Goal: Task Accomplishment & Management: Manage account settings

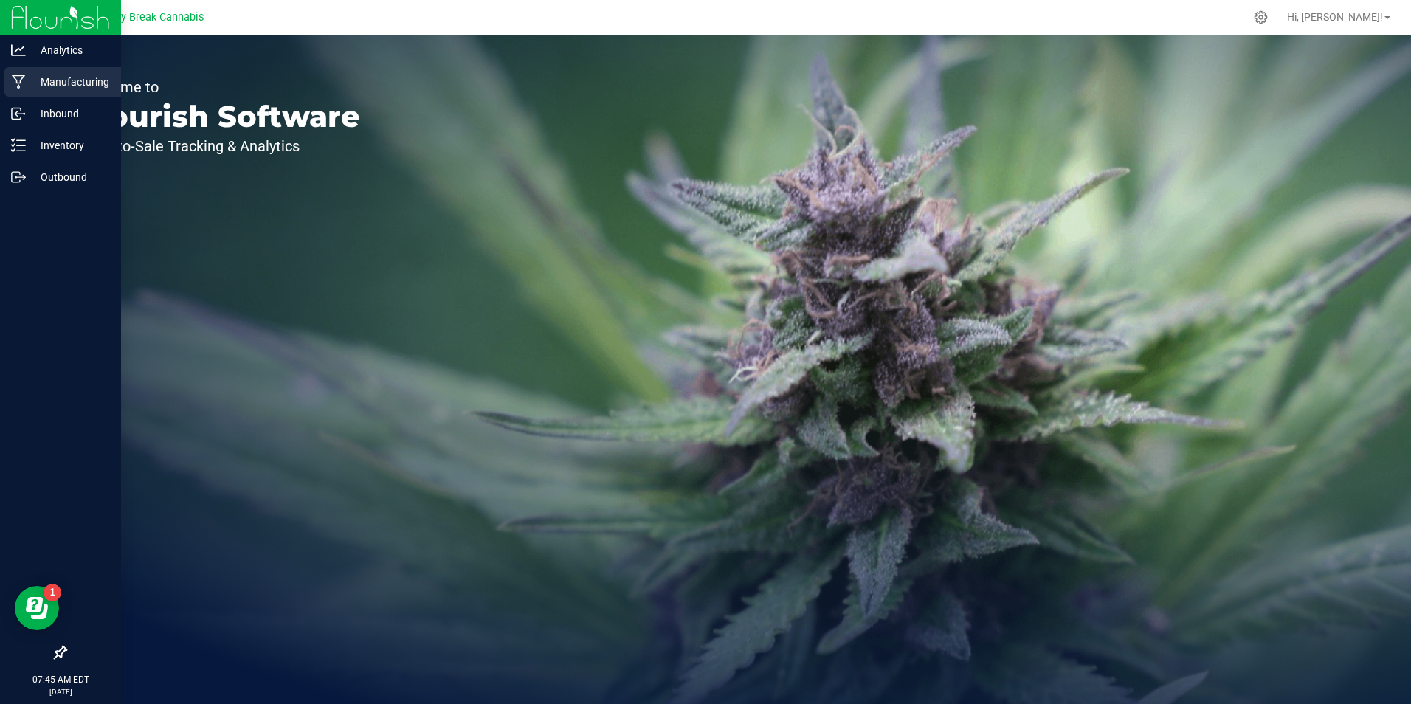
click at [74, 79] on p "Manufacturing" at bounding box center [70, 82] width 89 height 18
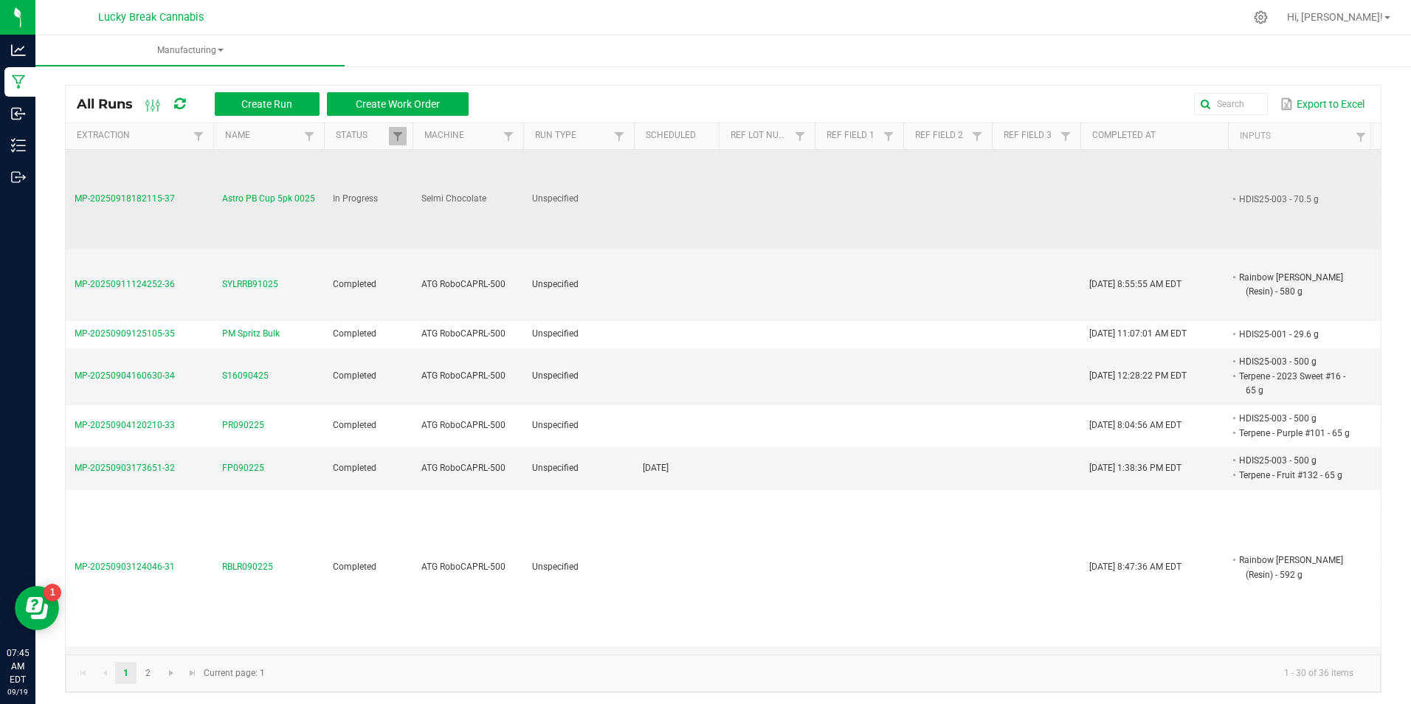
click at [263, 193] on span "Astro PB Cup 5pk 0025" at bounding box center [268, 199] width 93 height 14
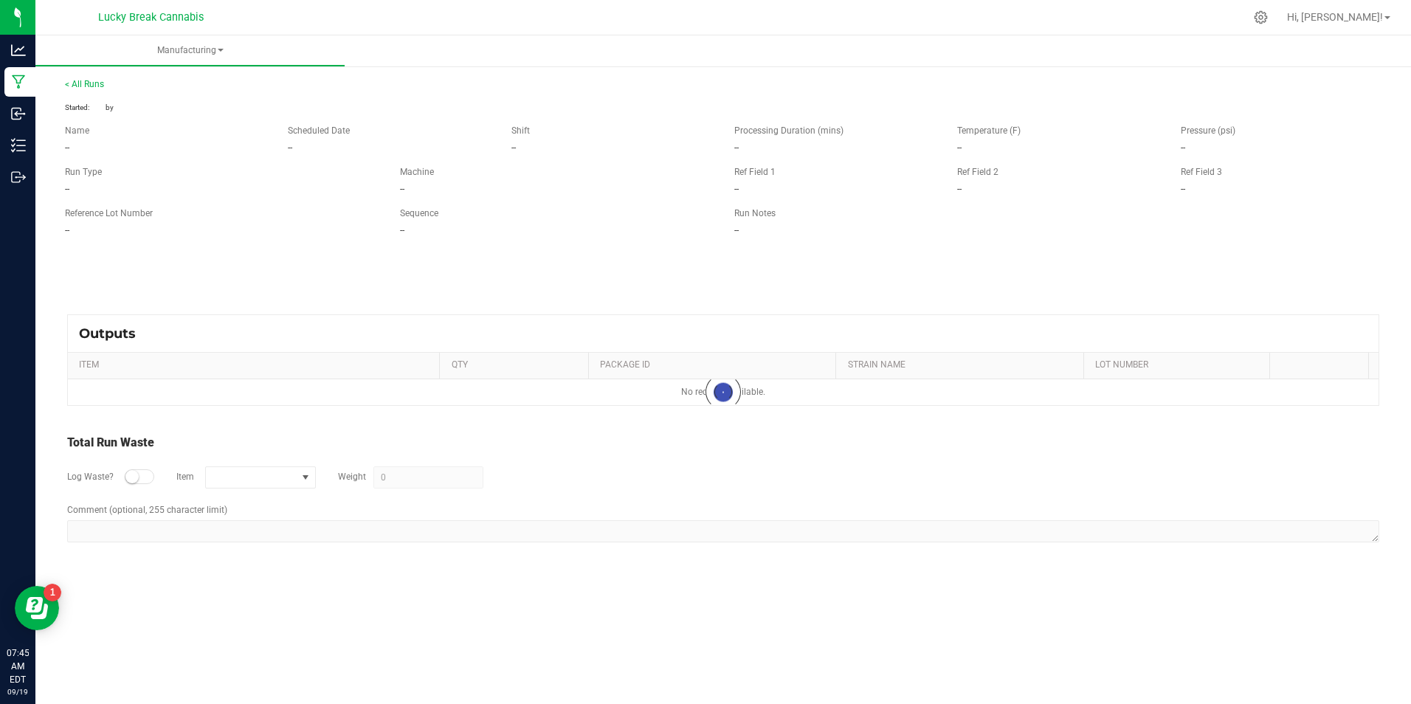
type input "502 g"
type textarea "WASTE FROM PB091725"
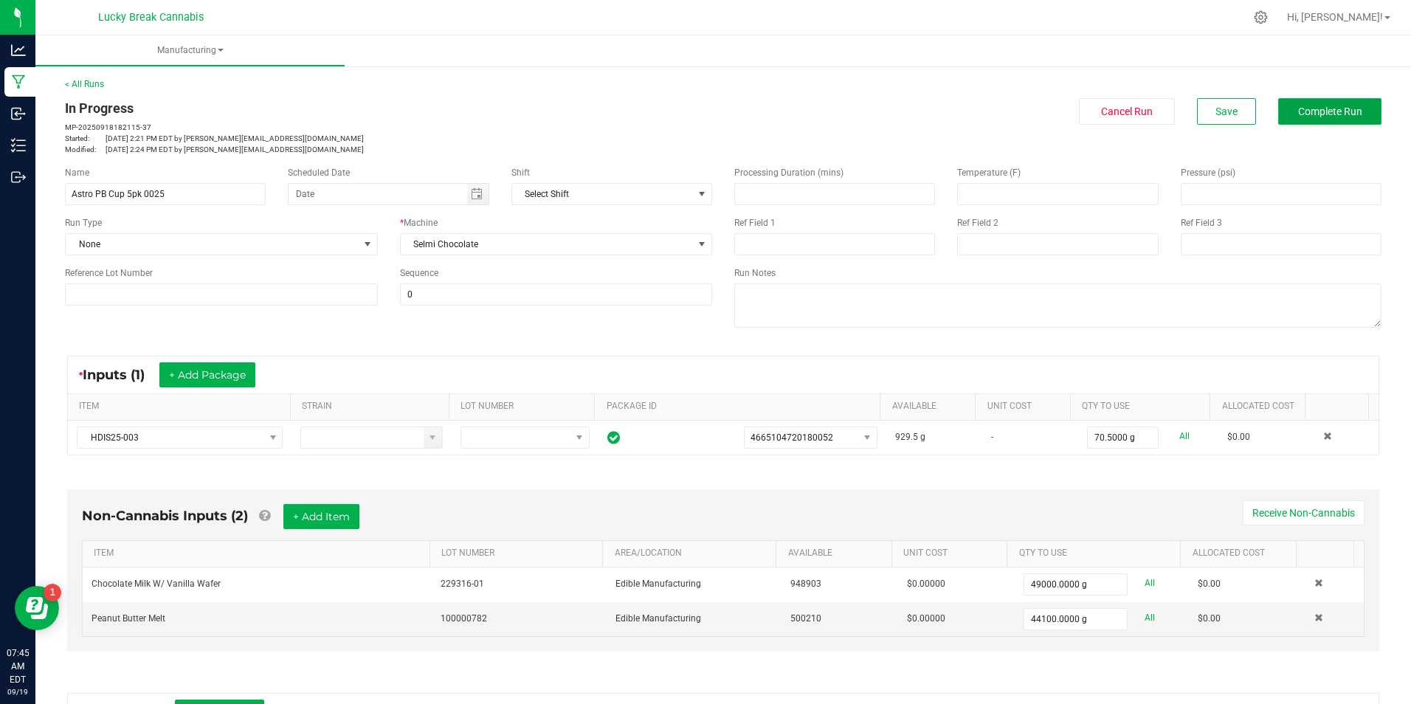
click at [1317, 102] on button "Complete Run" at bounding box center [1329, 111] width 103 height 27
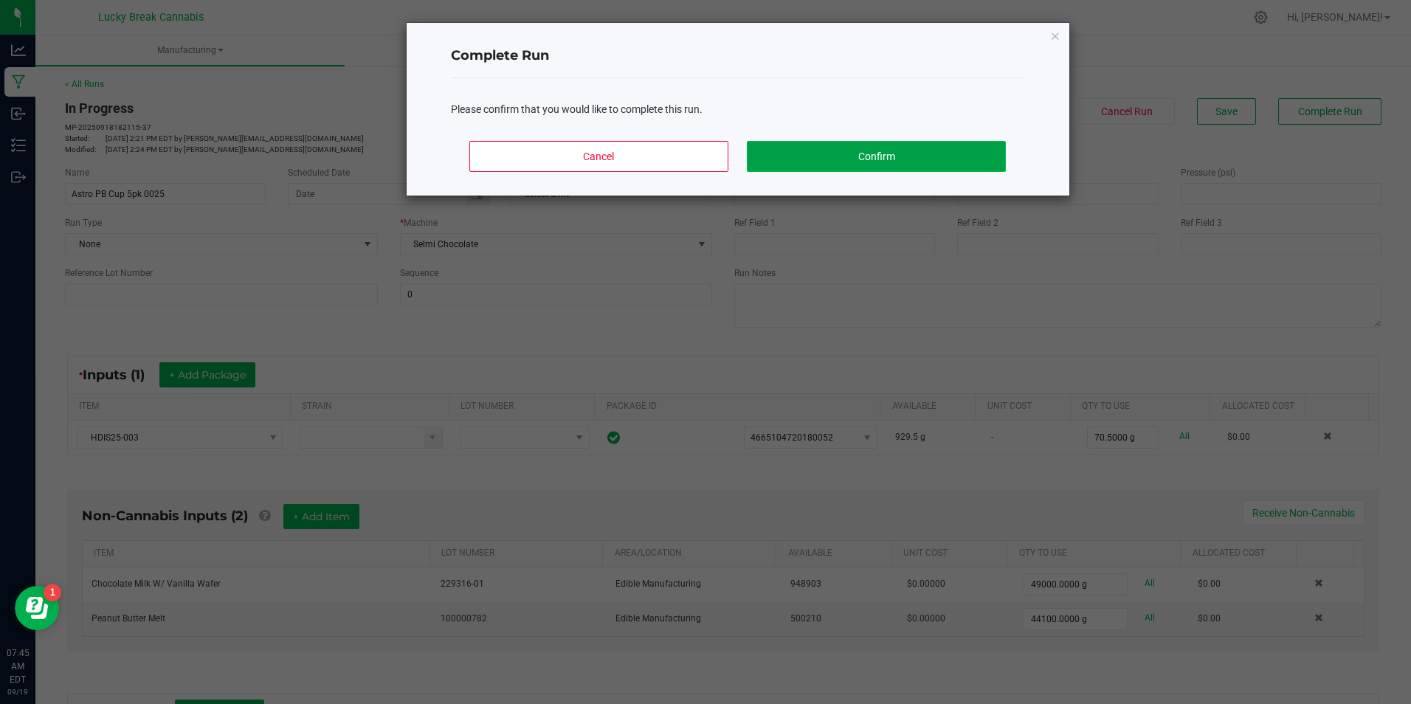
click at [931, 151] on button "Confirm" at bounding box center [876, 156] width 258 height 31
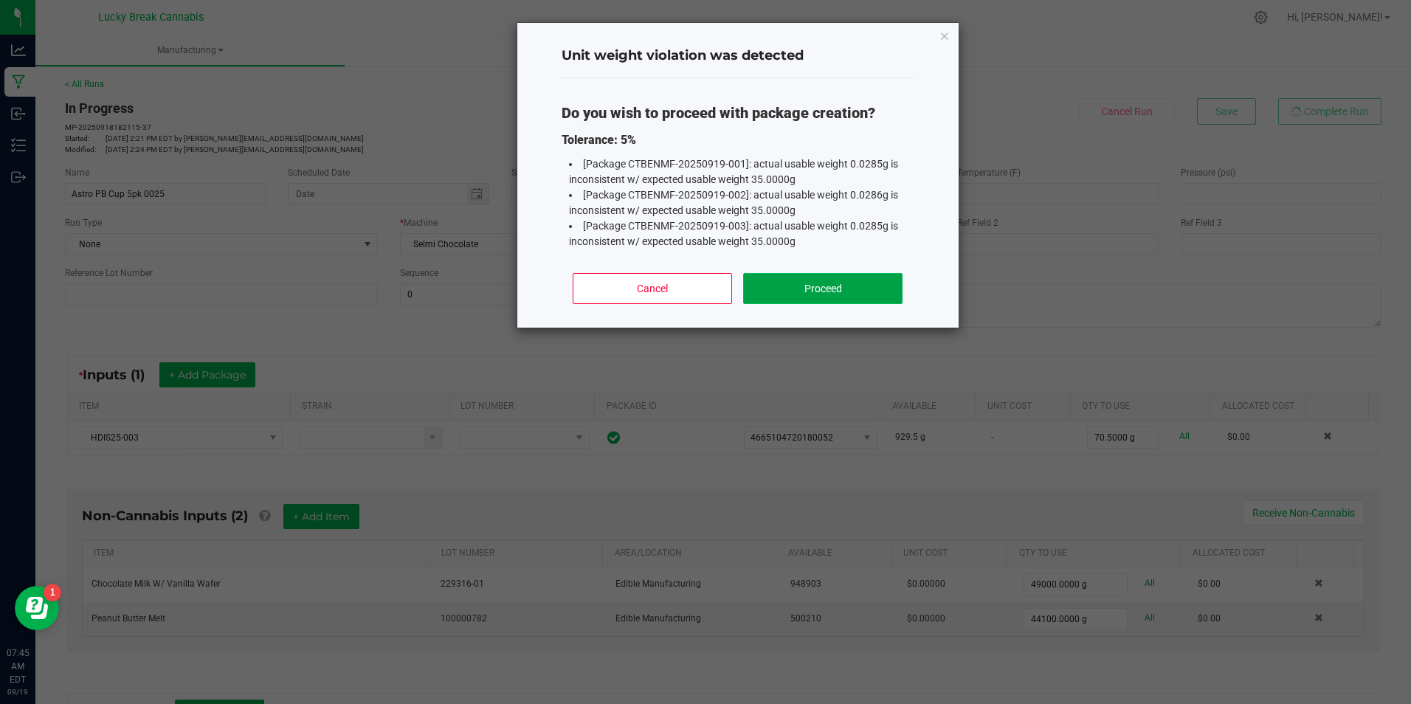
click at [819, 295] on button "Proceed" at bounding box center [822, 288] width 159 height 31
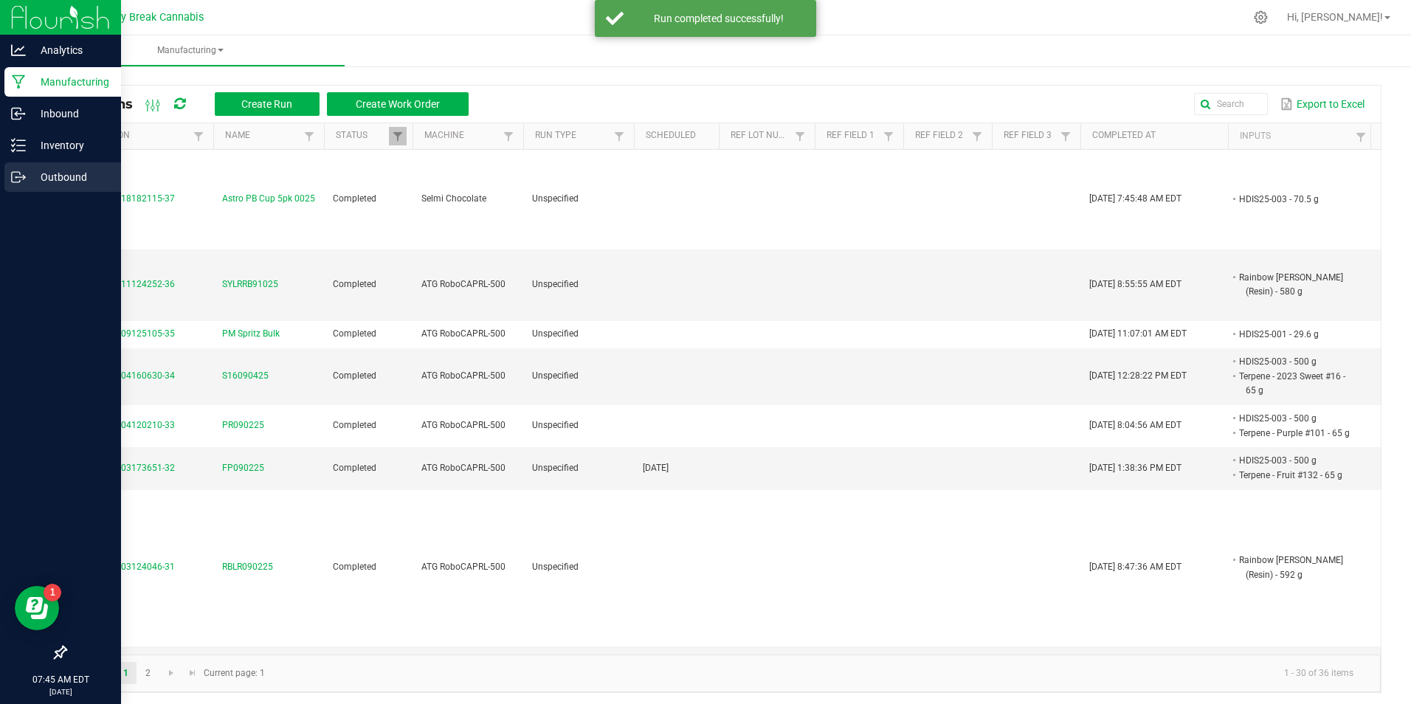
click at [67, 167] on div "Outbound" at bounding box center [62, 177] width 117 height 30
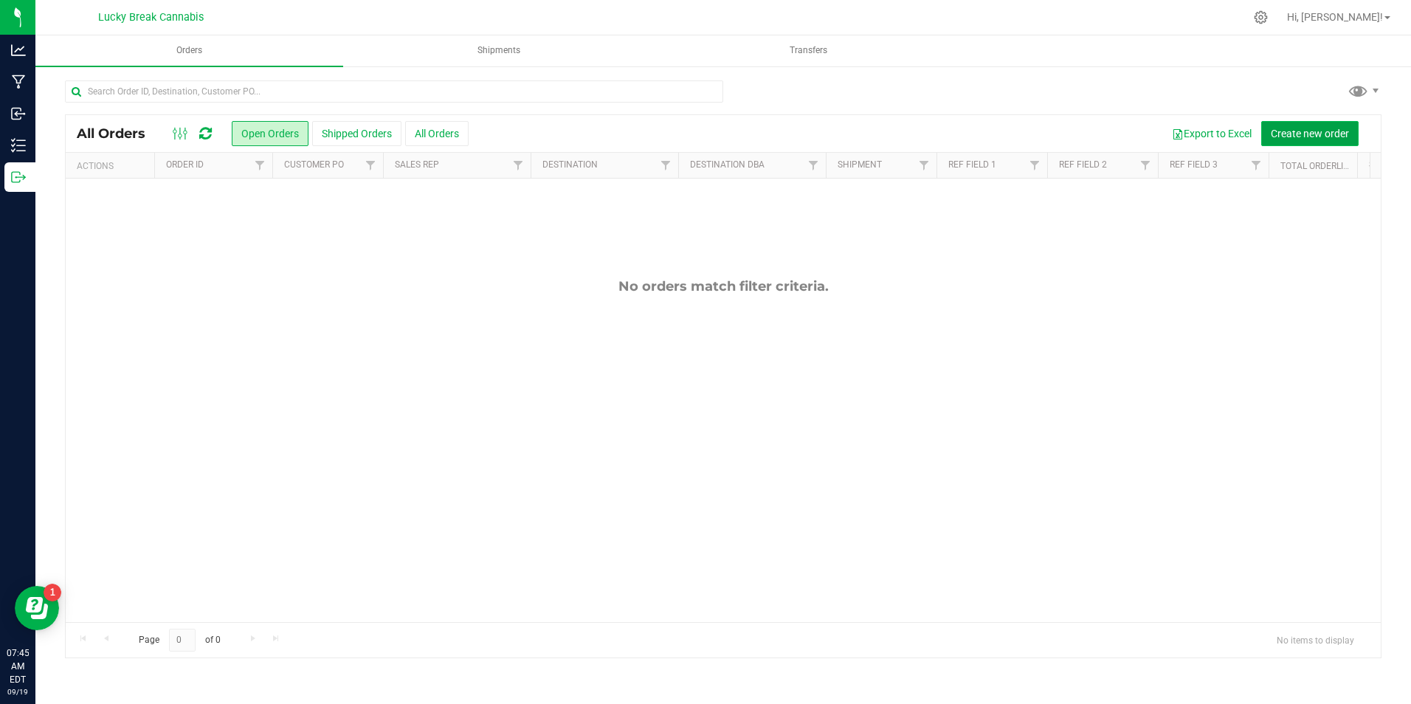
click at [1308, 136] on span "Create new order" at bounding box center [1309, 134] width 78 height 12
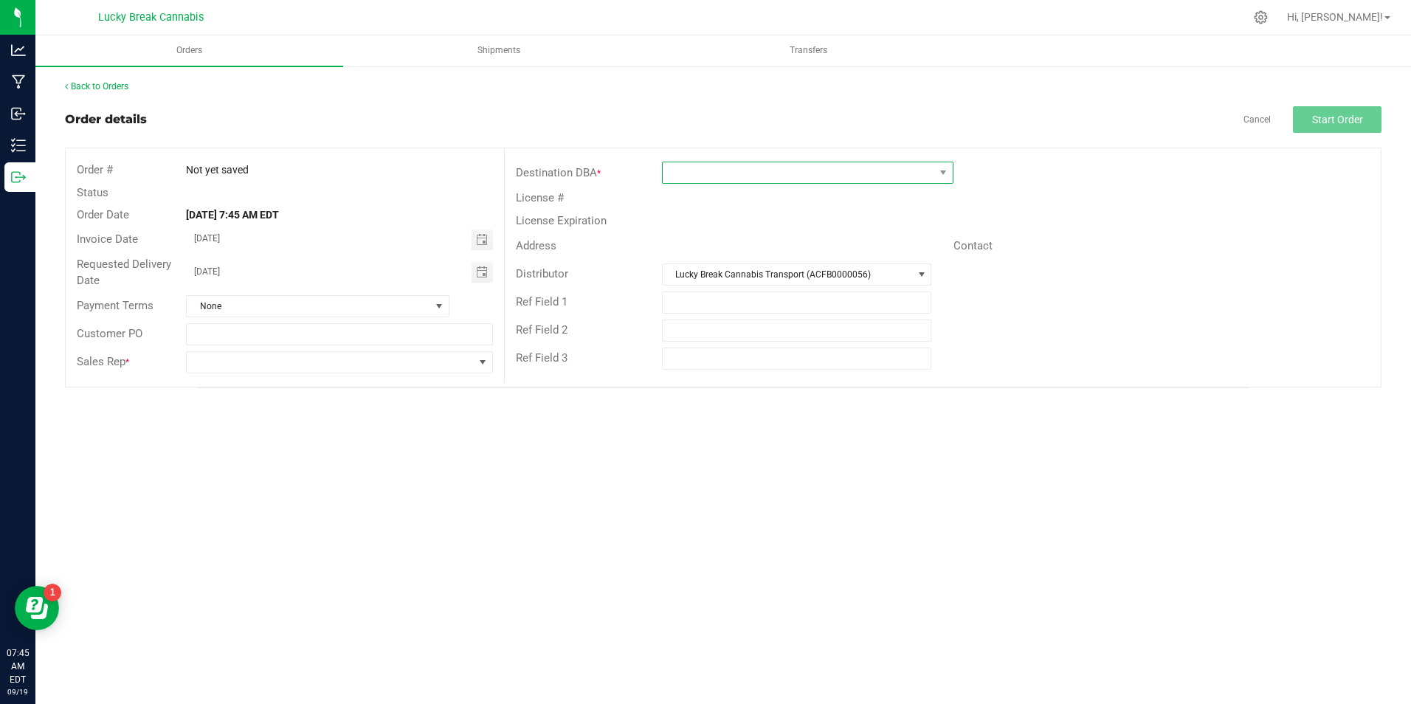
click at [718, 163] on span at bounding box center [799, 172] width 272 height 21
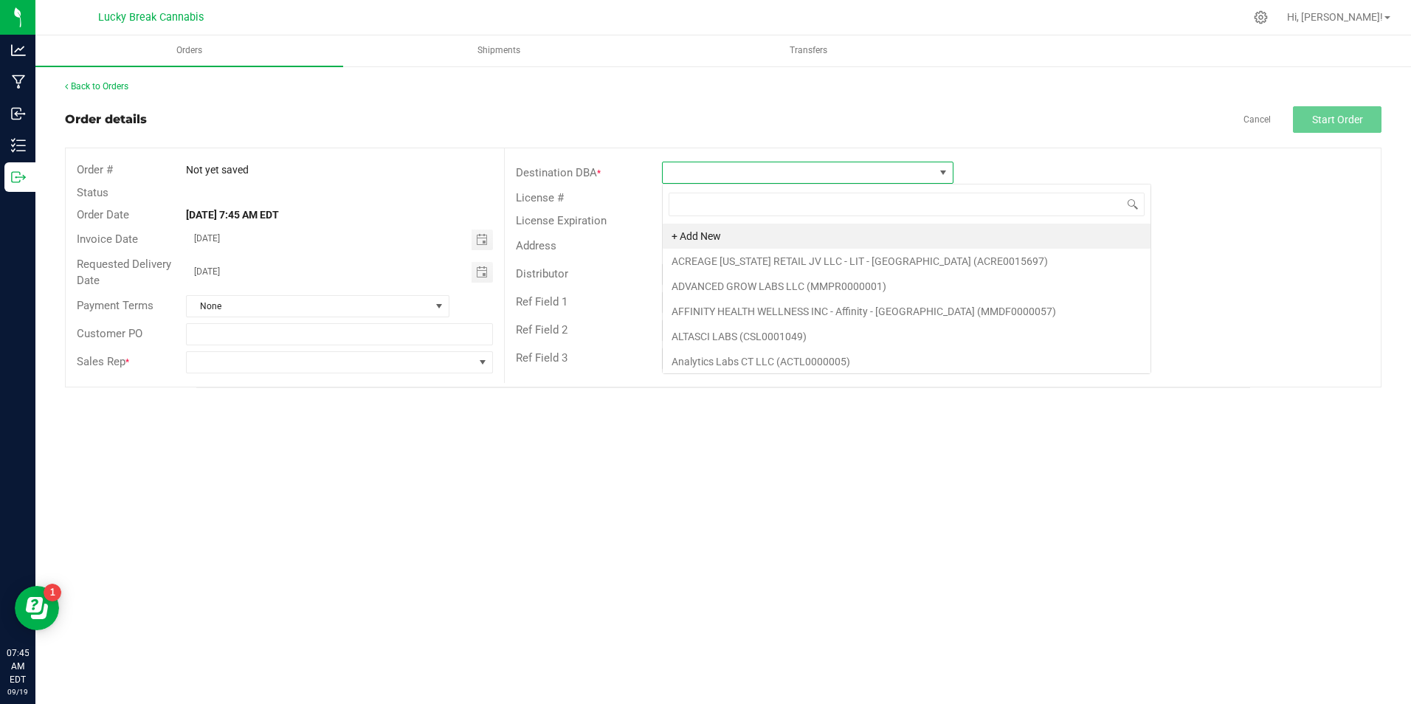
scroll to position [22, 291]
type input "north"
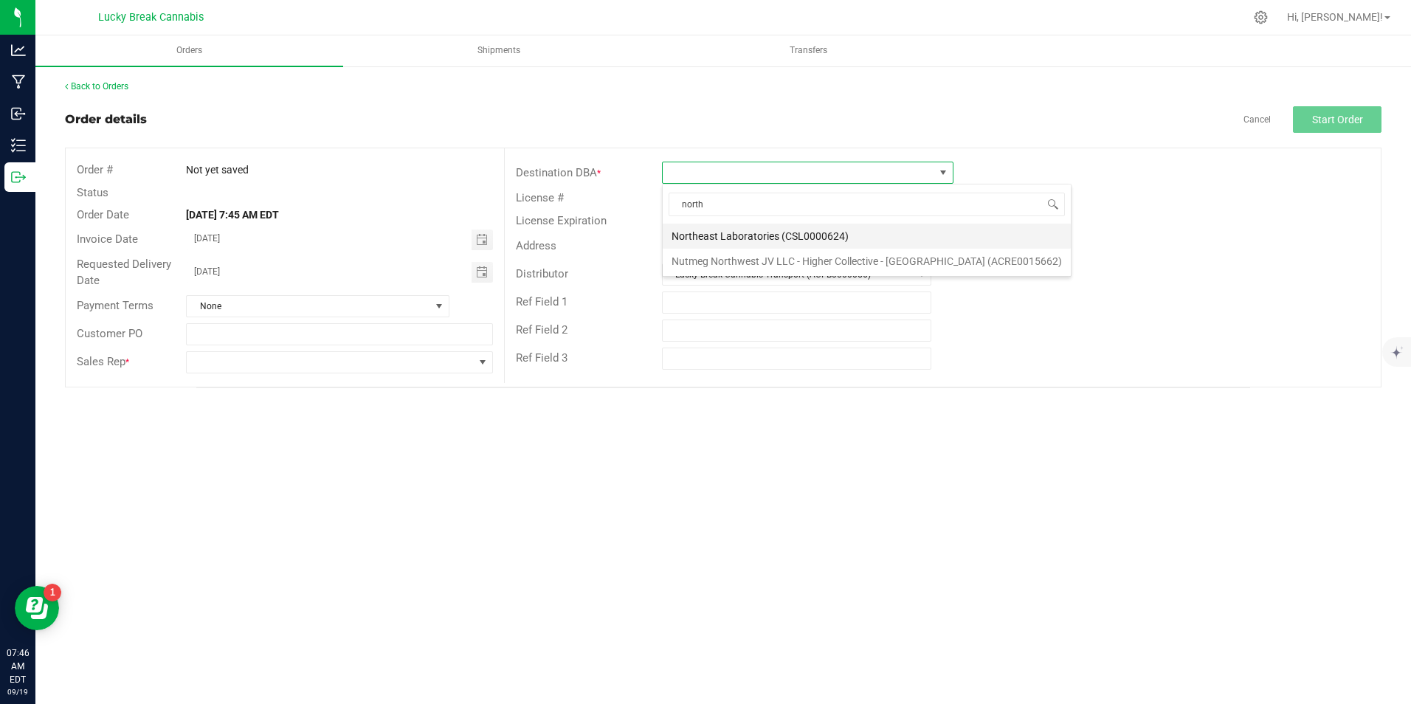
click at [795, 231] on li "Northeast Laboratories (CSL0000624)" at bounding box center [867, 236] width 408 height 25
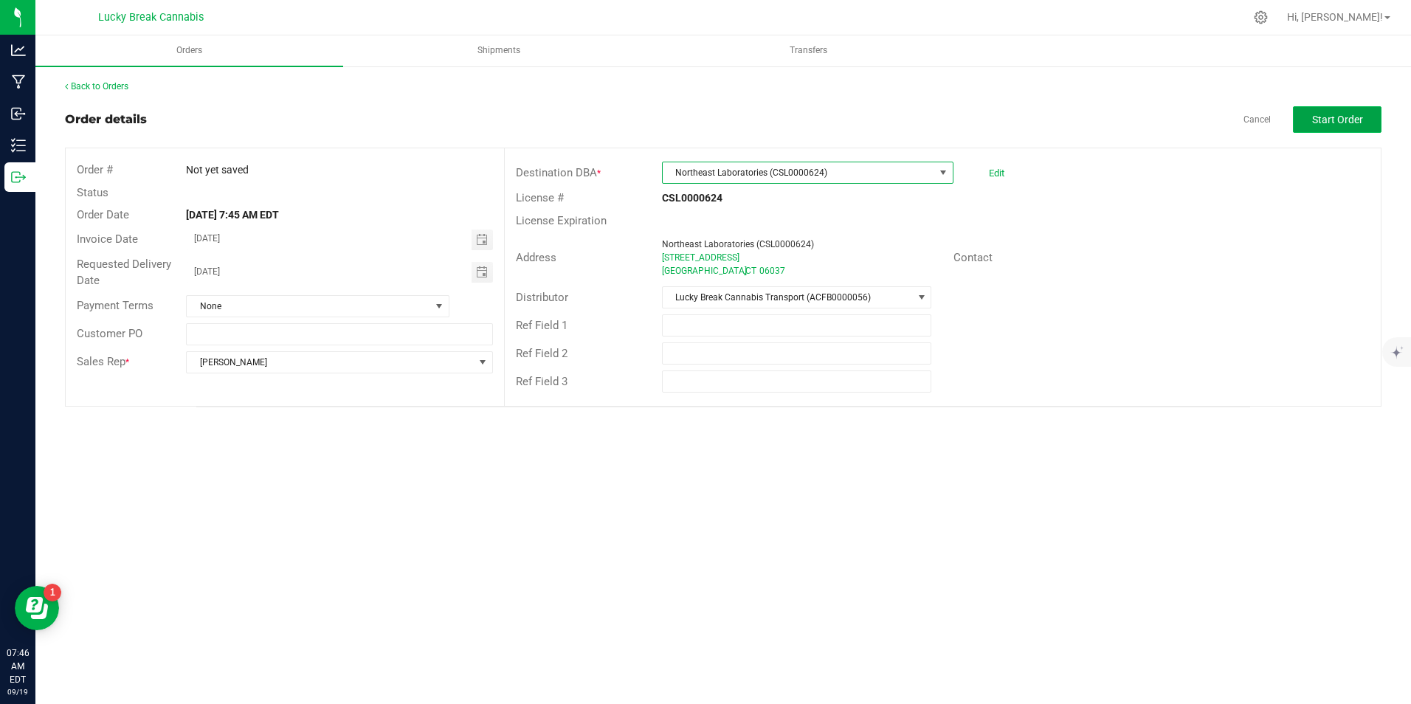
click at [1365, 119] on button "Start Order" at bounding box center [1337, 119] width 89 height 27
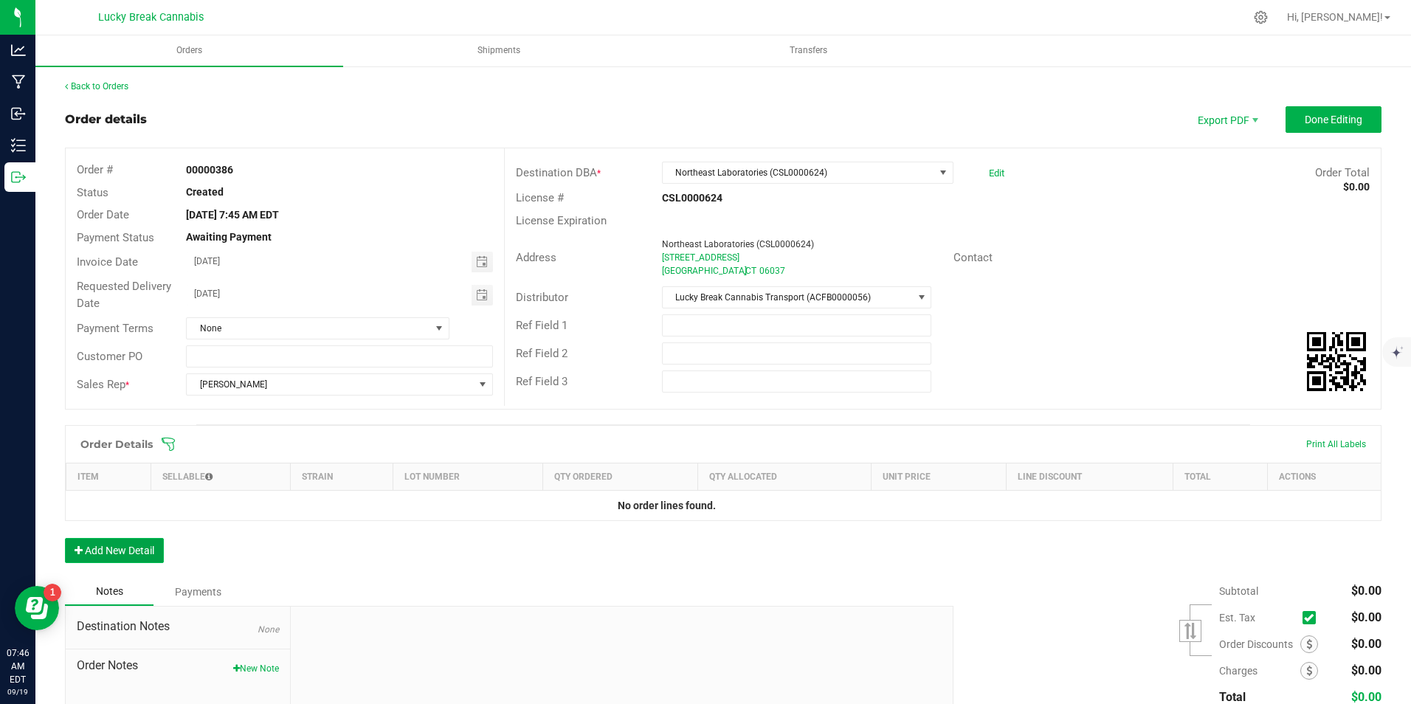
click at [128, 550] on button "Add New Detail" at bounding box center [114, 550] width 99 height 25
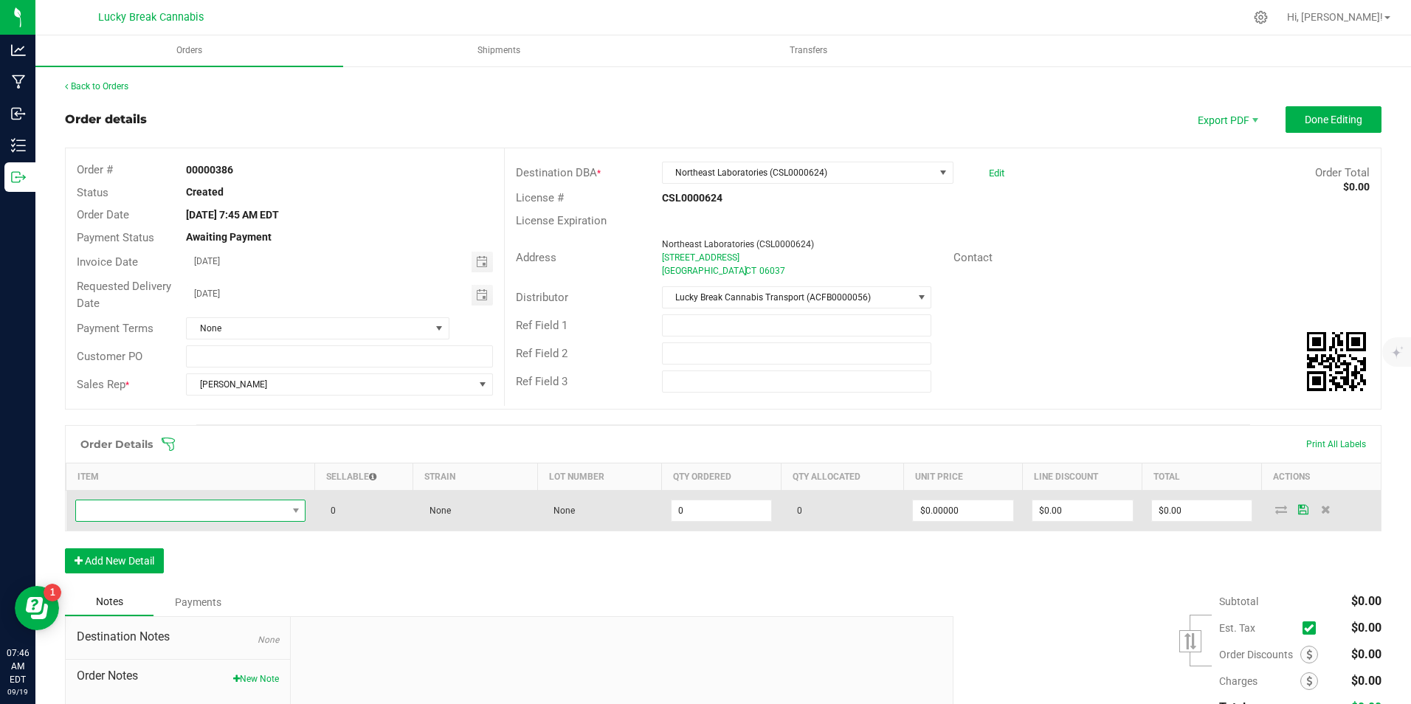
click at [177, 517] on span "NO DATA FOUND" at bounding box center [181, 510] width 211 height 21
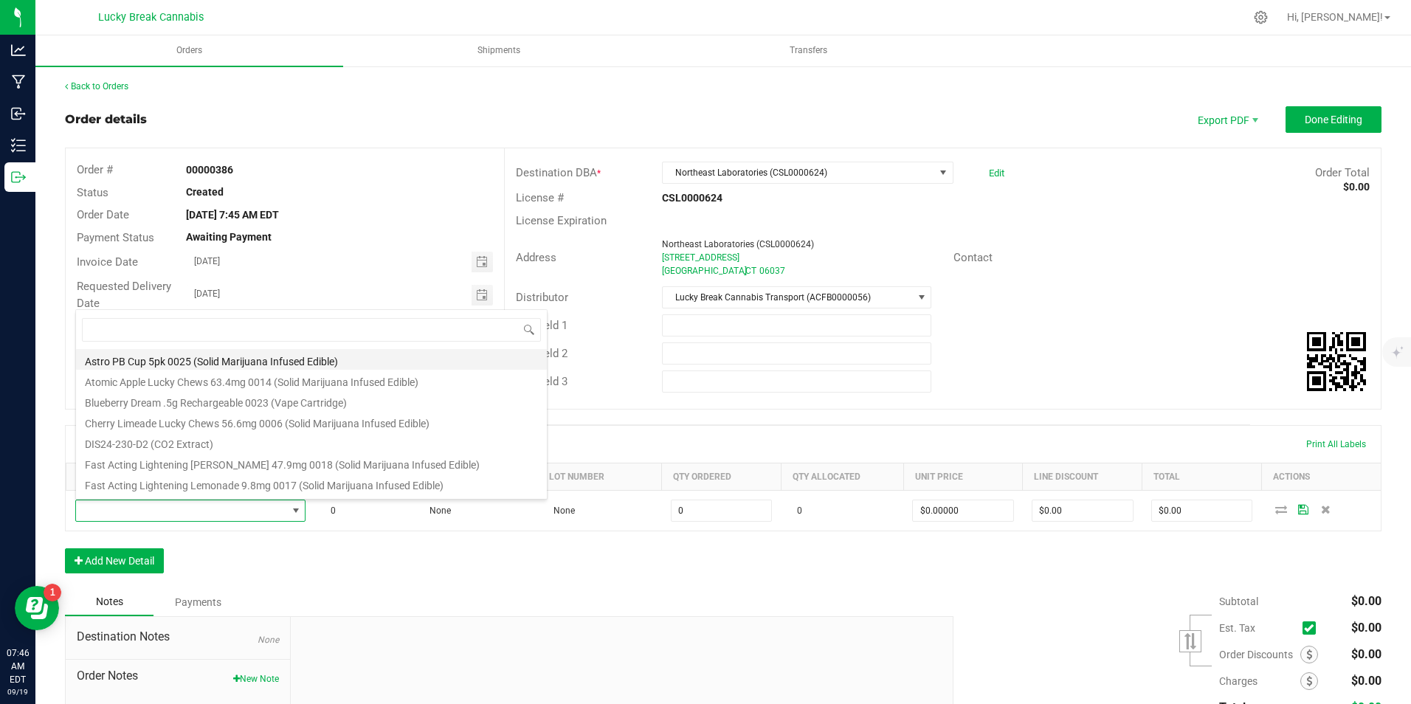
click at [179, 352] on li "Astro PB Cup 5pk 0025 (Solid Marijuana Infused Edible)" at bounding box center [311, 359] width 471 height 21
type input "0 ea"
type input "$1.00000"
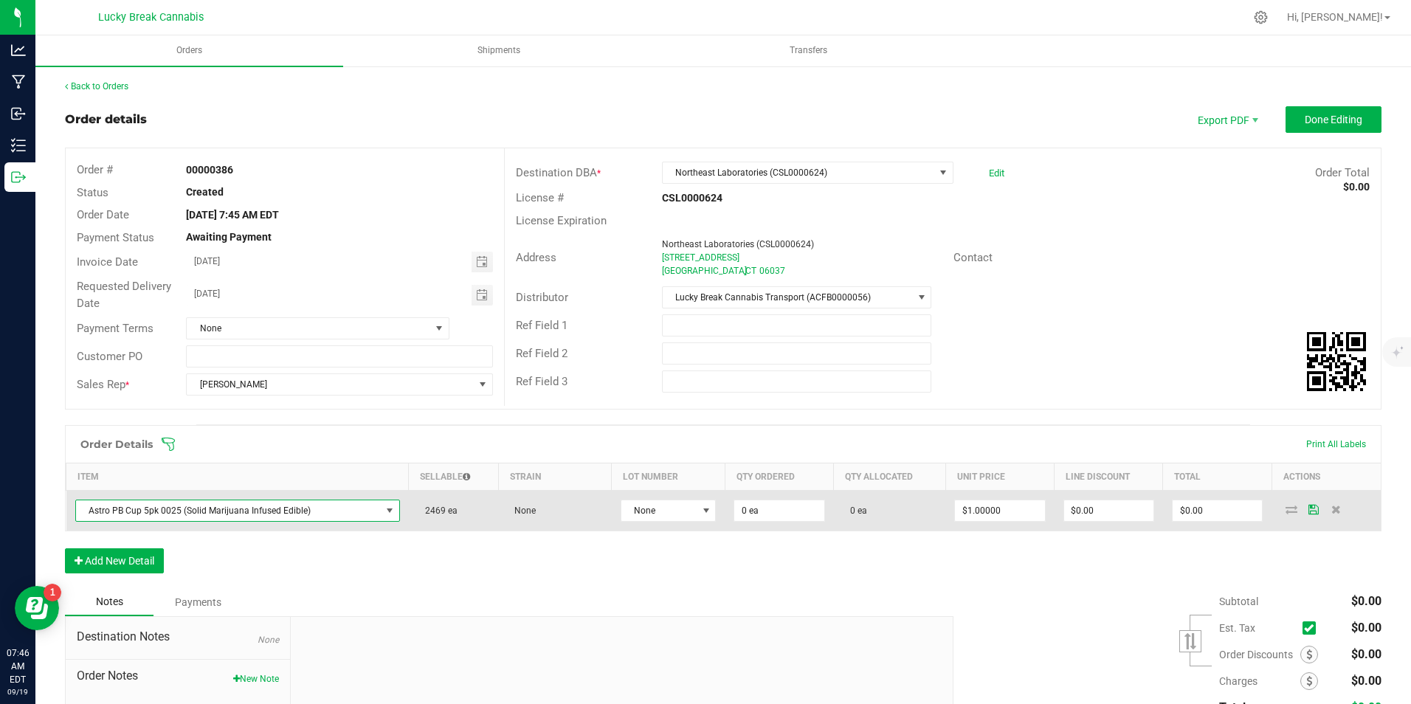
click at [778, 499] on td "0 ea" at bounding box center [778, 511] width 108 height 41
click at [778, 508] on input "0" at bounding box center [778, 510] width 89 height 21
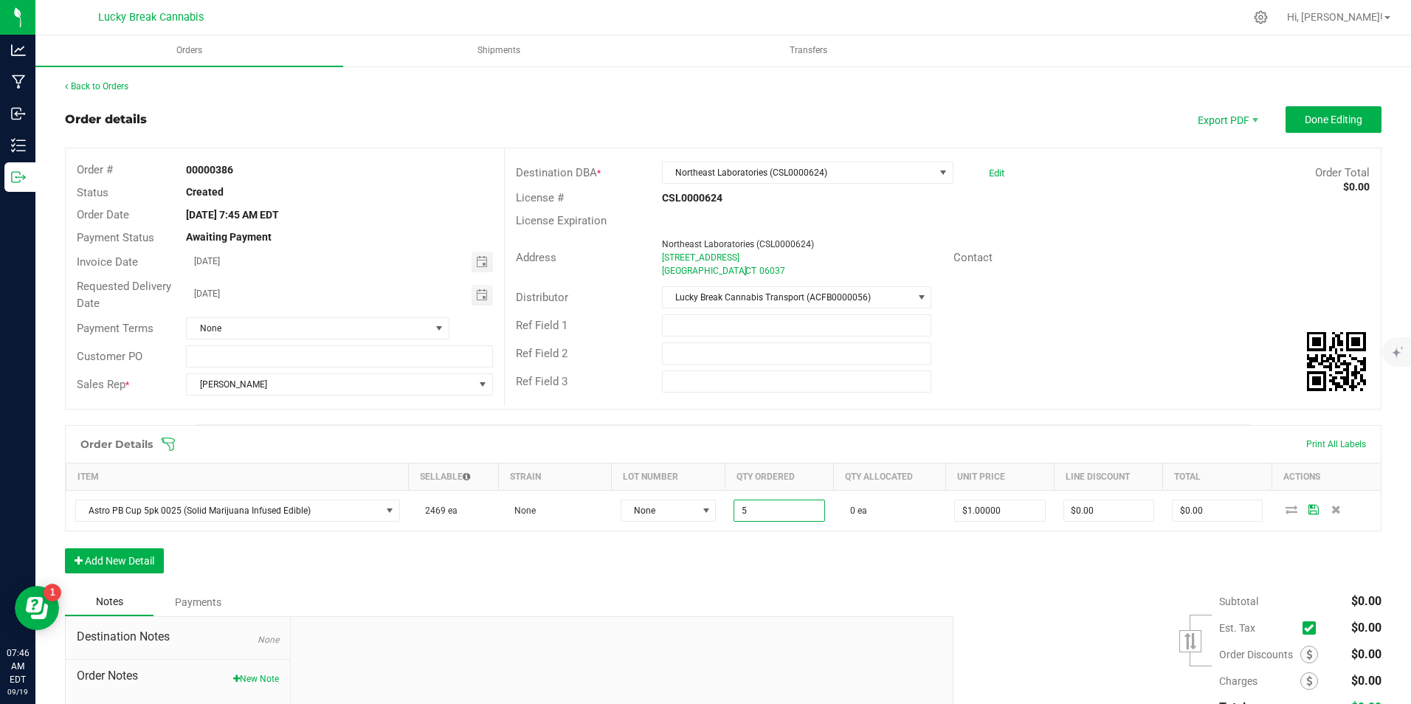
type input "5 ea"
type input "$5.00"
click at [852, 571] on div "Order Details Print All Labels Item Sellable Strain Lot Number Qty Ordered Qty …" at bounding box center [723, 506] width 1316 height 163
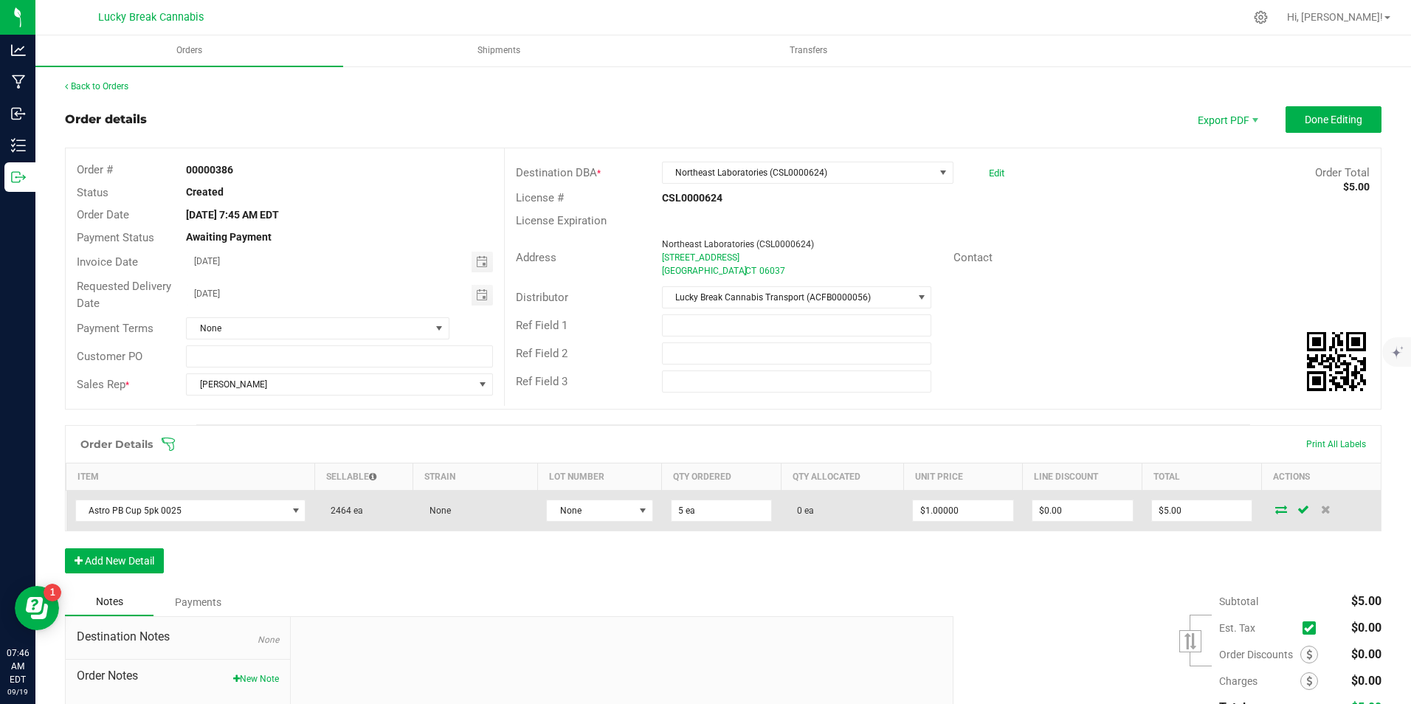
click at [1275, 508] on icon at bounding box center [1281, 509] width 12 height 9
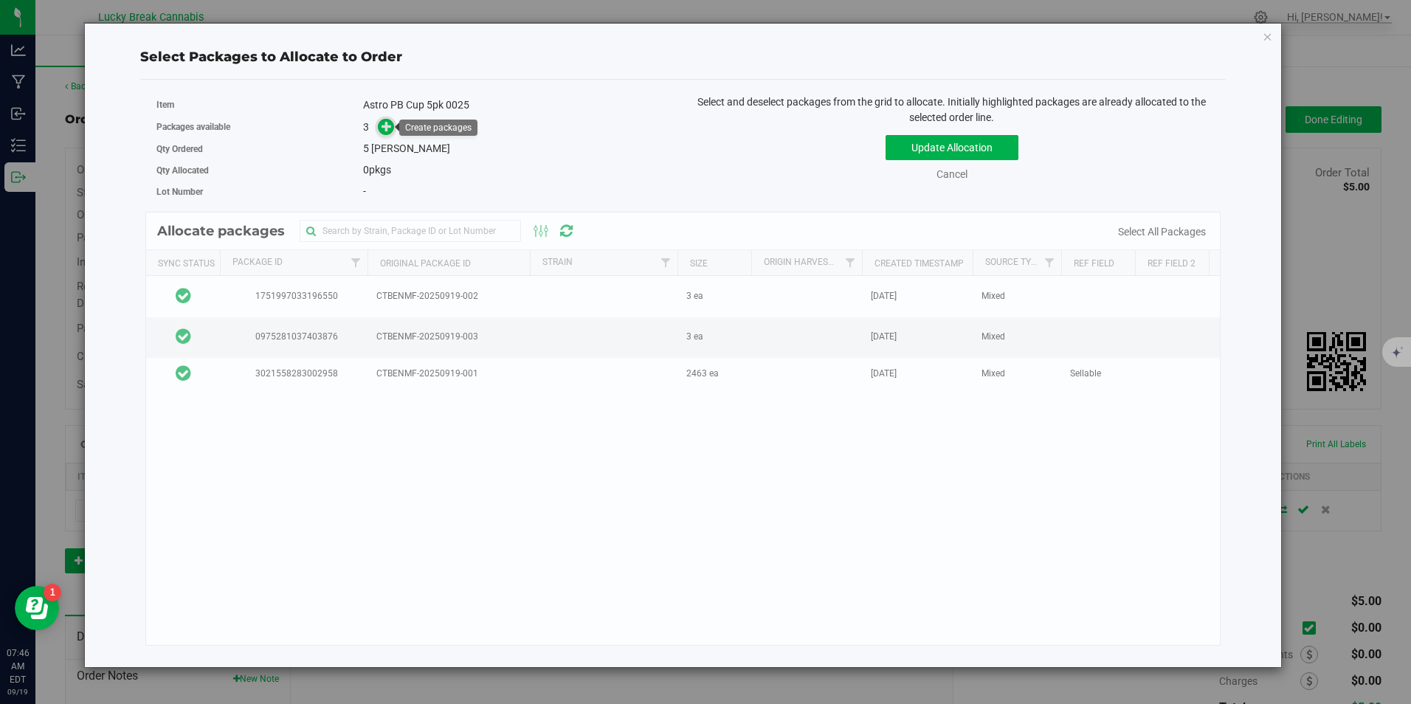
click at [382, 122] on icon at bounding box center [386, 126] width 10 height 10
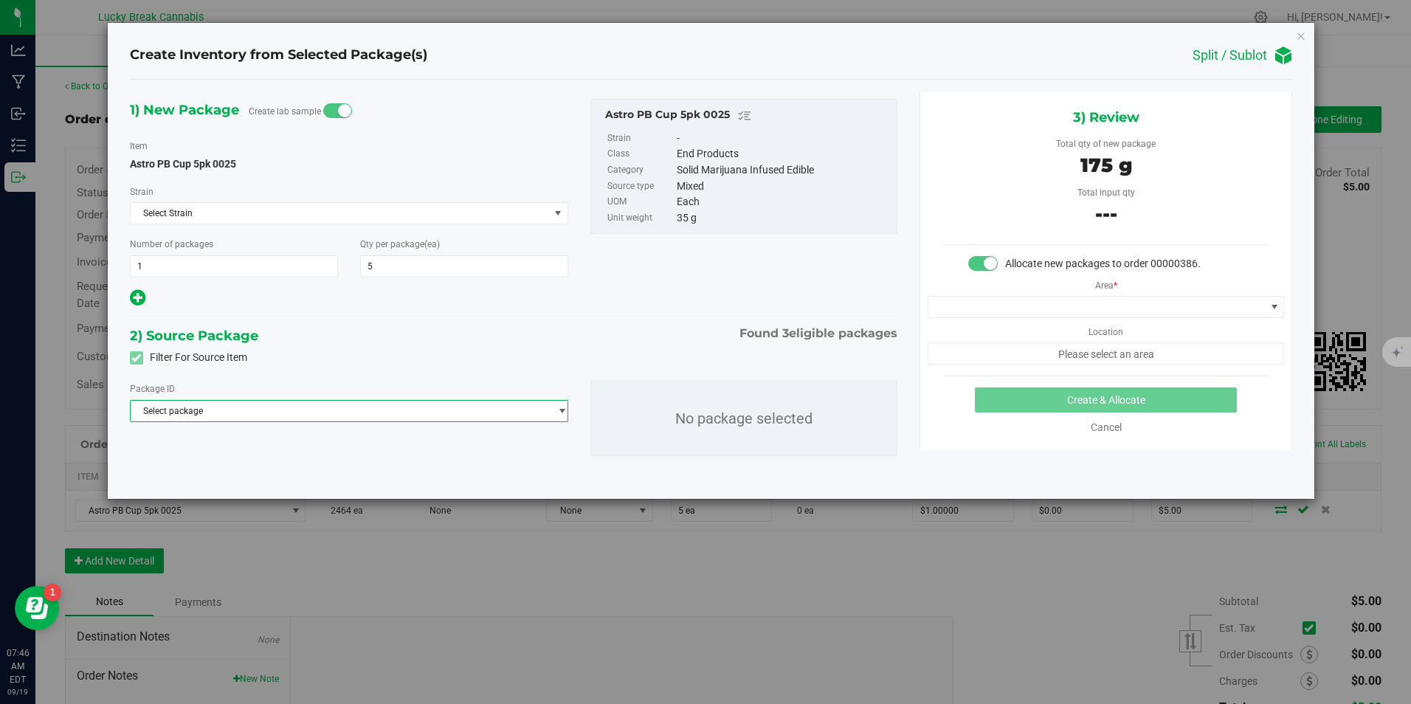
click at [519, 415] on span "Select package" at bounding box center [340, 411] width 419 height 21
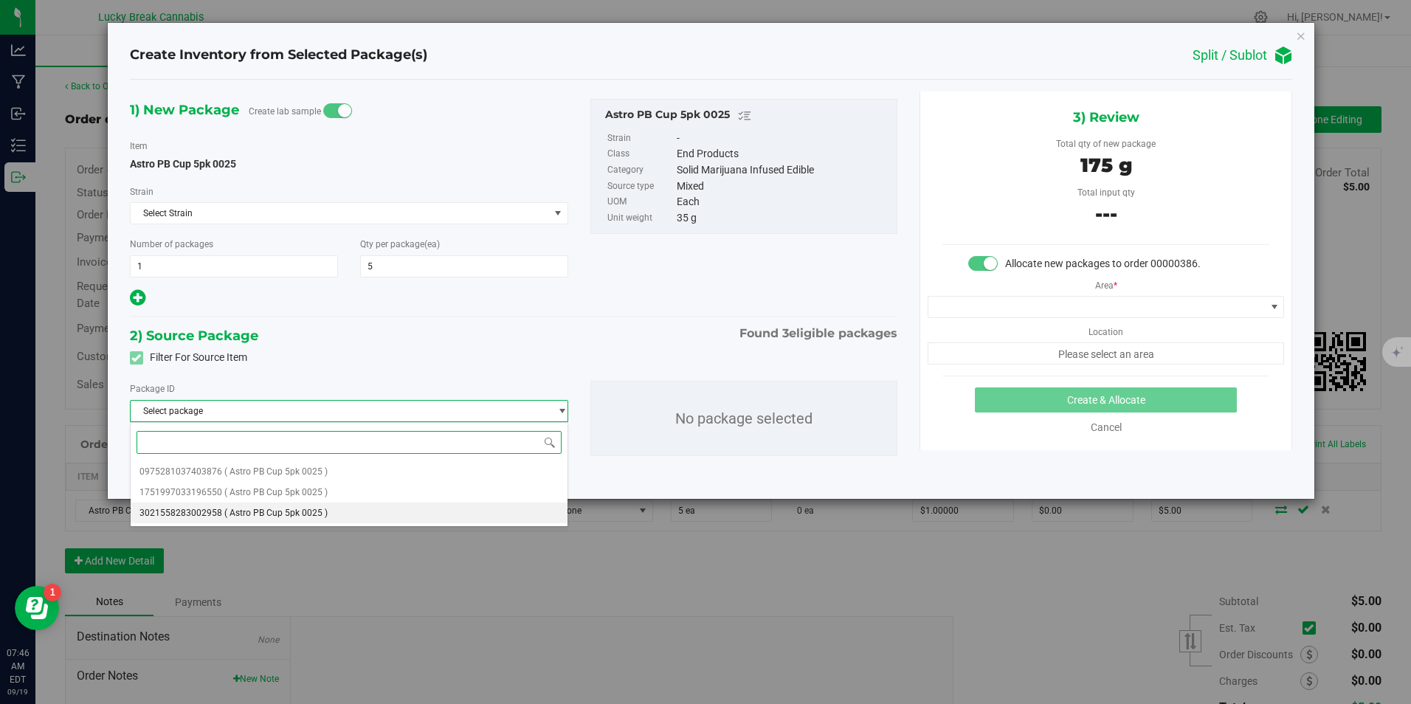
click at [273, 511] on span "( Astro PB Cup 5pk 0025 )" at bounding box center [275, 513] width 103 height 10
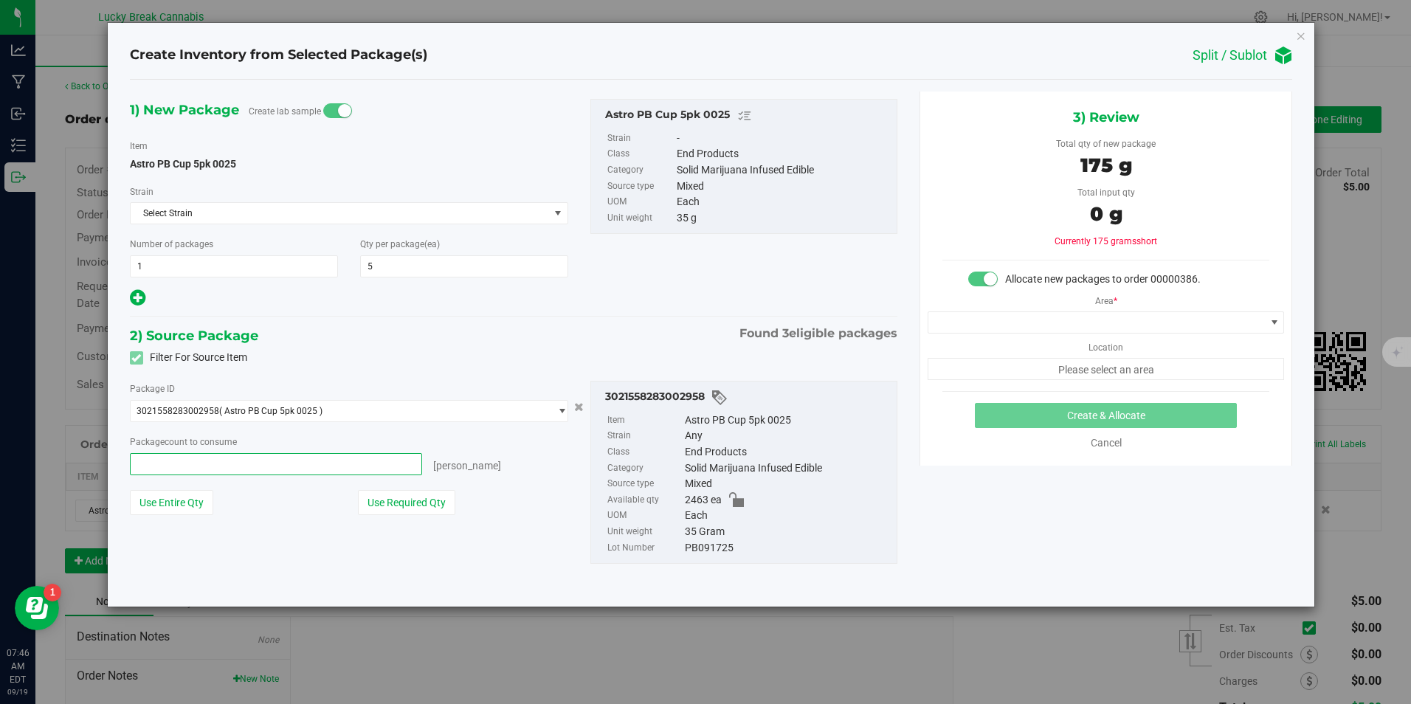
click at [370, 460] on span at bounding box center [276, 464] width 292 height 22
type input "5"
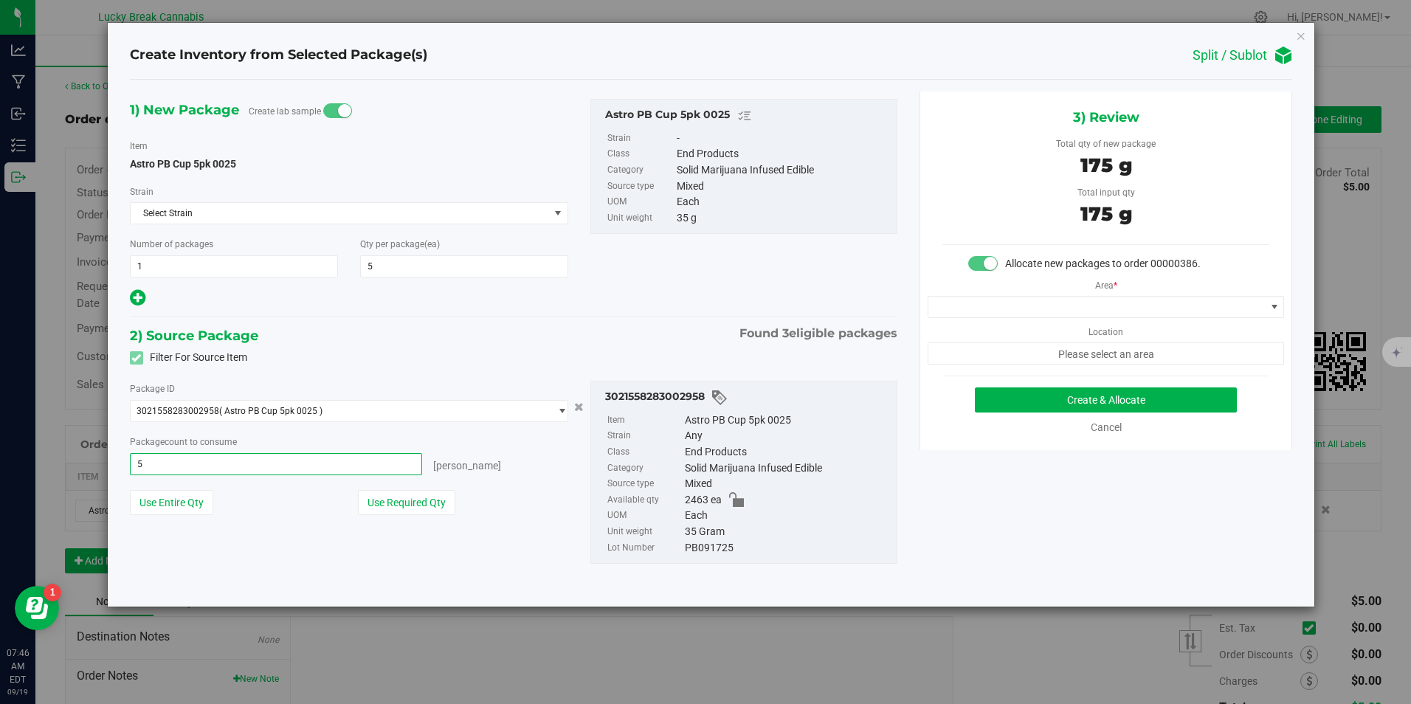
type input "5 ea"
click at [457, 353] on div "Filter For Source Item" at bounding box center [514, 358] width 790 height 22
click at [1102, 300] on span at bounding box center [1096, 307] width 336 height 21
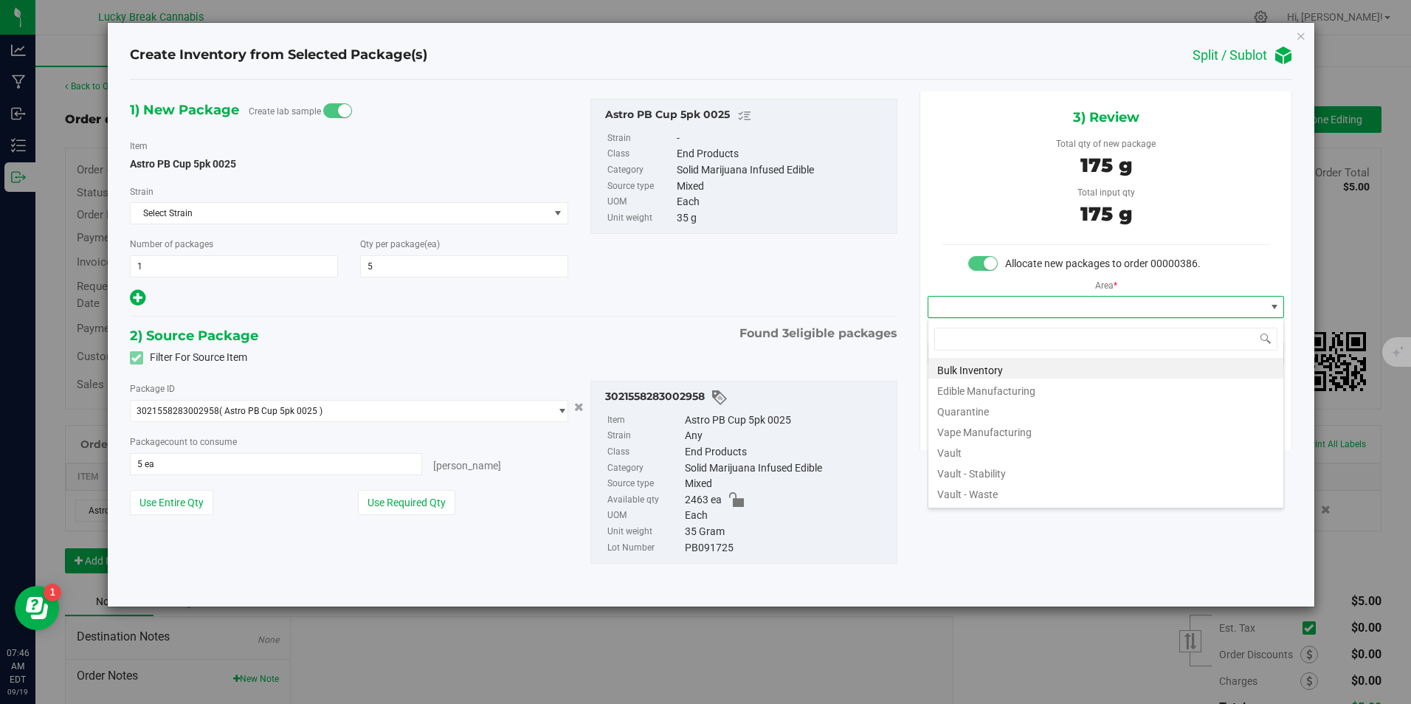
scroll to position [22, 357]
click at [975, 449] on li "Vault" at bounding box center [1105, 450] width 355 height 21
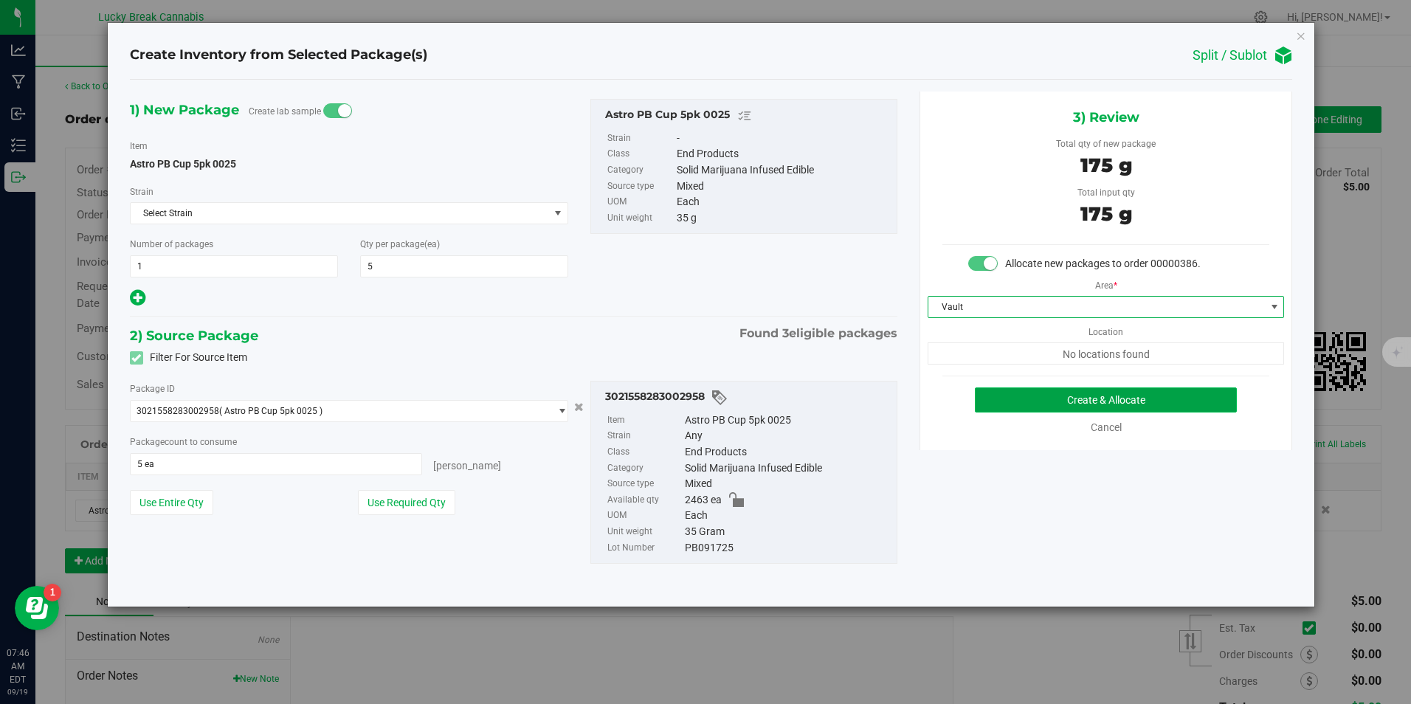
click at [1053, 395] on button "Create & Allocate" at bounding box center [1106, 399] width 262 height 25
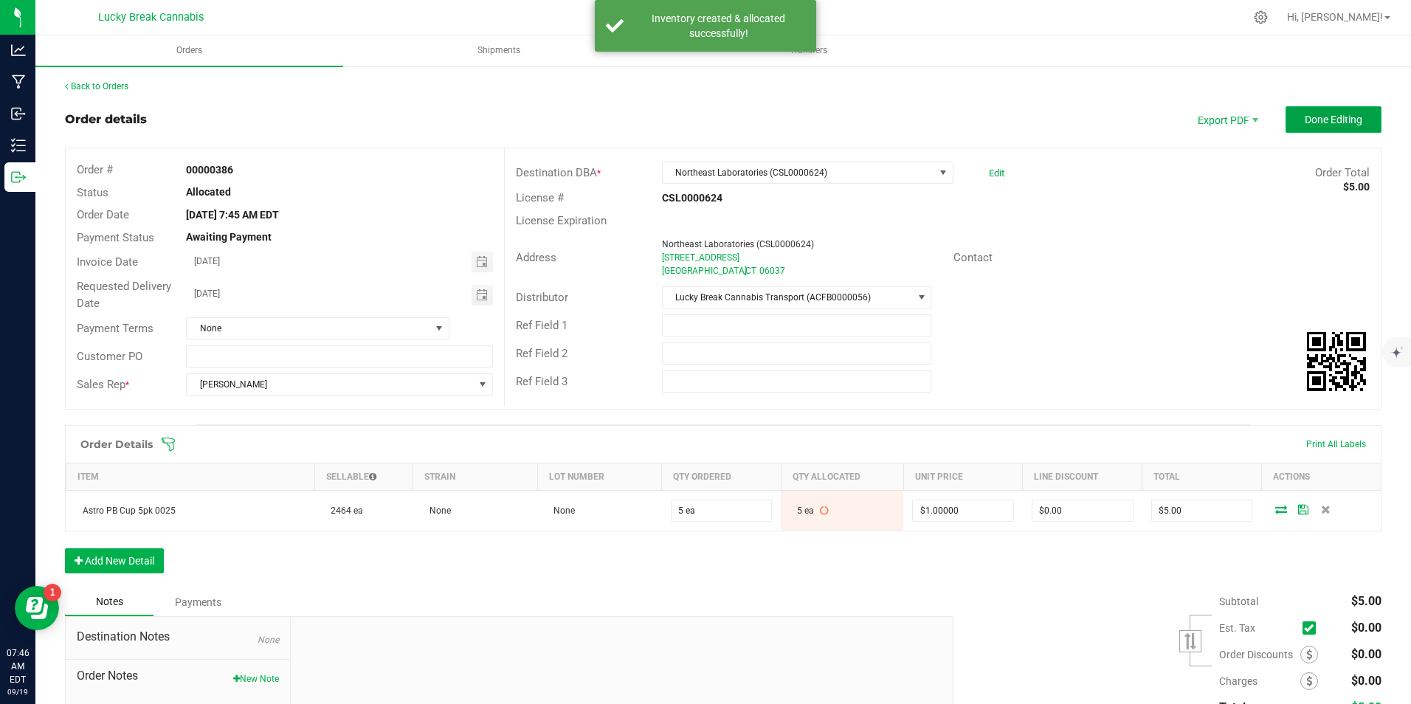
click at [1325, 112] on button "Done Editing" at bounding box center [1333, 119] width 96 height 27
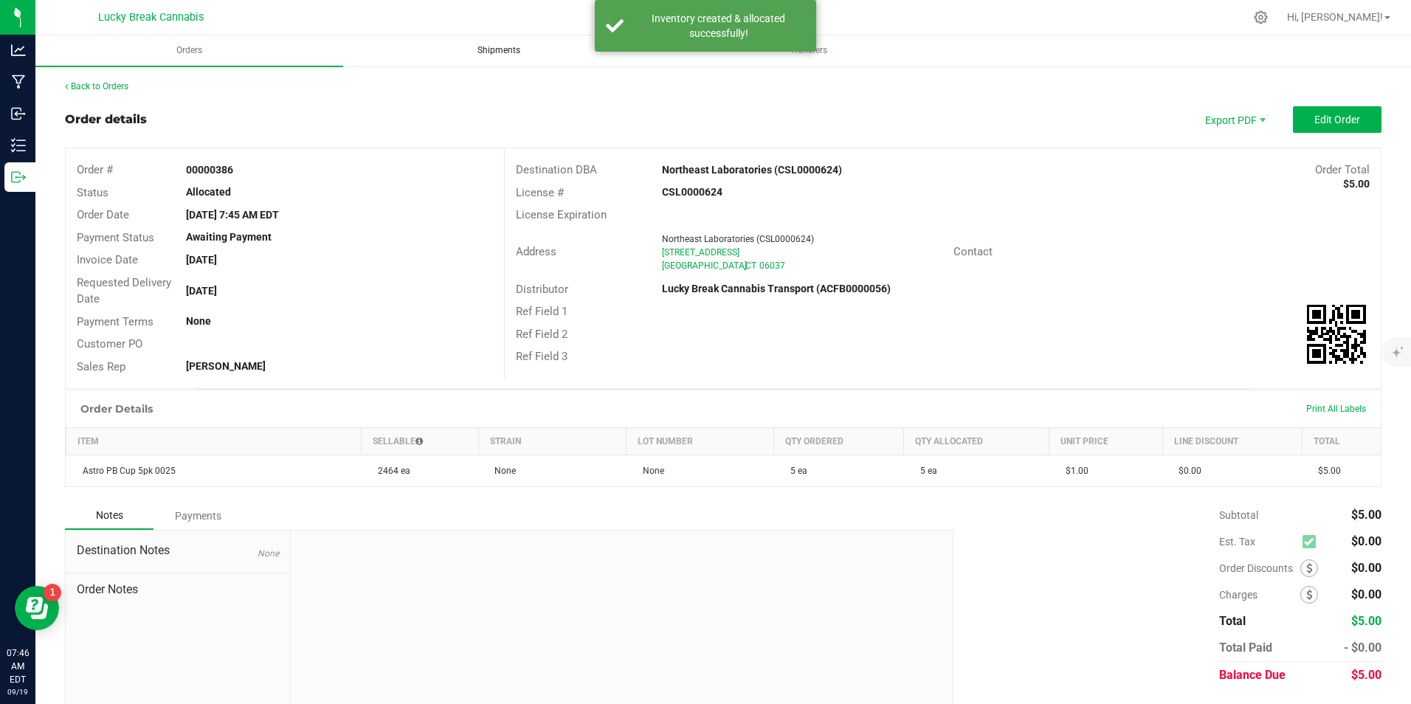
click at [495, 51] on span "Shipments" at bounding box center [498, 50] width 83 height 13
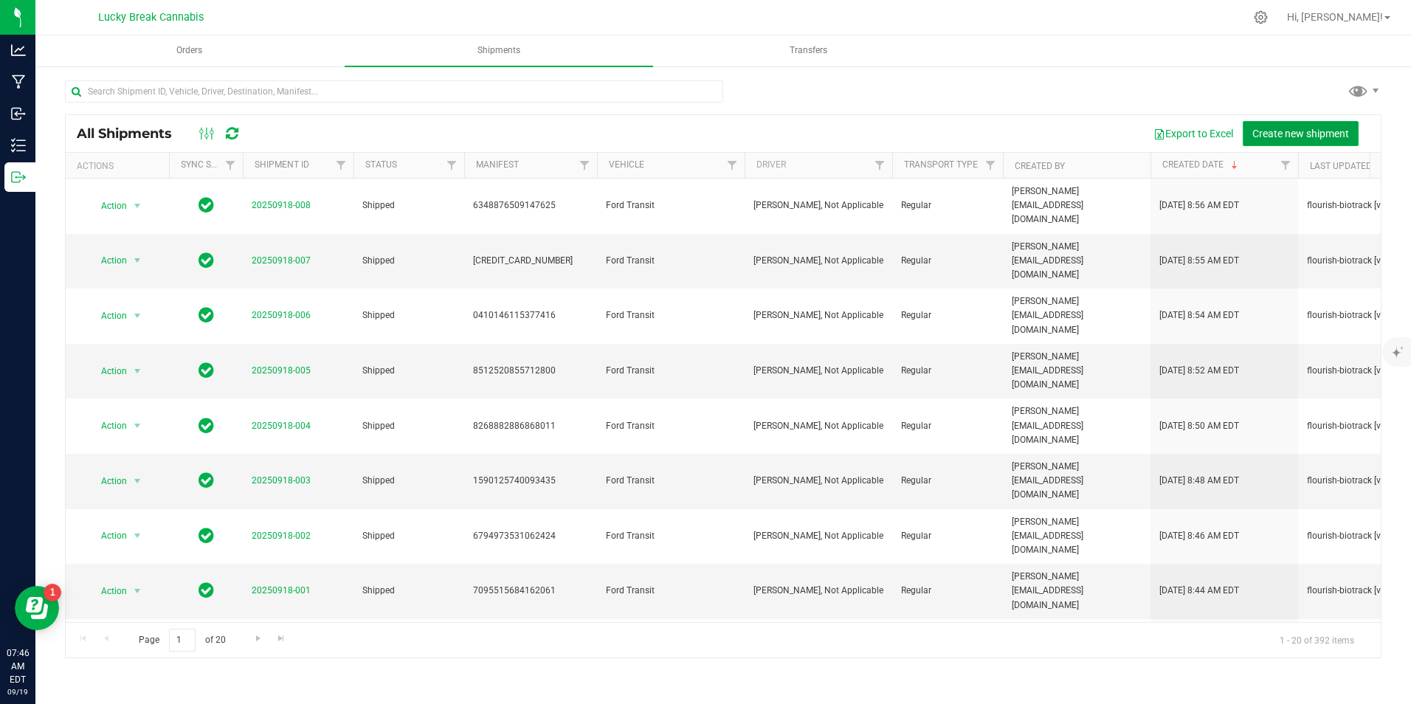
click at [1278, 131] on span "Create new shipment" at bounding box center [1300, 134] width 97 height 12
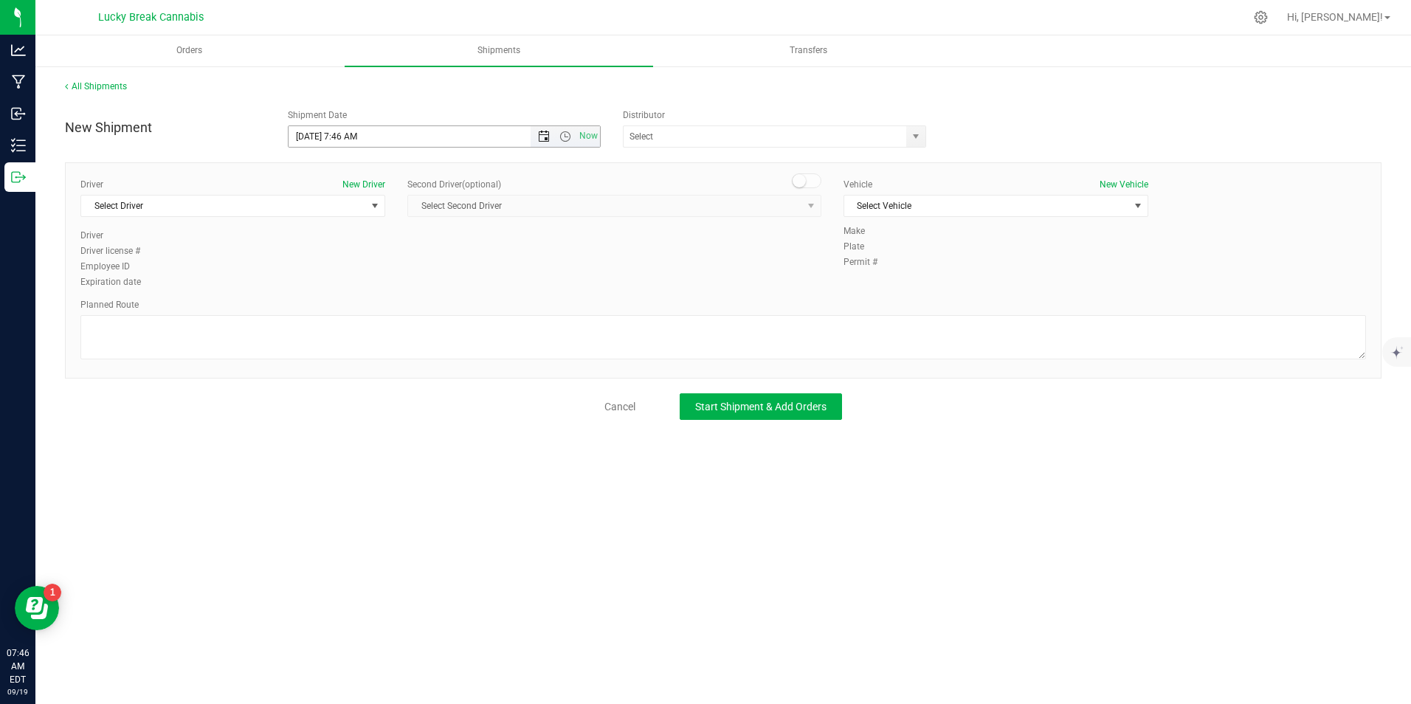
click at [544, 136] on span "Open the date view" at bounding box center [544, 137] width 12 height 12
click at [567, 136] on span "Open the time view" at bounding box center [565, 137] width 12 height 12
click at [361, 211] on li "3:00 PM" at bounding box center [443, 213] width 310 height 19
type input "9/19/2025 3:00 PM"
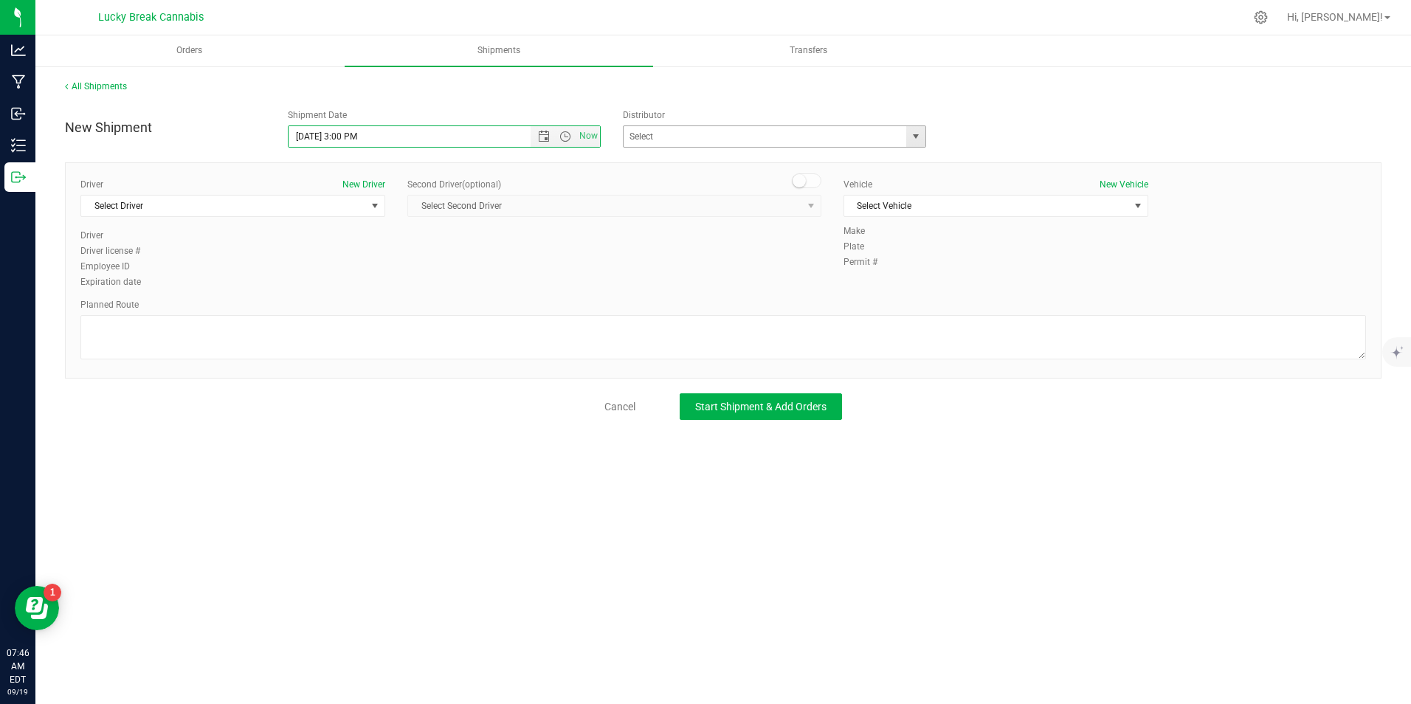
click at [923, 136] on span "select" at bounding box center [915, 136] width 18 height 21
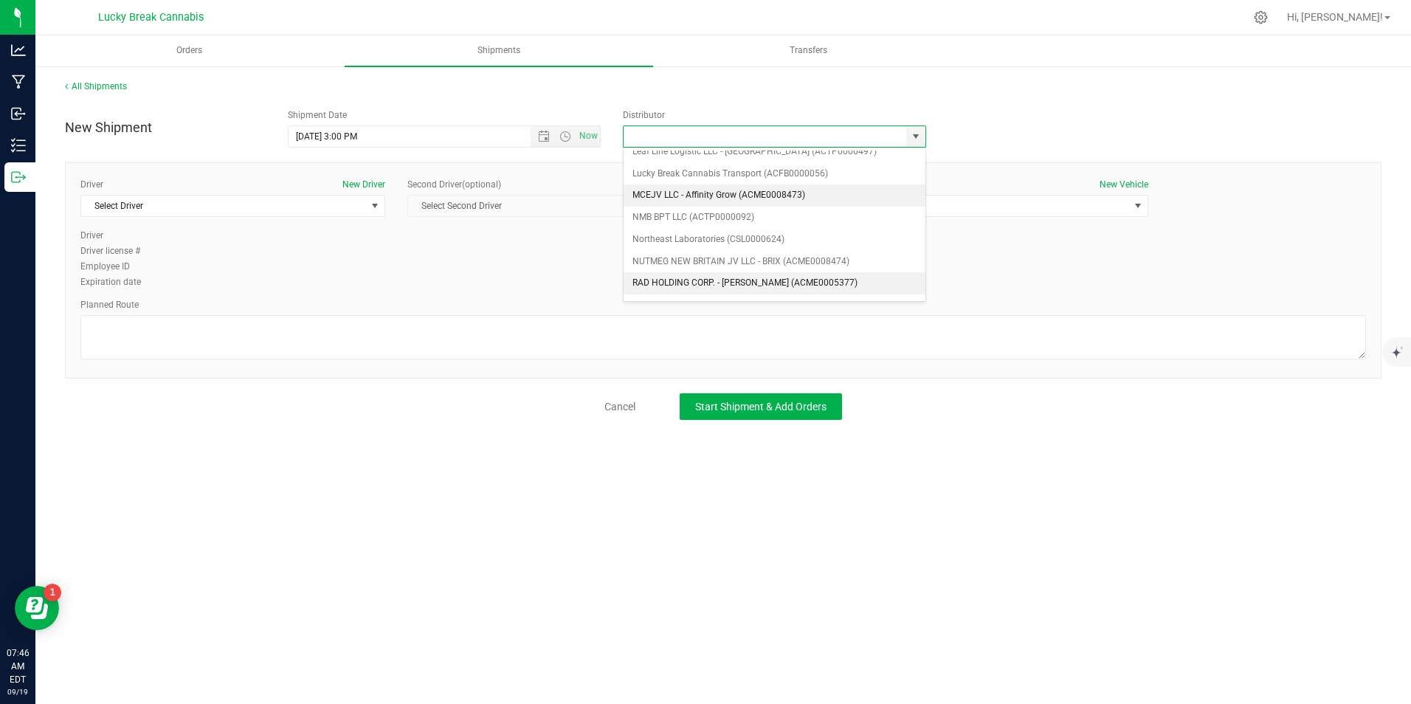
scroll to position [295, 0]
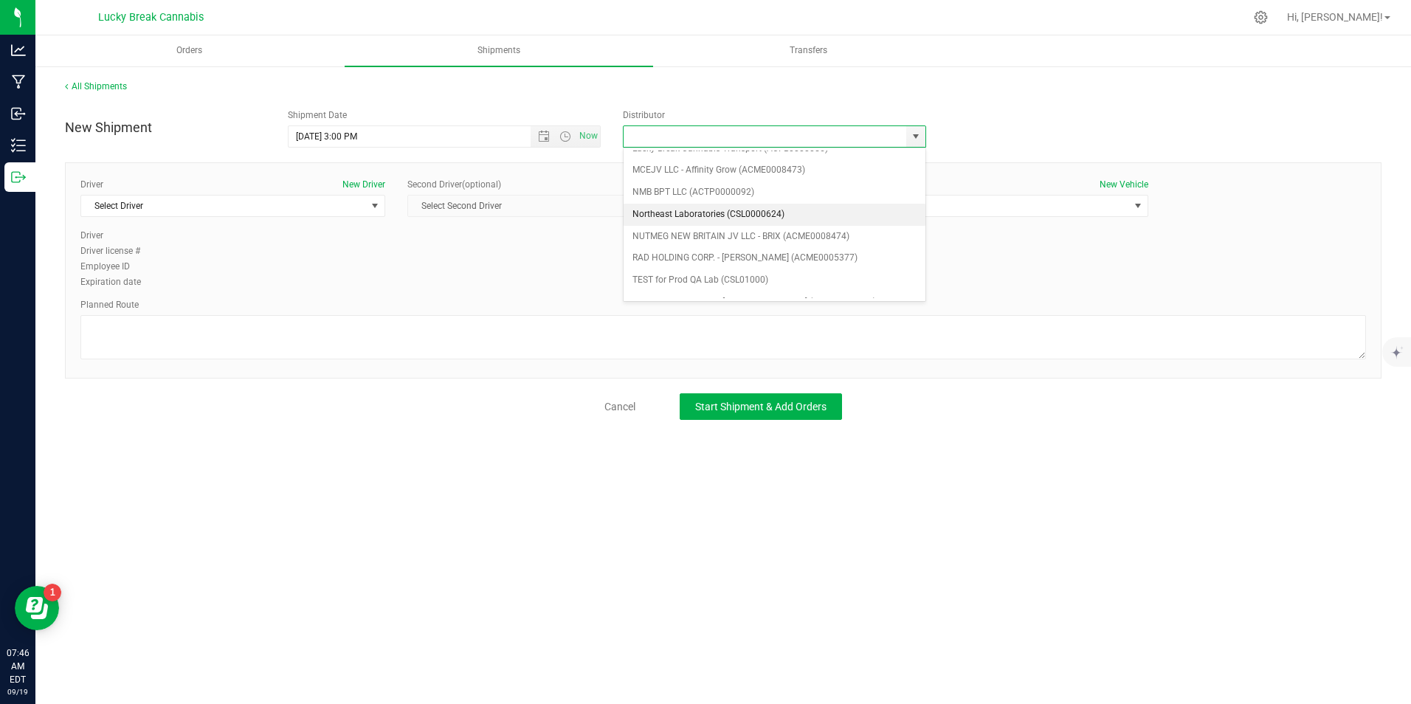
click at [747, 208] on li "Northeast Laboratories (CSL0000624)" at bounding box center [774, 215] width 302 height 22
type input "Northeast Laboratories (CSL0000624)"
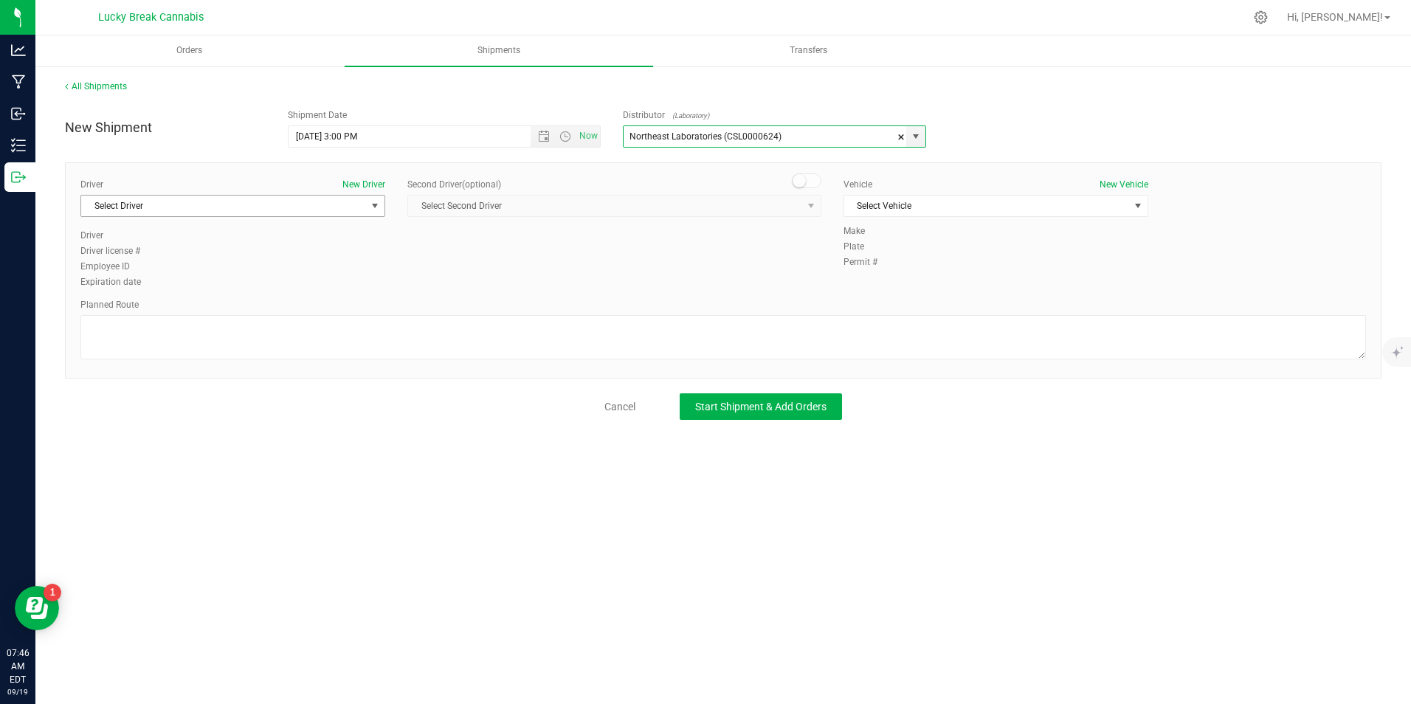
click at [351, 200] on span "Select Driver" at bounding box center [223, 206] width 285 height 21
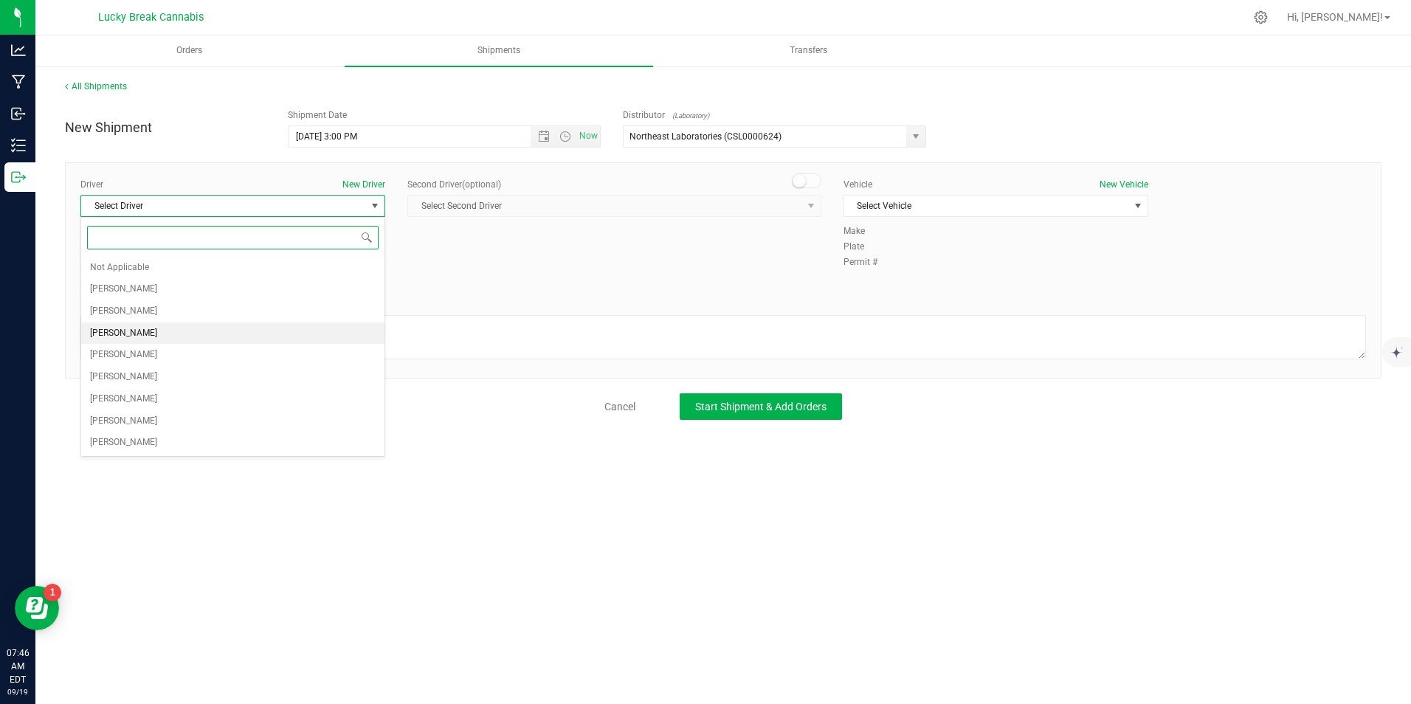
click at [157, 331] on li "Edward Cybulski" at bounding box center [232, 333] width 303 height 22
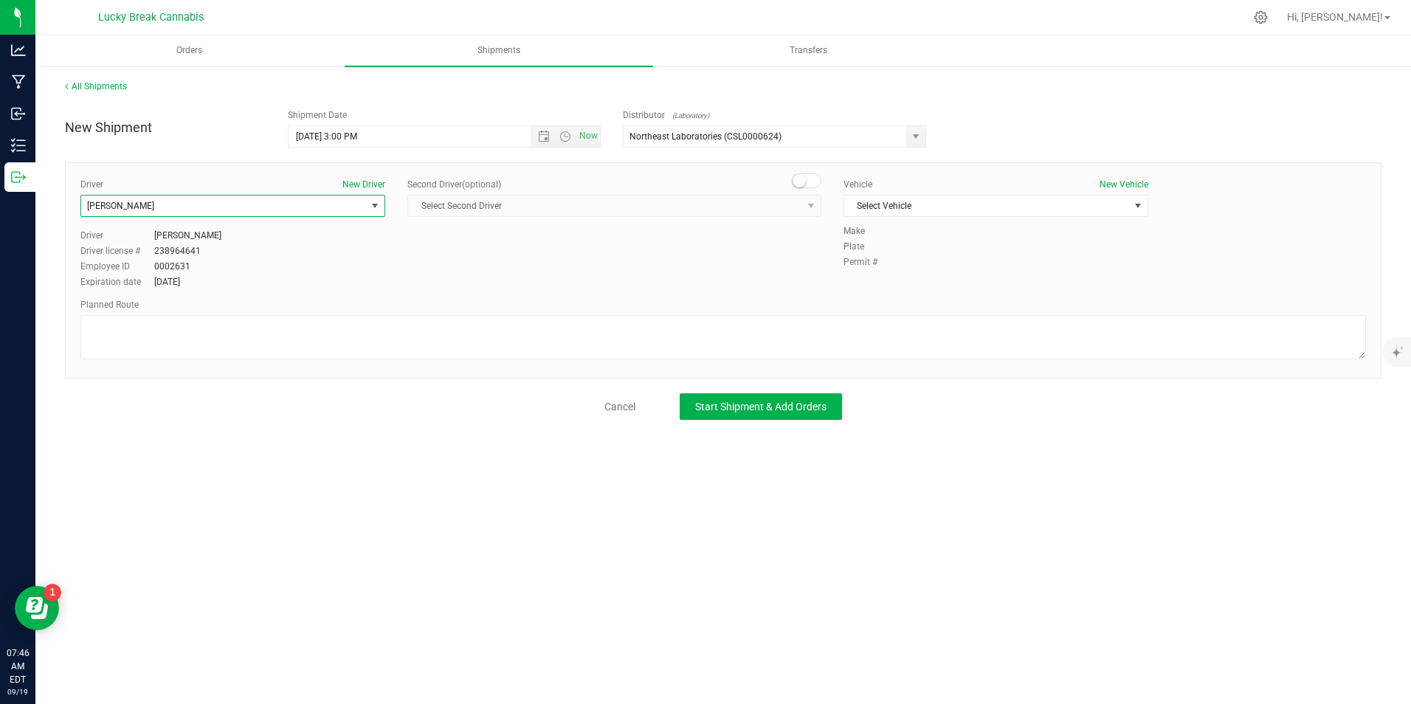
click at [806, 185] on span at bounding box center [807, 180] width 30 height 15
click at [803, 204] on span "select" at bounding box center [811, 206] width 18 height 21
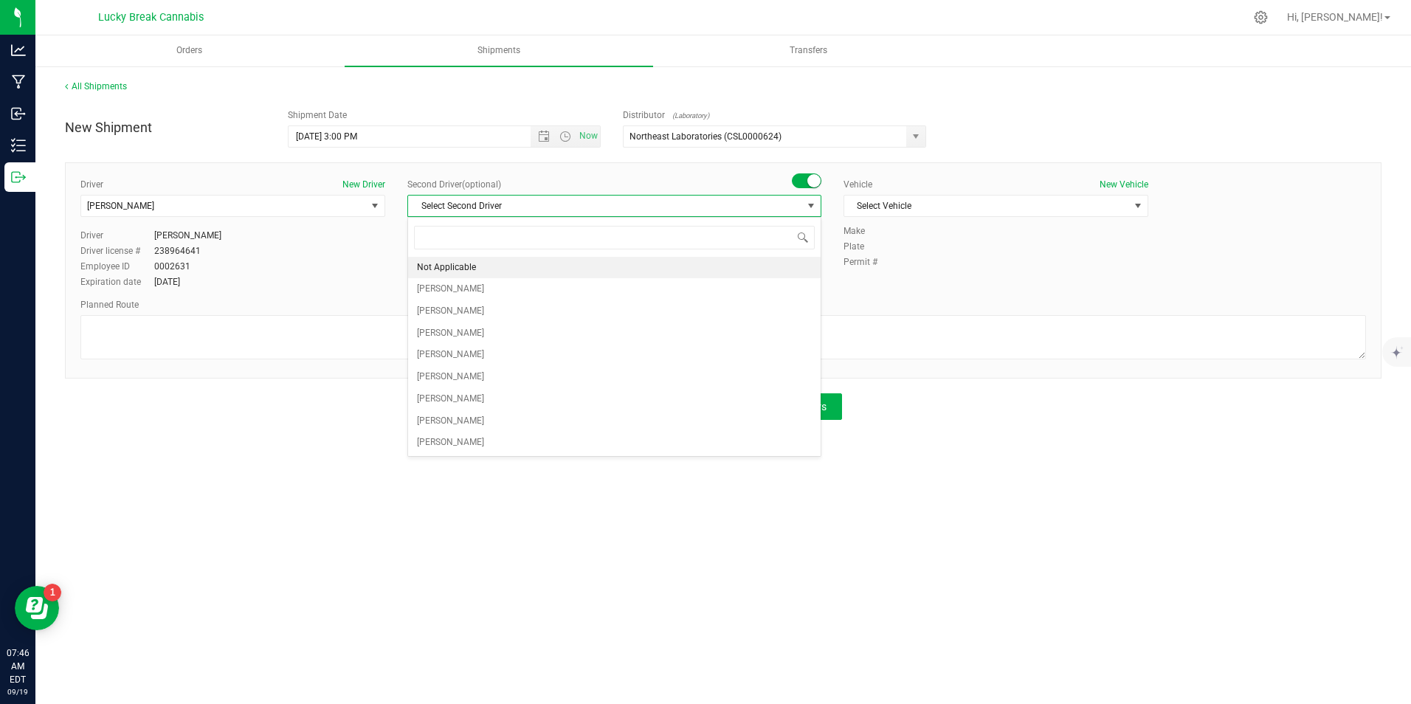
click at [725, 260] on li "Not Applicable" at bounding box center [614, 268] width 412 height 22
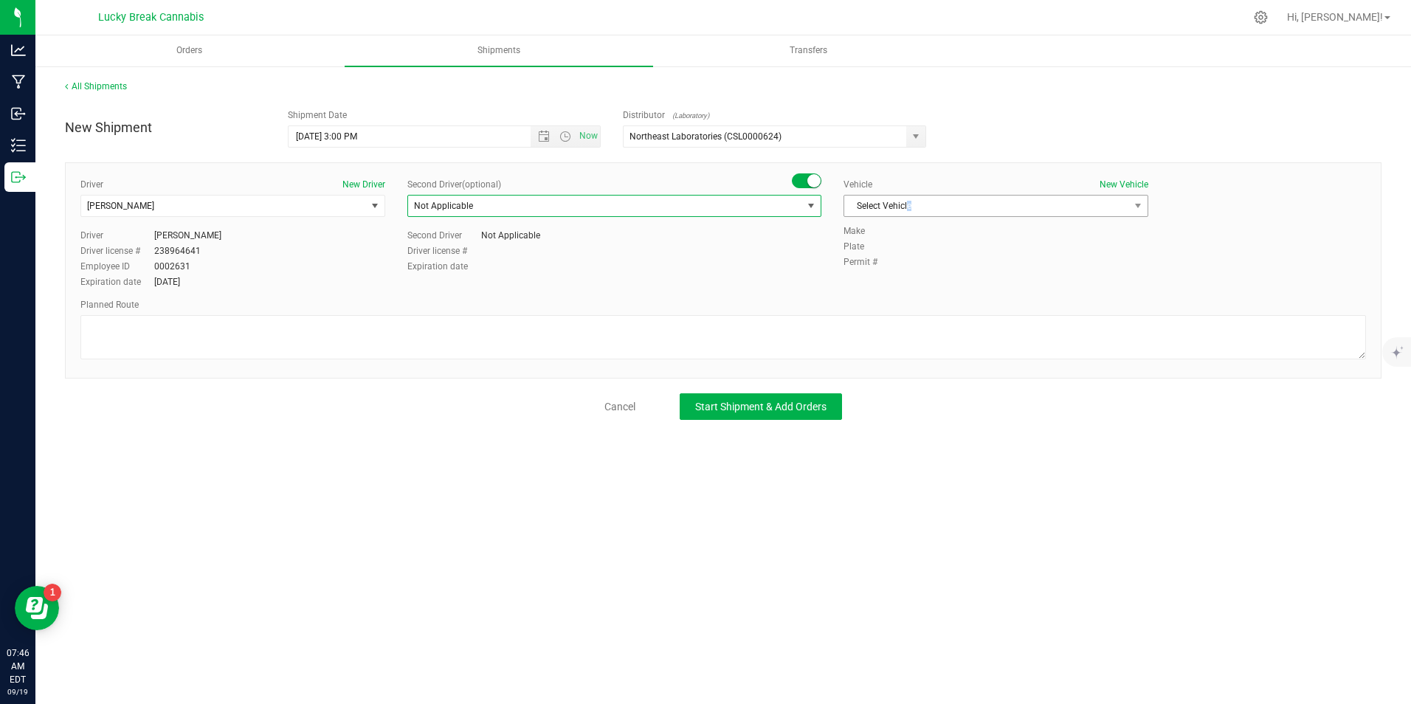
click at [913, 207] on span "Select Vehicle" at bounding box center [986, 206] width 285 height 21
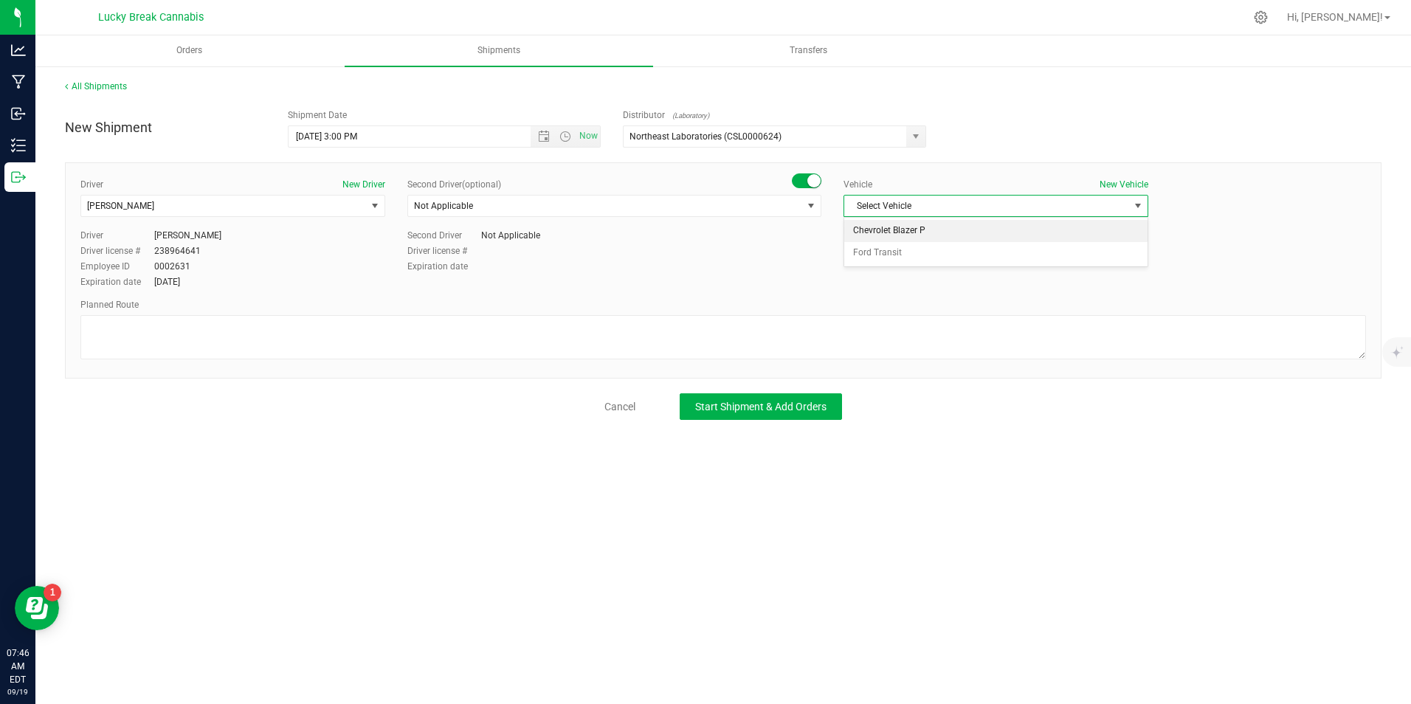
click at [924, 232] on li "Chevrolet Blazer P" at bounding box center [995, 231] width 303 height 22
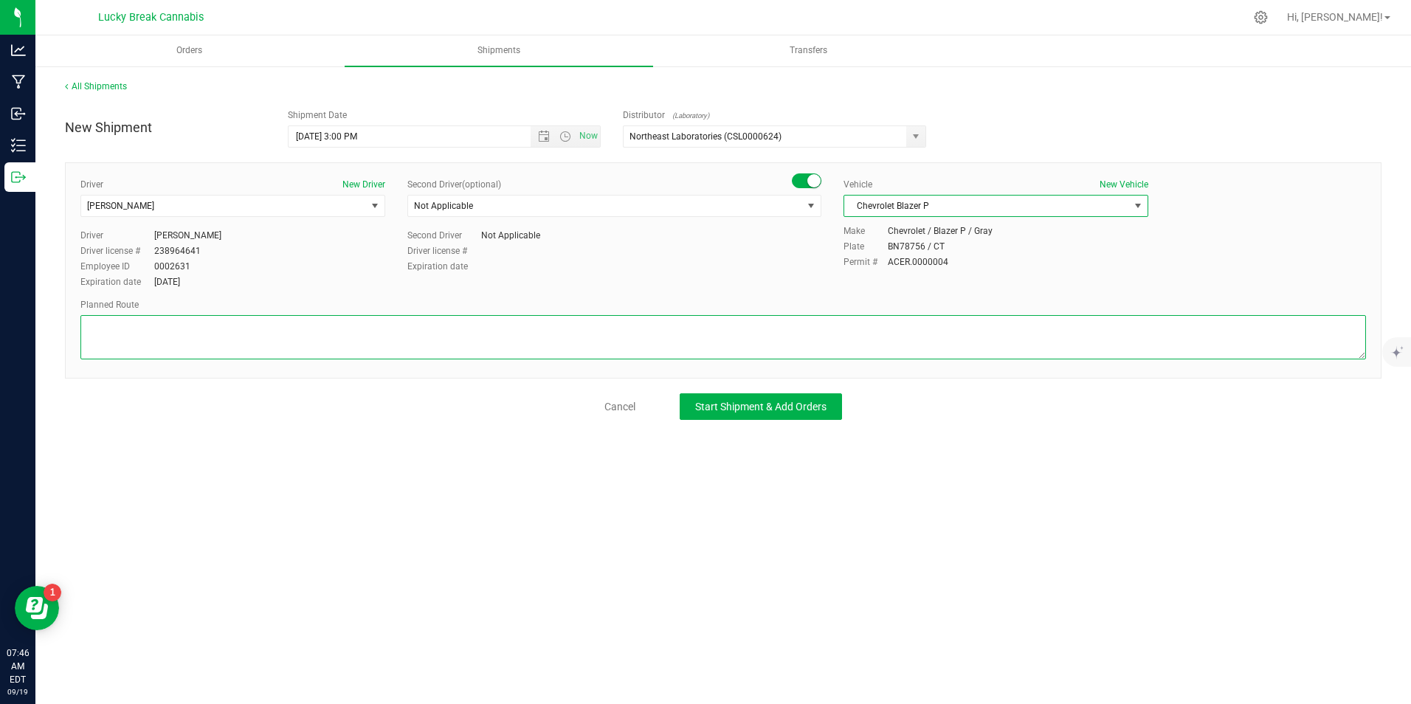
click at [879, 342] on textarea at bounding box center [722, 337] width 1285 height 44
type textarea "95n to 91n to exit 23 to northeast labs"
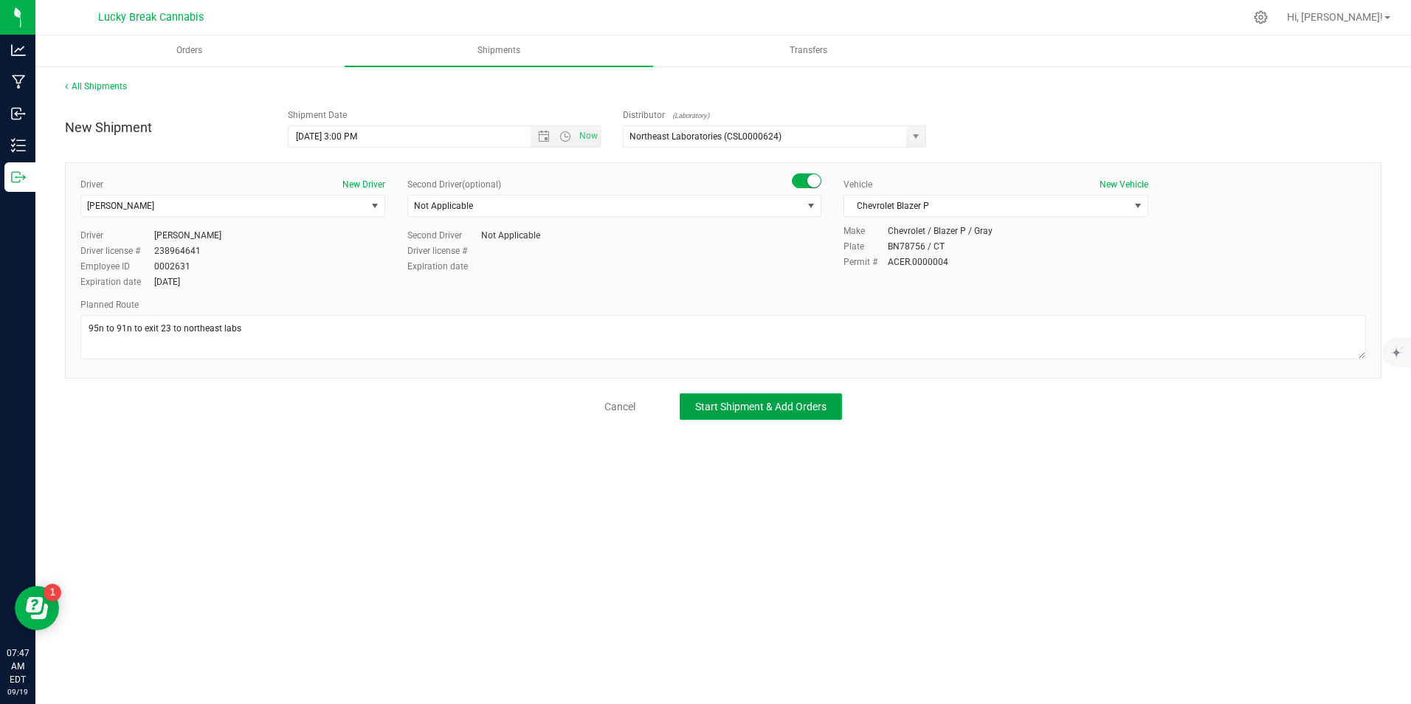
click at [812, 413] on button "Start Shipment & Add Orders" at bounding box center [760, 406] width 162 height 27
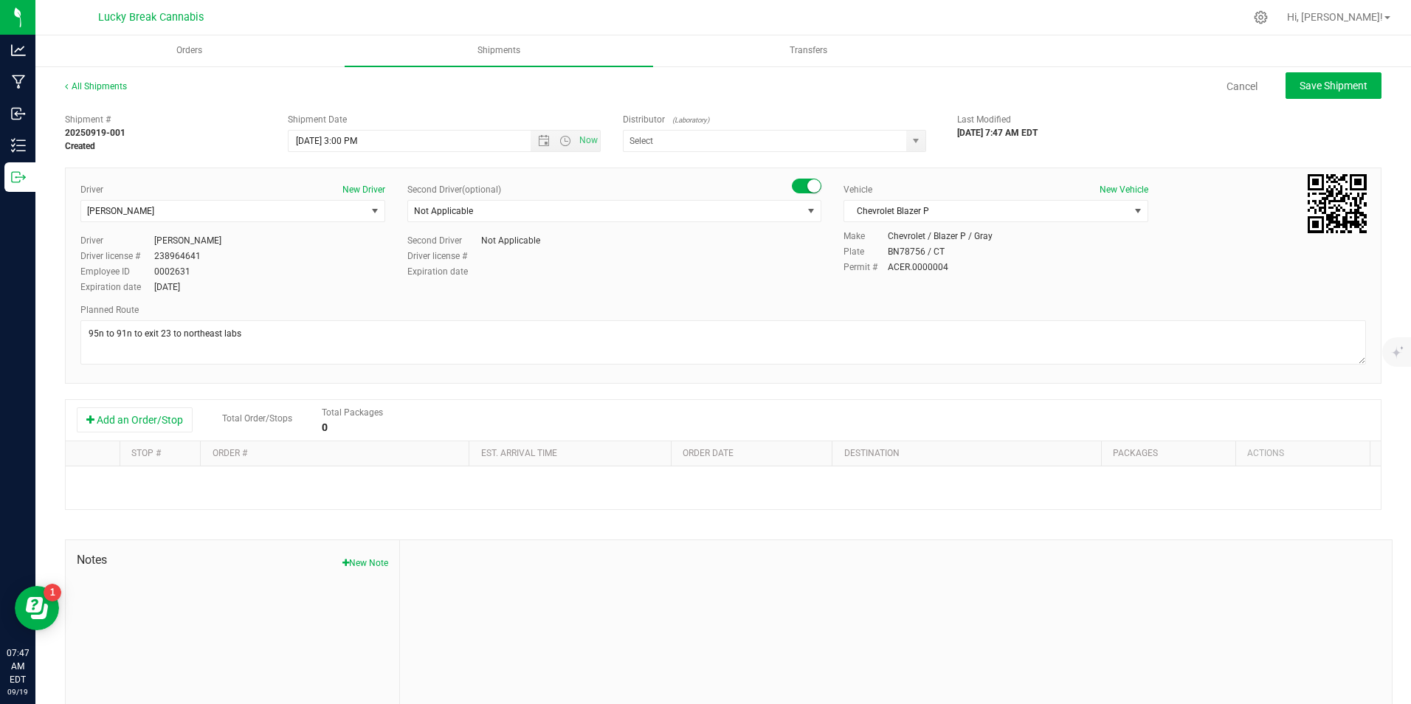
type input "Northeast Laboratories (CSL0000624)"
click at [183, 418] on button "Add an Order/Stop" at bounding box center [135, 419] width 116 height 25
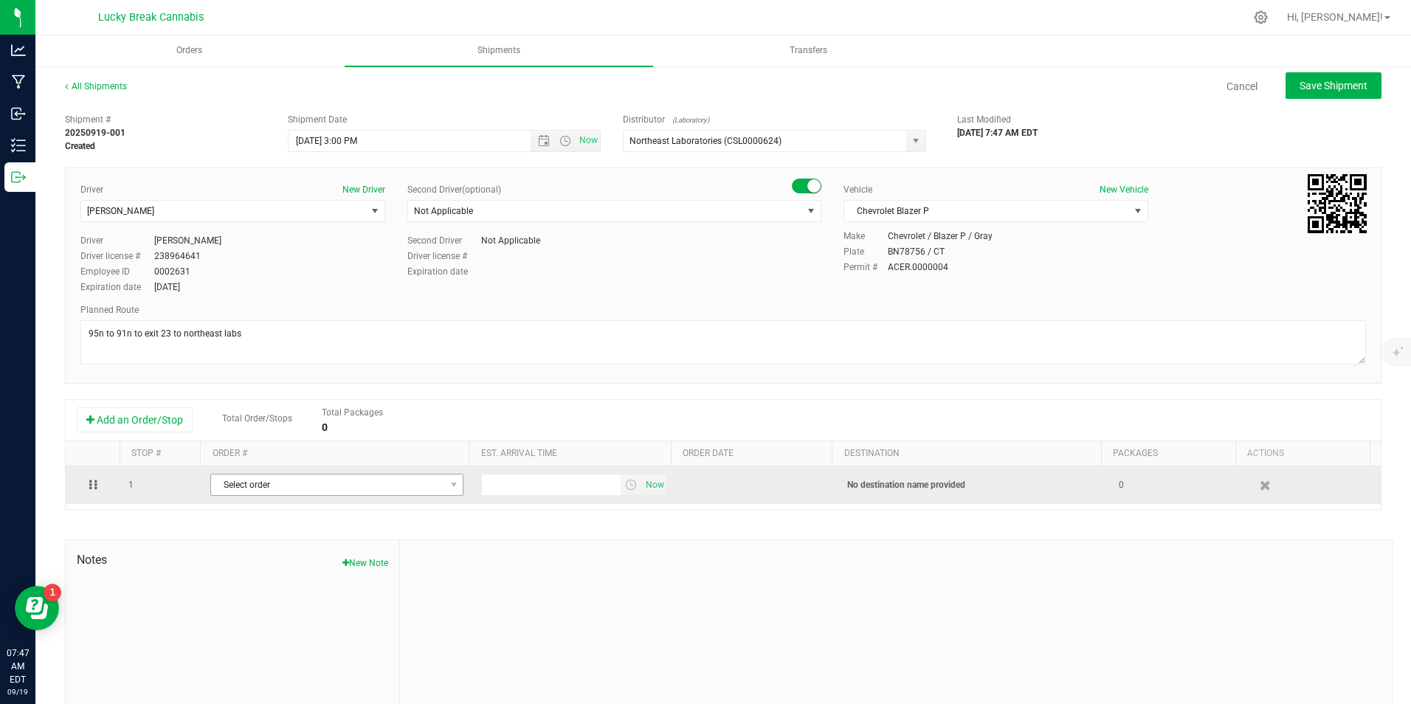
click at [271, 476] on span "Select order" at bounding box center [327, 484] width 233 height 21
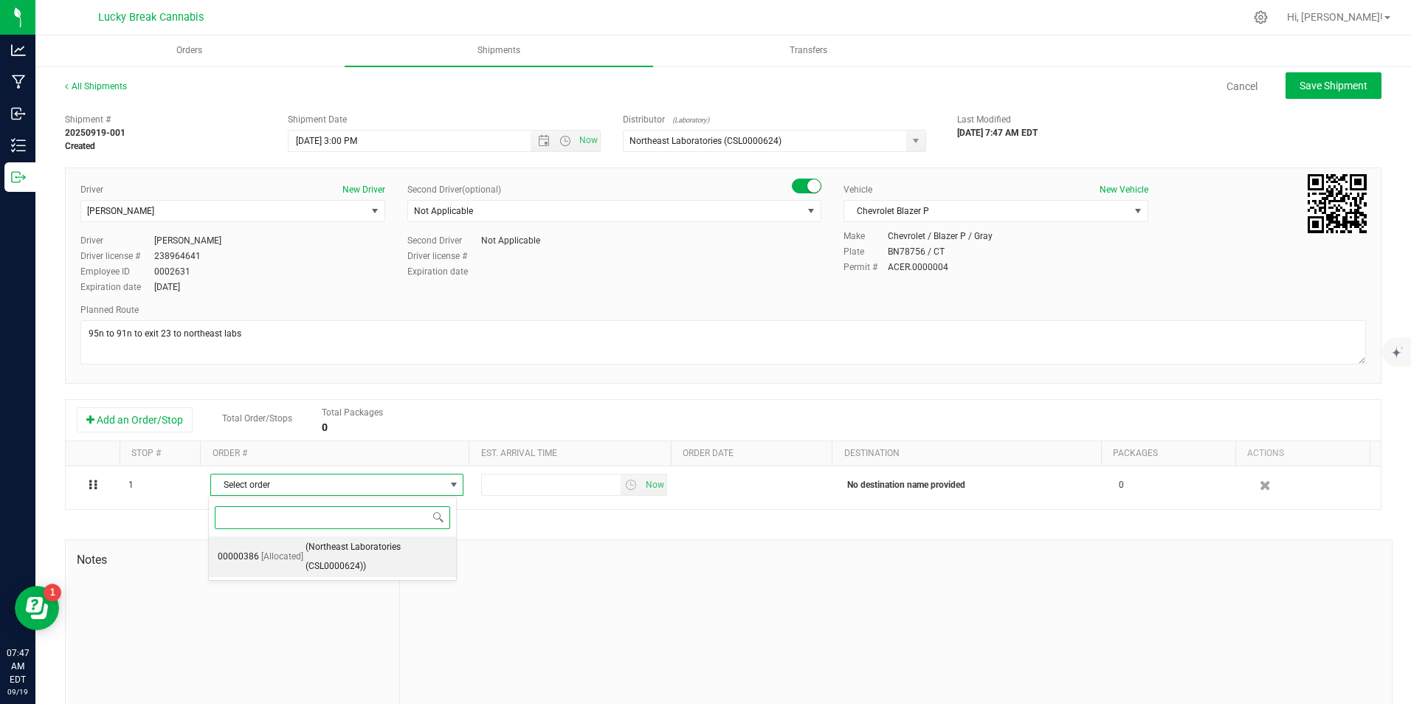
click at [327, 545] on span "(Northeast Laboratories (CSL0000624))" at bounding box center [376, 557] width 142 height 38
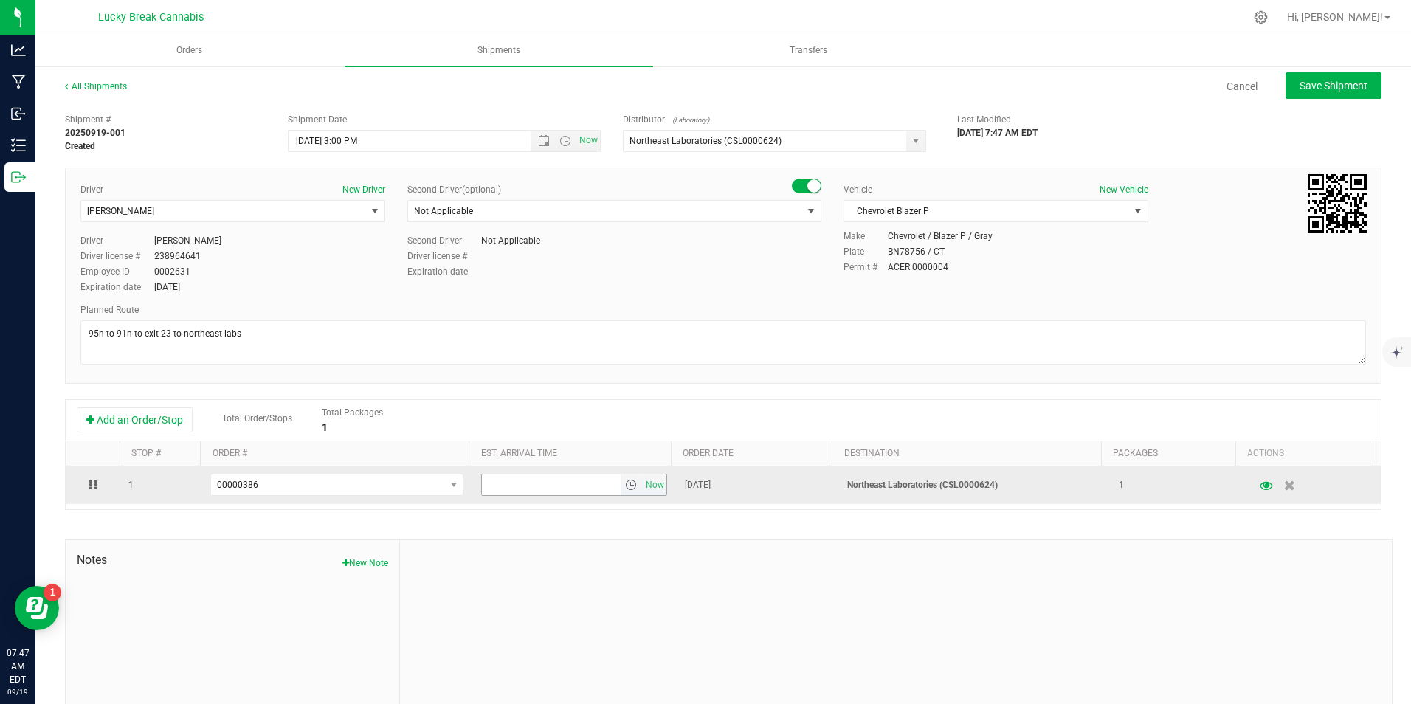
click at [625, 485] on span "select" at bounding box center [631, 485] width 12 height 12
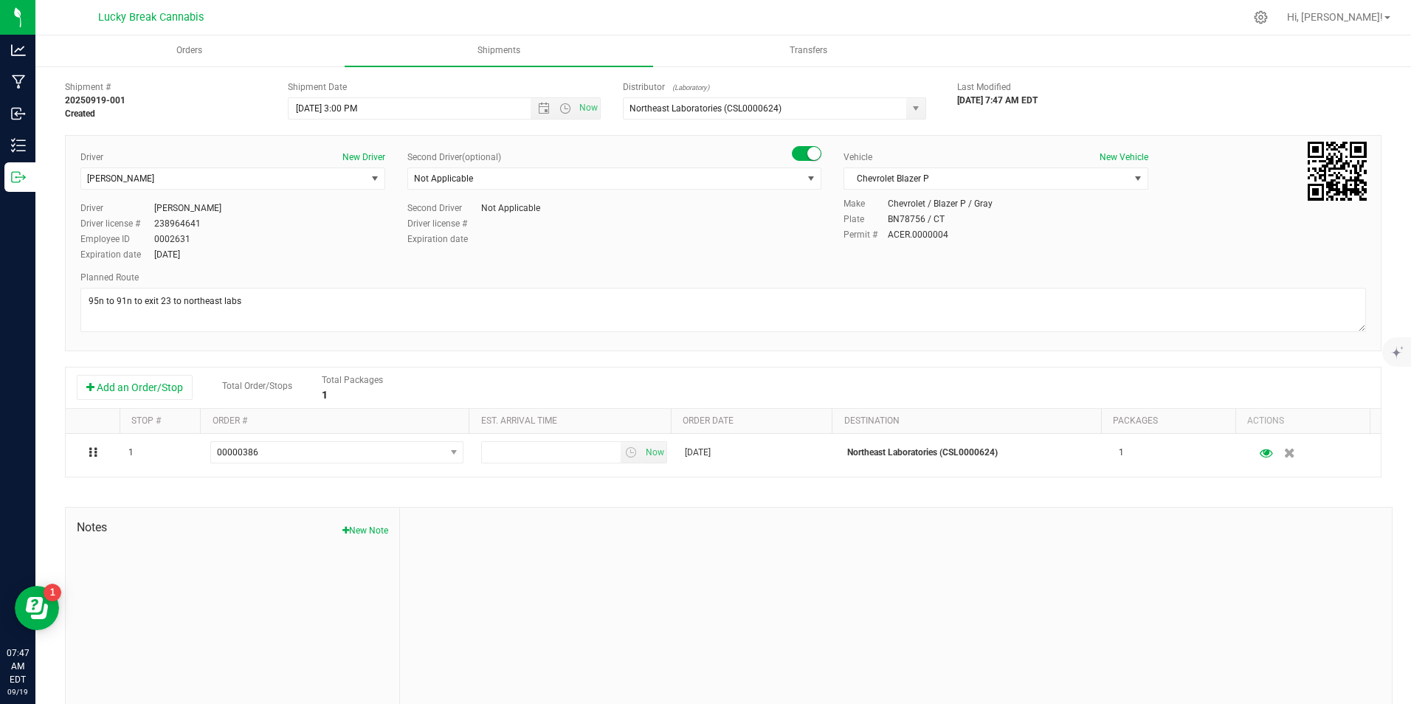
scroll to position [50, 0]
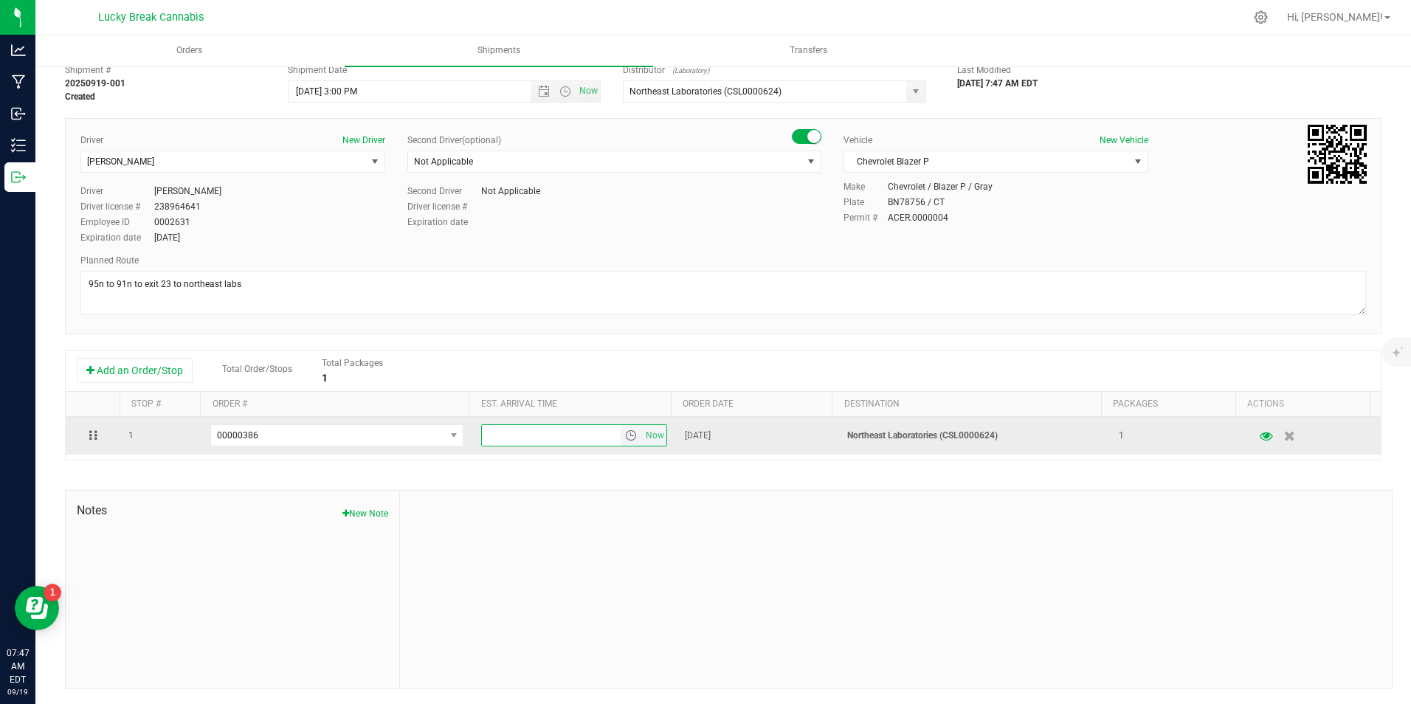
click at [625, 435] on span "select" at bounding box center [631, 435] width 12 height 12
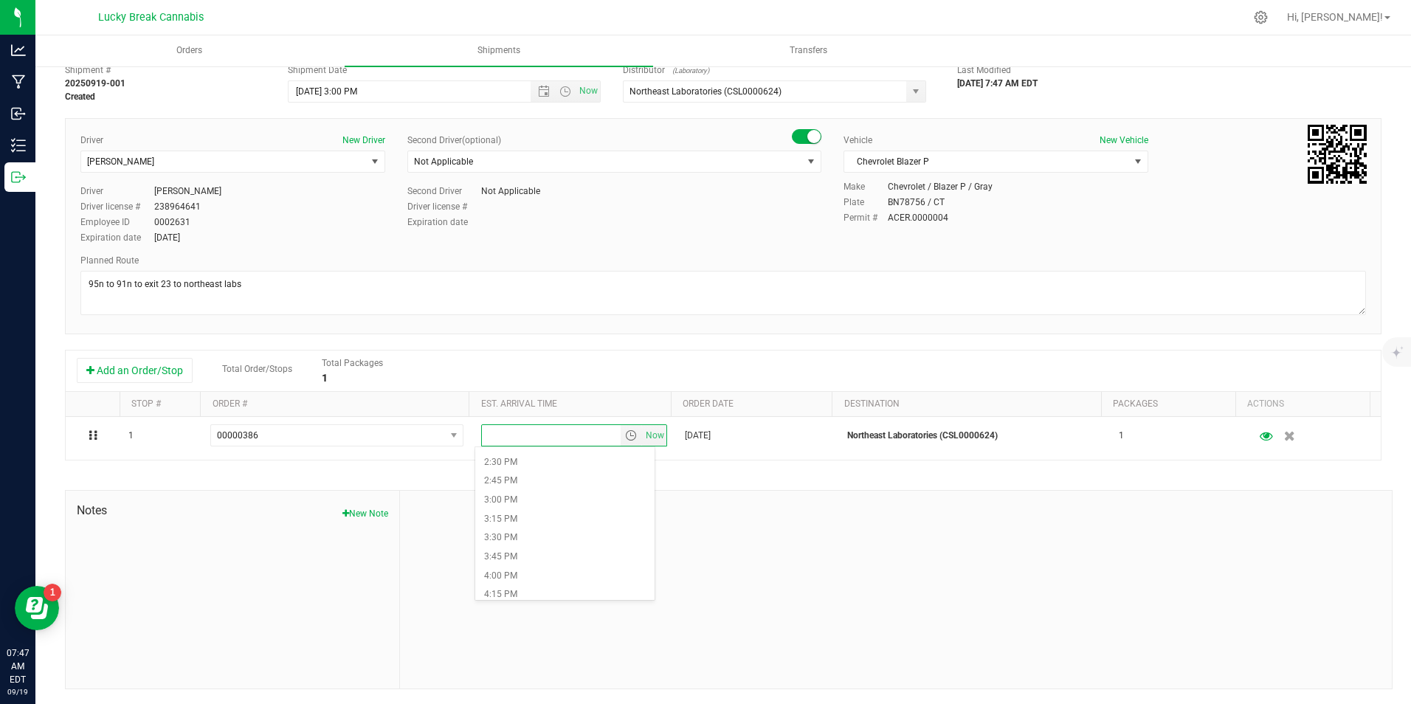
scroll to position [1107, 0]
click at [568, 562] on li "4:00 PM" at bounding box center [564, 566] width 179 height 19
click at [871, 498] on div at bounding box center [896, 590] width 992 height 198
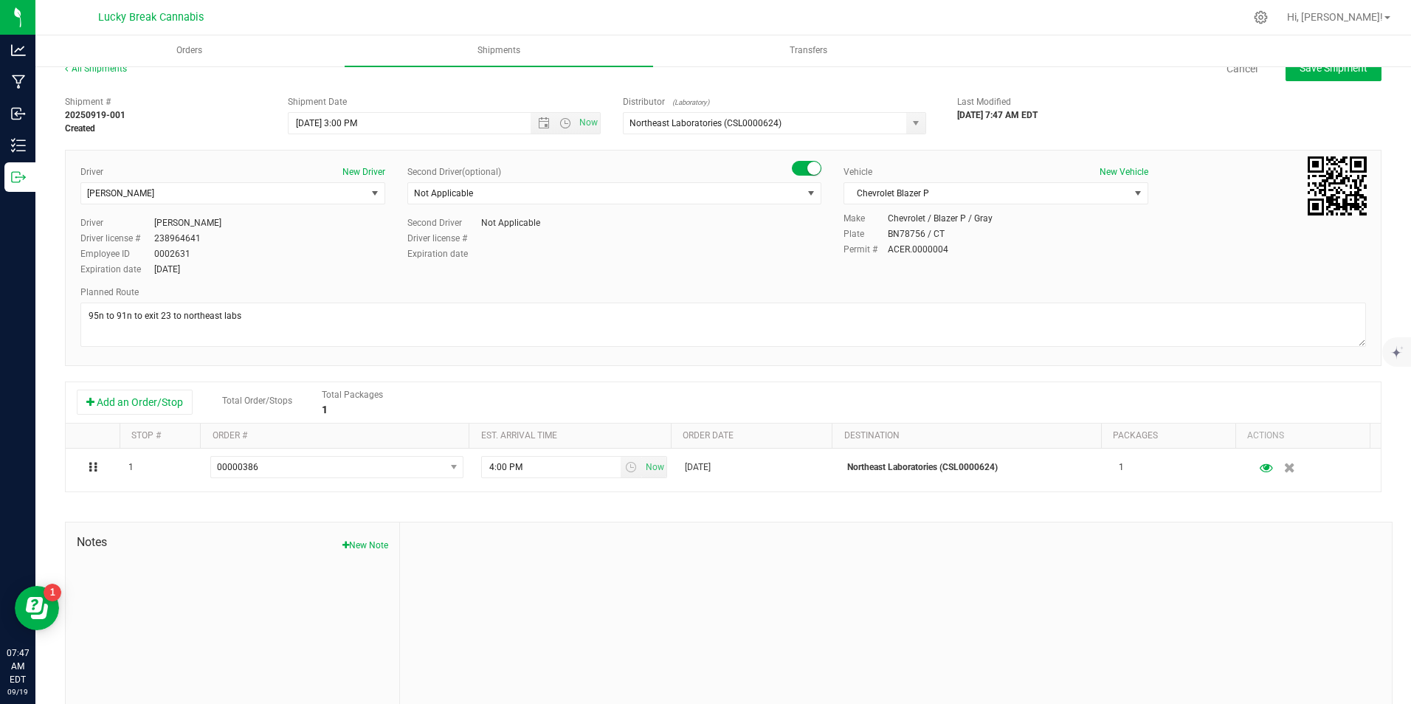
scroll to position [0, 0]
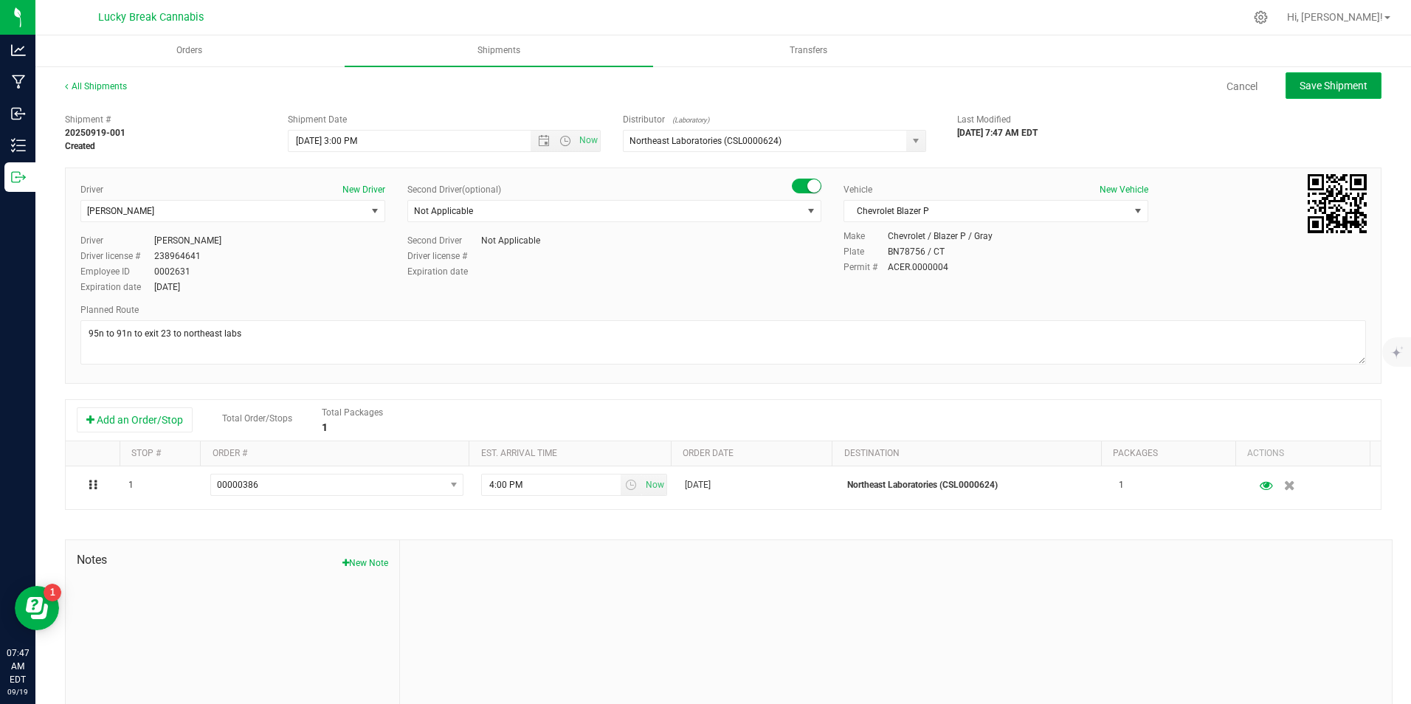
click at [1329, 91] on span "Save Shipment" at bounding box center [1333, 86] width 68 height 12
type input "9/19/2025 7:00 PM"
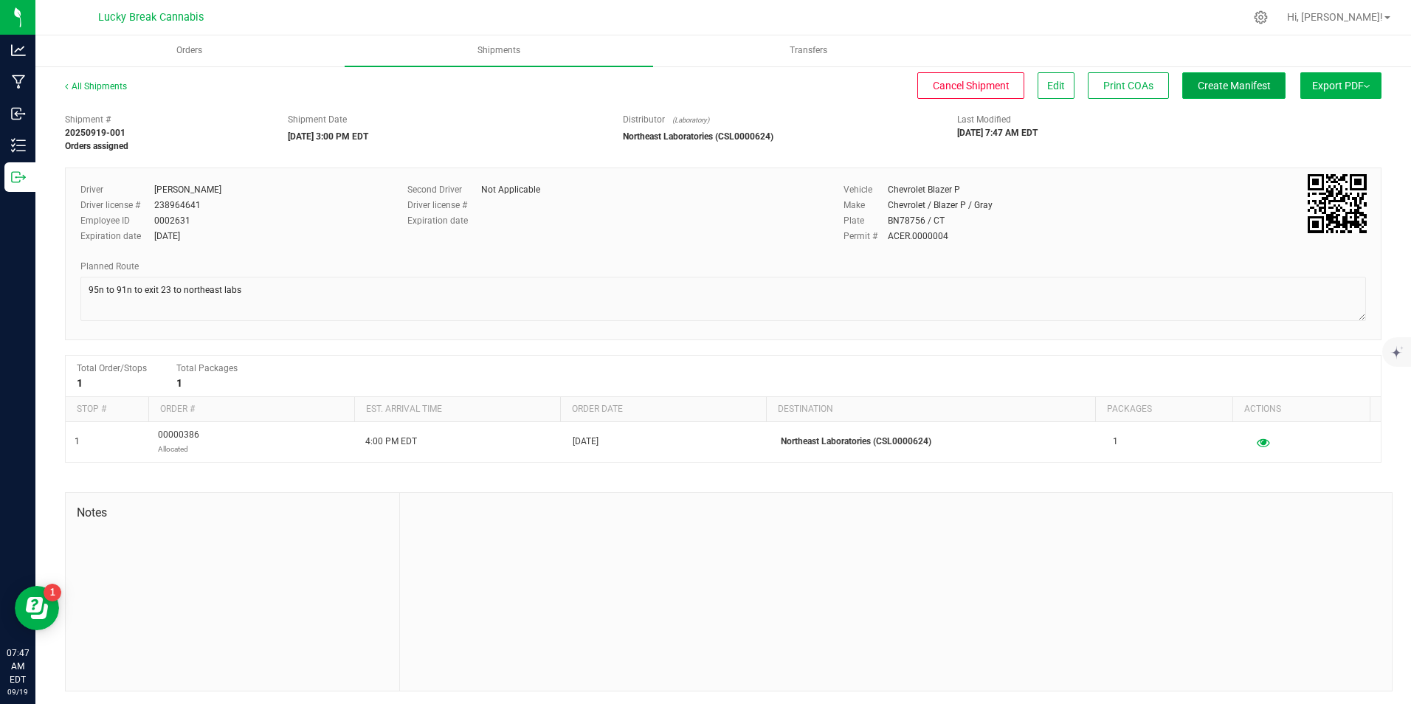
click at [1236, 87] on span "Create Manifest" at bounding box center [1233, 86] width 73 height 12
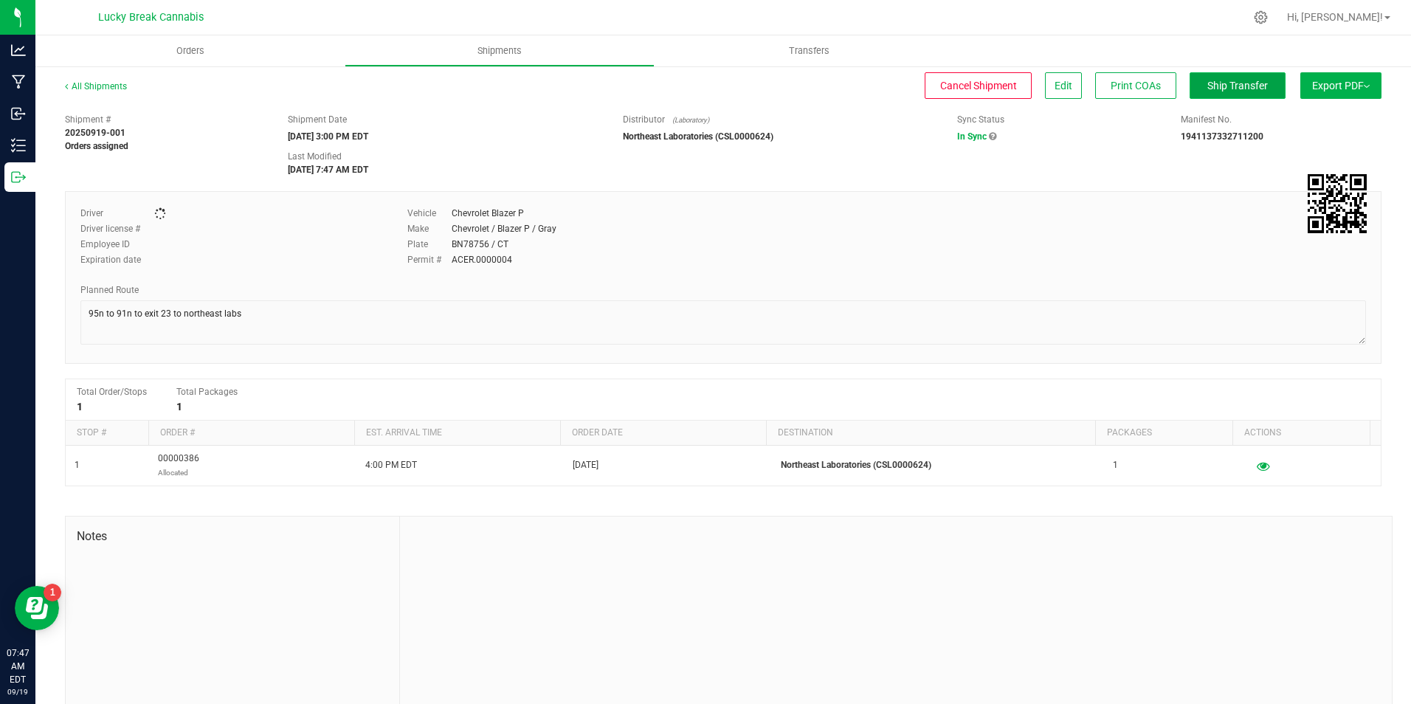
click at [1222, 89] on span "Ship Transfer" at bounding box center [1237, 86] width 60 height 12
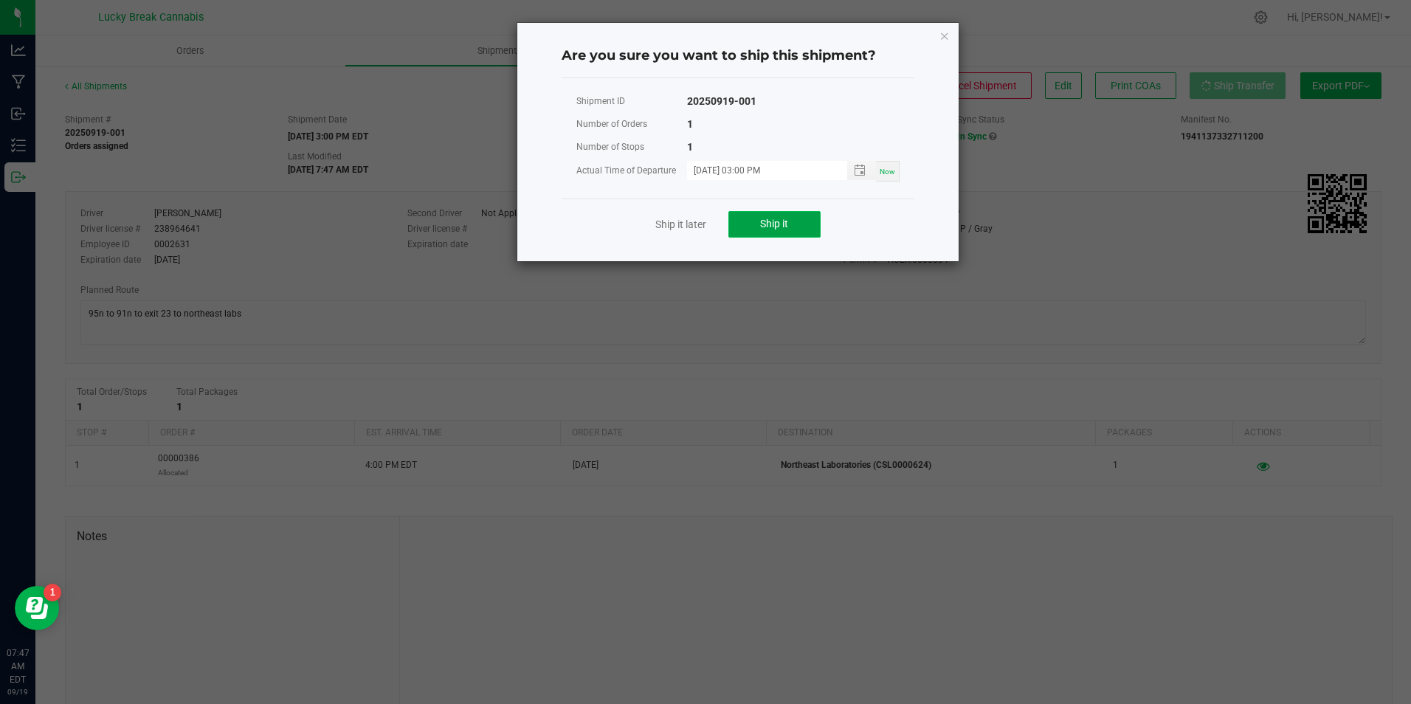
click at [796, 221] on button "Ship it" at bounding box center [774, 224] width 92 height 27
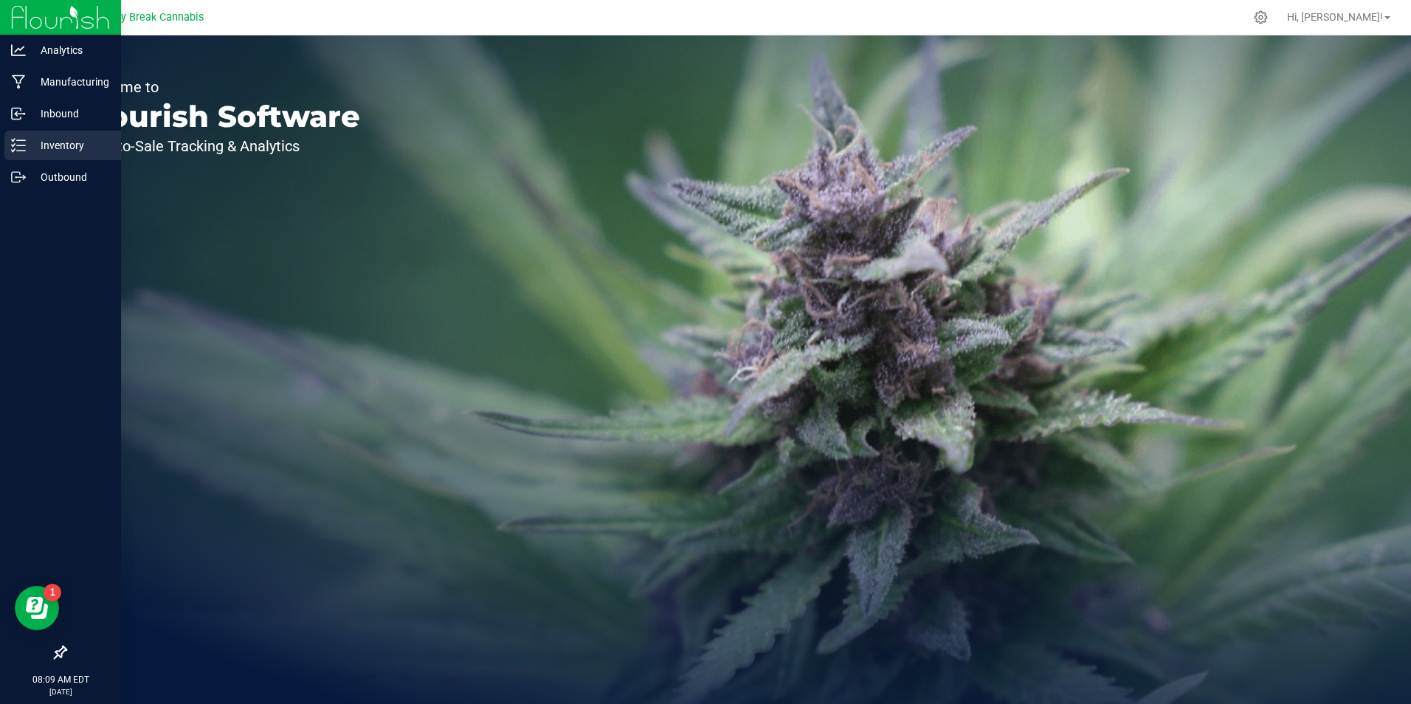
click at [65, 134] on div "Inventory" at bounding box center [62, 146] width 117 height 30
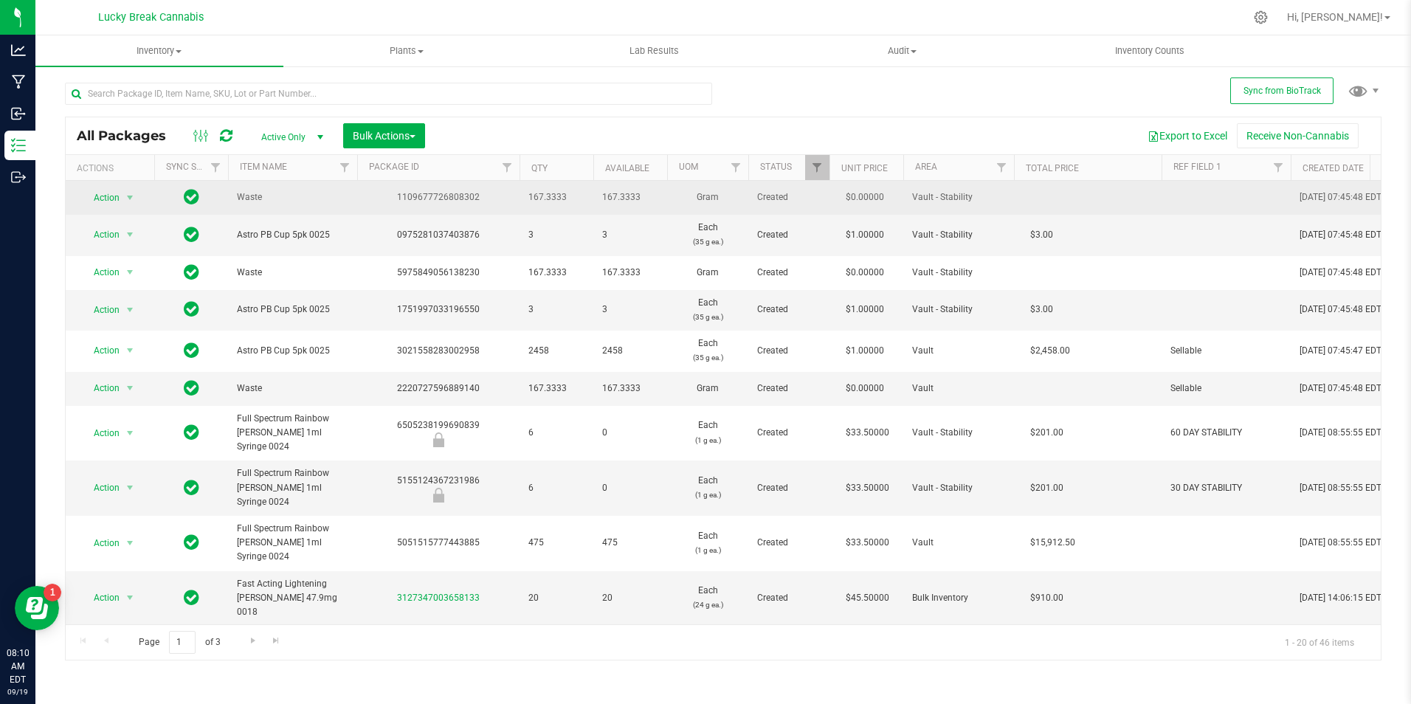
drag, startPoint x: 480, startPoint y: 198, endPoint x: 399, endPoint y: 195, distance: 81.2
click at [399, 195] on div "1109677726808302" at bounding box center [438, 197] width 167 height 14
copy div "1109677726808302"
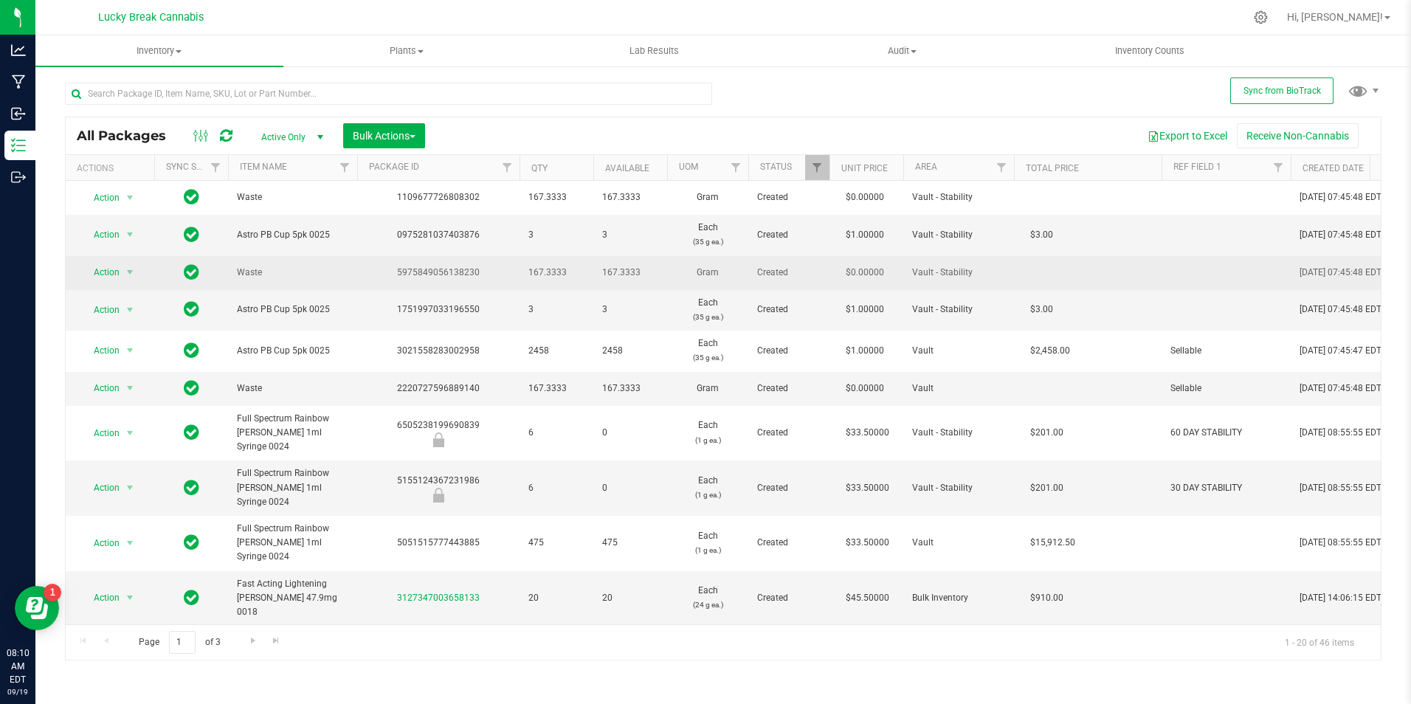
drag, startPoint x: 485, startPoint y: 273, endPoint x: 395, endPoint y: 271, distance: 90.0
click at [395, 271] on div "5975849056138230" at bounding box center [438, 273] width 167 height 14
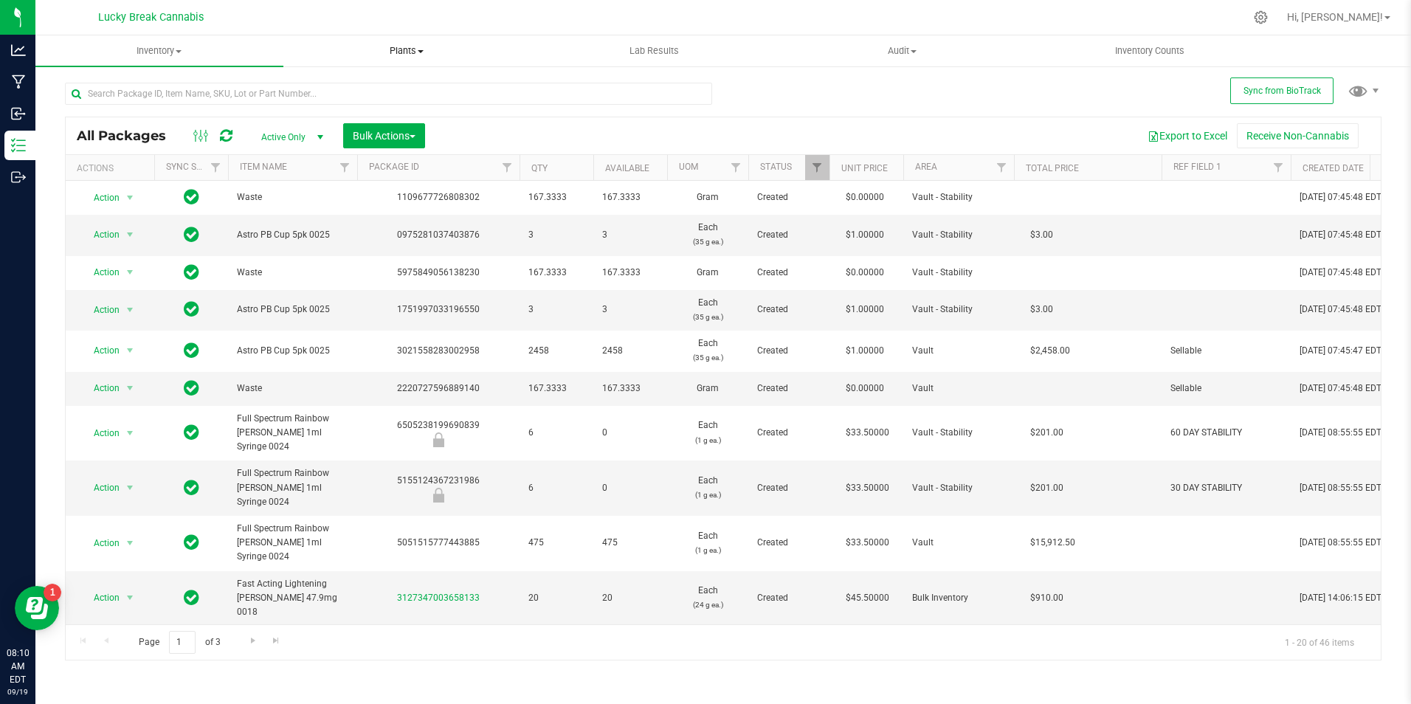
copy div "5975849056138230"
drag, startPoint x: 477, startPoint y: 387, endPoint x: 396, endPoint y: 389, distance: 81.2
click at [396, 389] on div "2220727596889140" at bounding box center [438, 388] width 167 height 14
copy div "2220727596889140"
click at [122, 382] on span "select" at bounding box center [130, 388] width 18 height 21
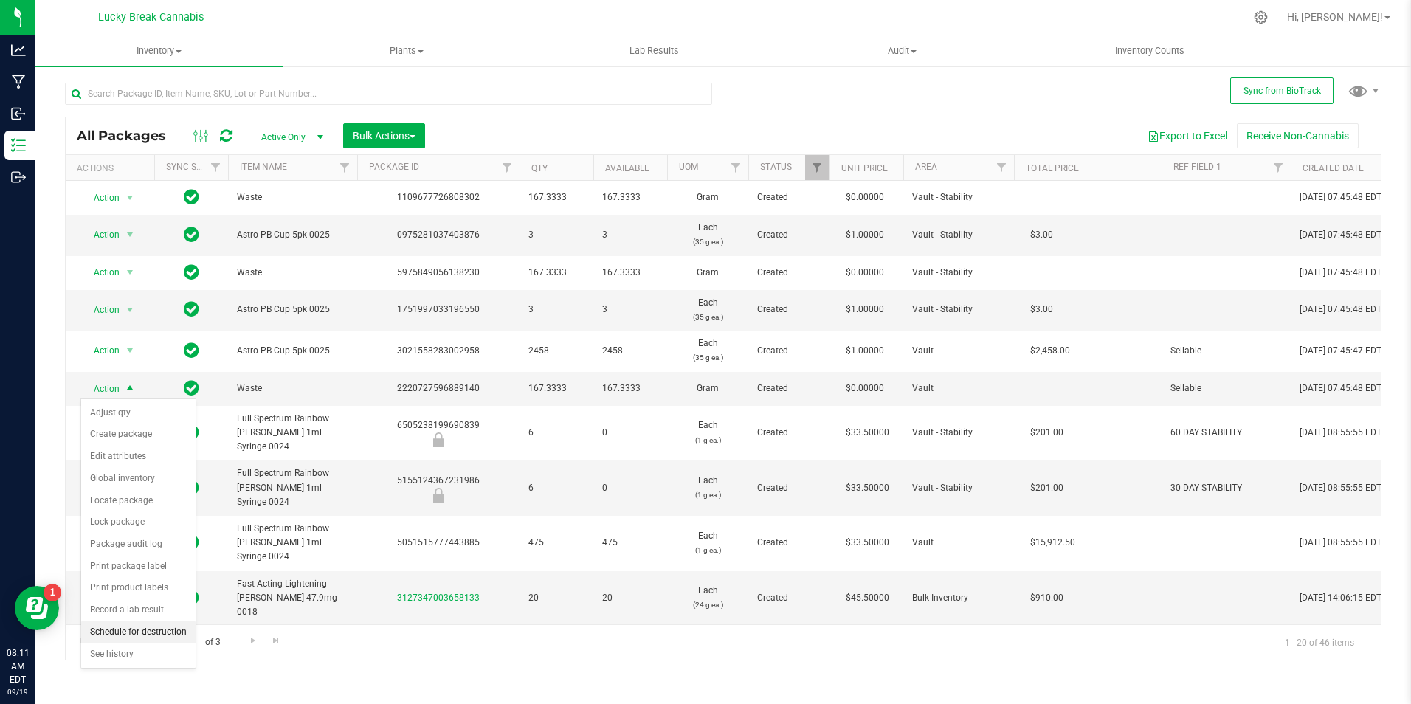
click at [137, 632] on li "Schedule for destruction" at bounding box center [138, 632] width 114 height 22
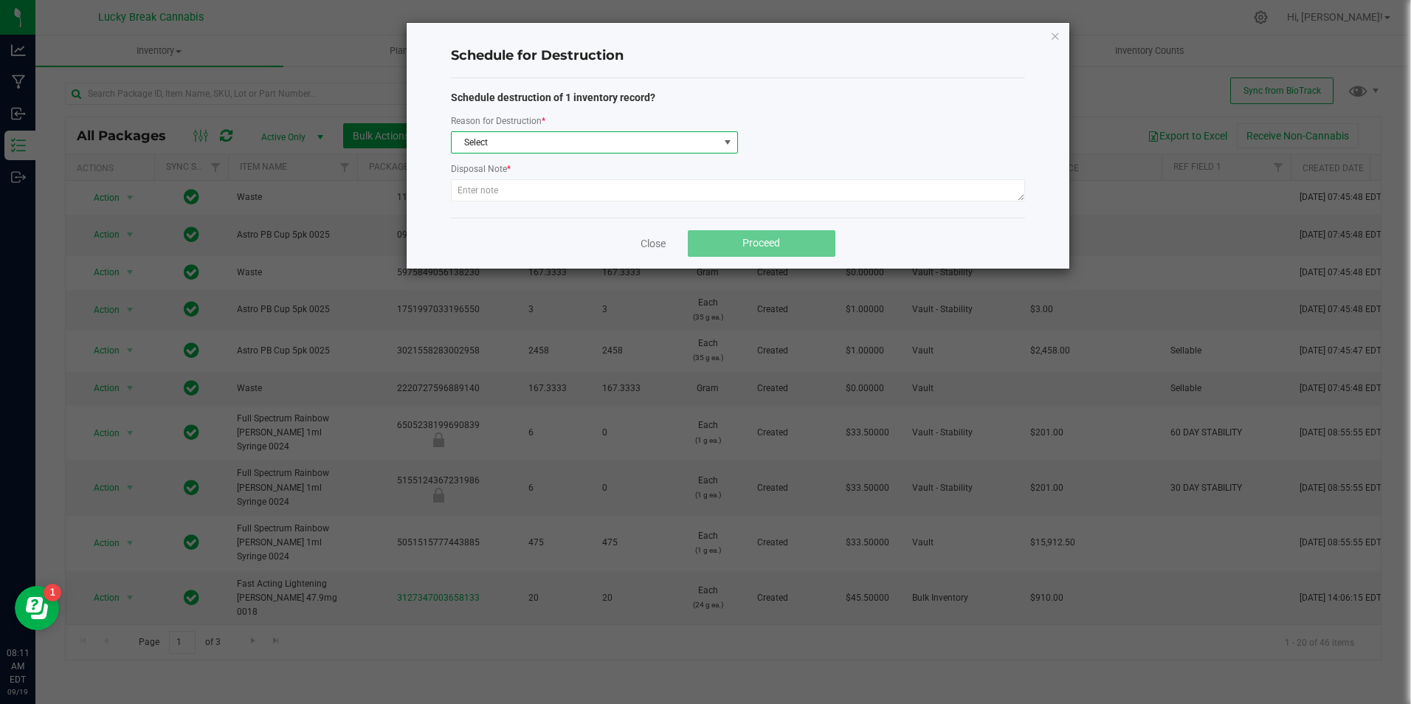
click at [575, 147] on span "Select" at bounding box center [585, 142] width 267 height 21
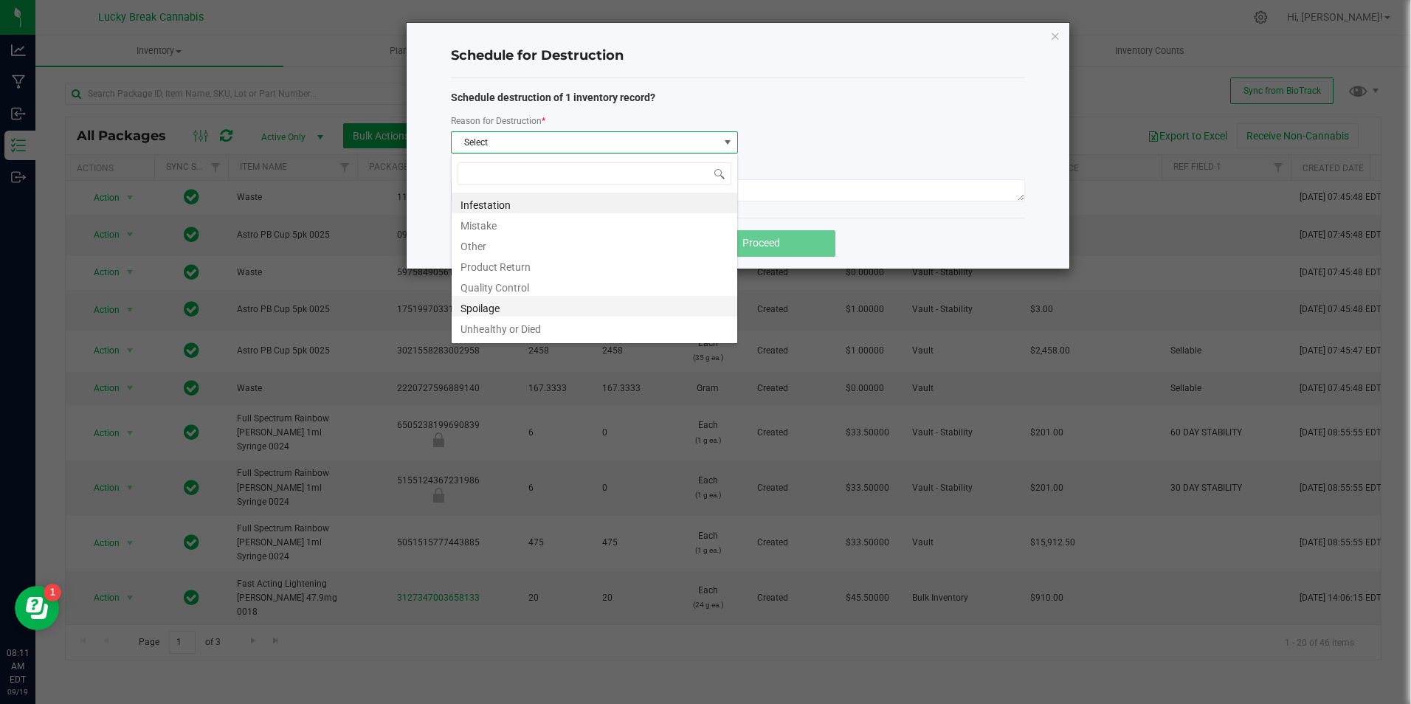
scroll to position [18, 0]
click at [513, 331] on li "Waste" at bounding box center [595, 329] width 286 height 21
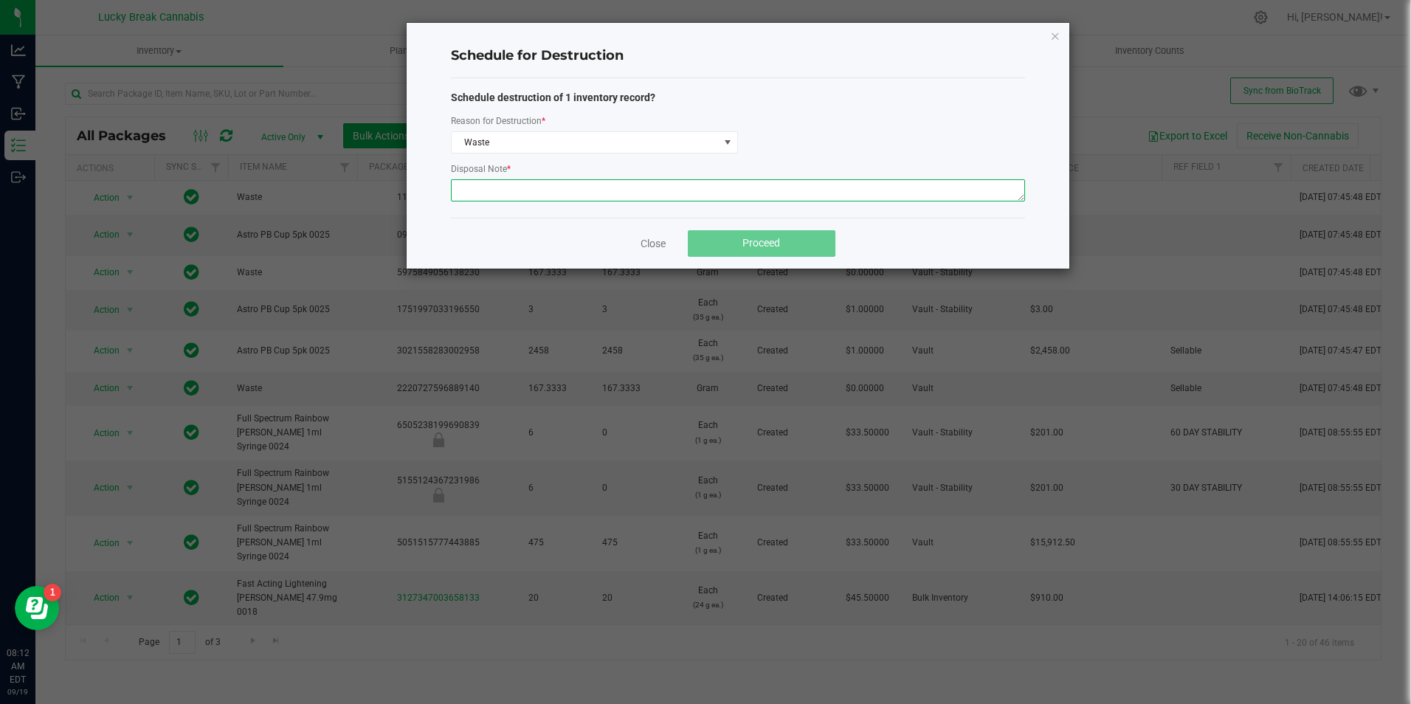
click at [562, 186] on textarea at bounding box center [738, 190] width 574 height 22
drag, startPoint x: 561, startPoint y: 186, endPoint x: 371, endPoint y: 187, distance: 190.4
click at [371, 187] on div "Schedule for Destruction Schedule destruction of 1 inventory record? Reason for…" at bounding box center [711, 145] width 717 height 247
type textarea "WASTE FROM PB091725"
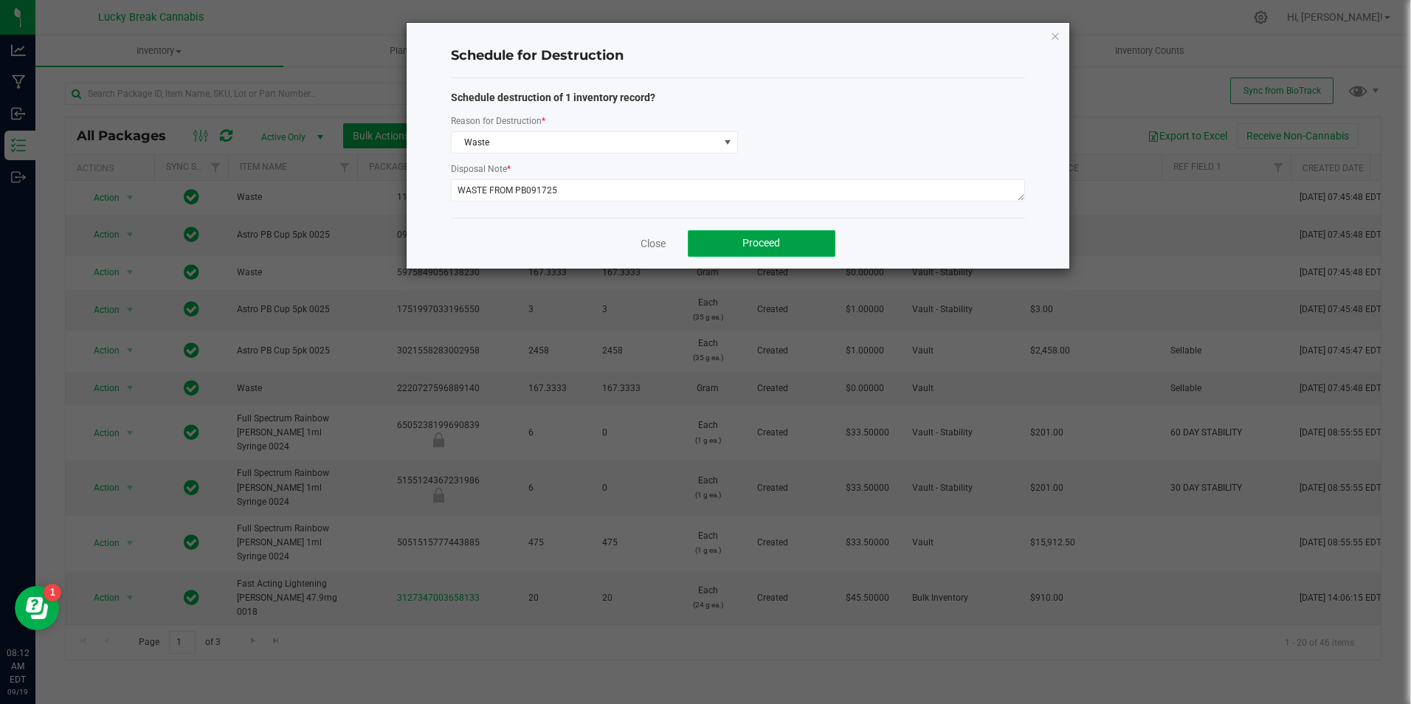
click at [779, 256] on button "Proceed" at bounding box center [762, 243] width 148 height 27
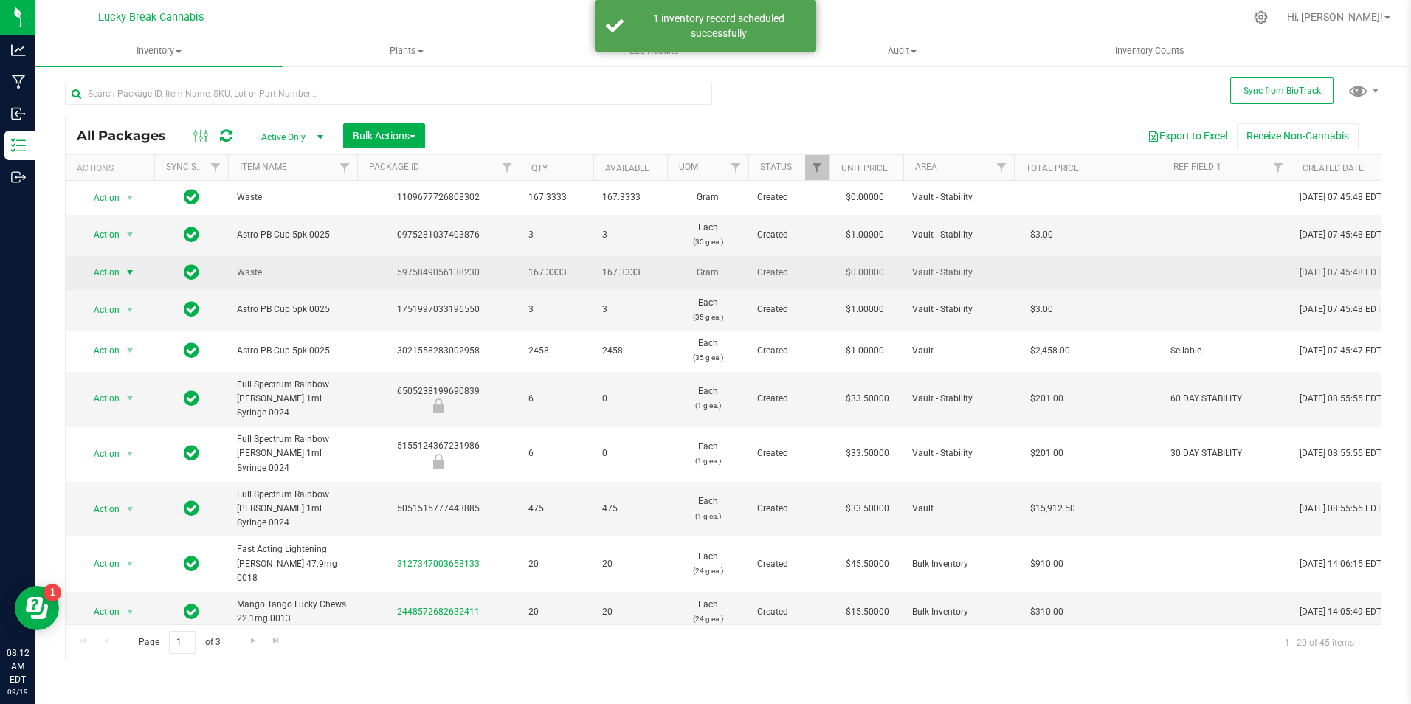
click at [128, 271] on span "select" at bounding box center [130, 272] width 12 height 12
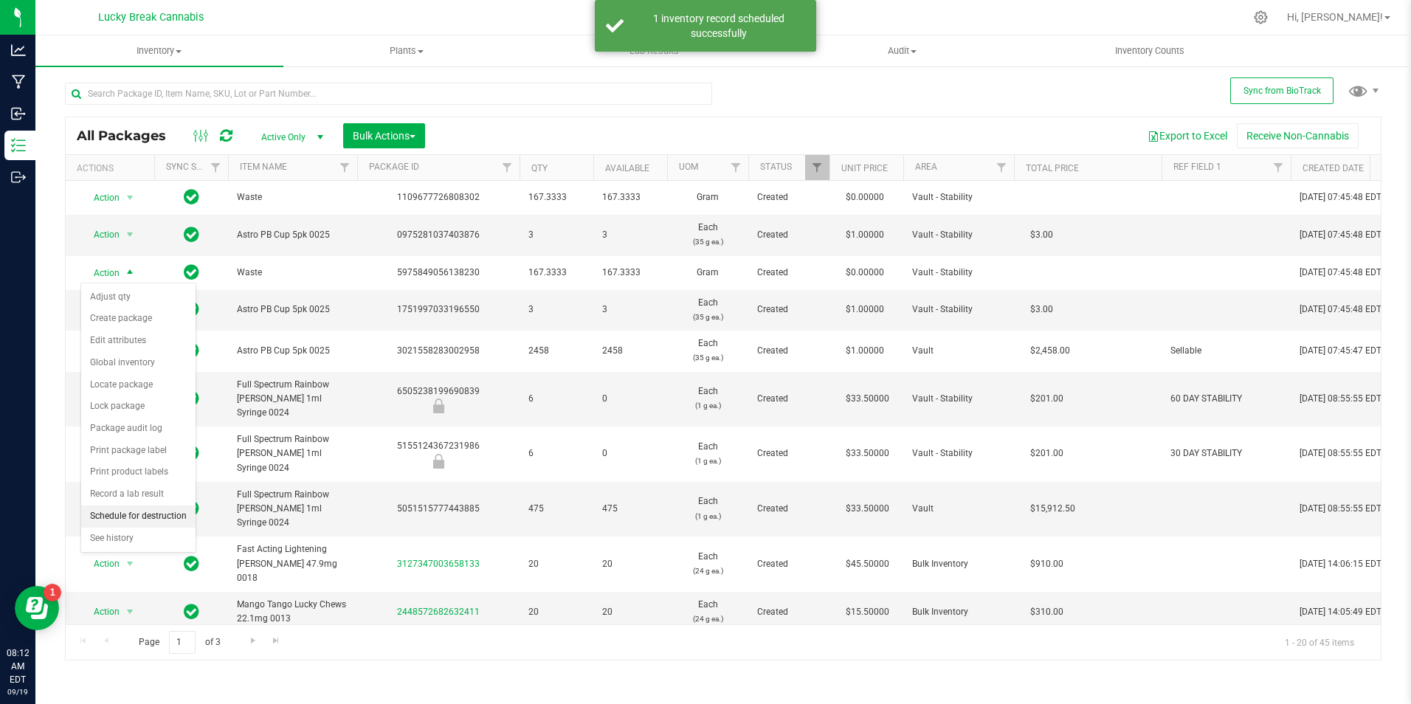
click at [144, 513] on li "Schedule for destruction" at bounding box center [138, 516] width 114 height 22
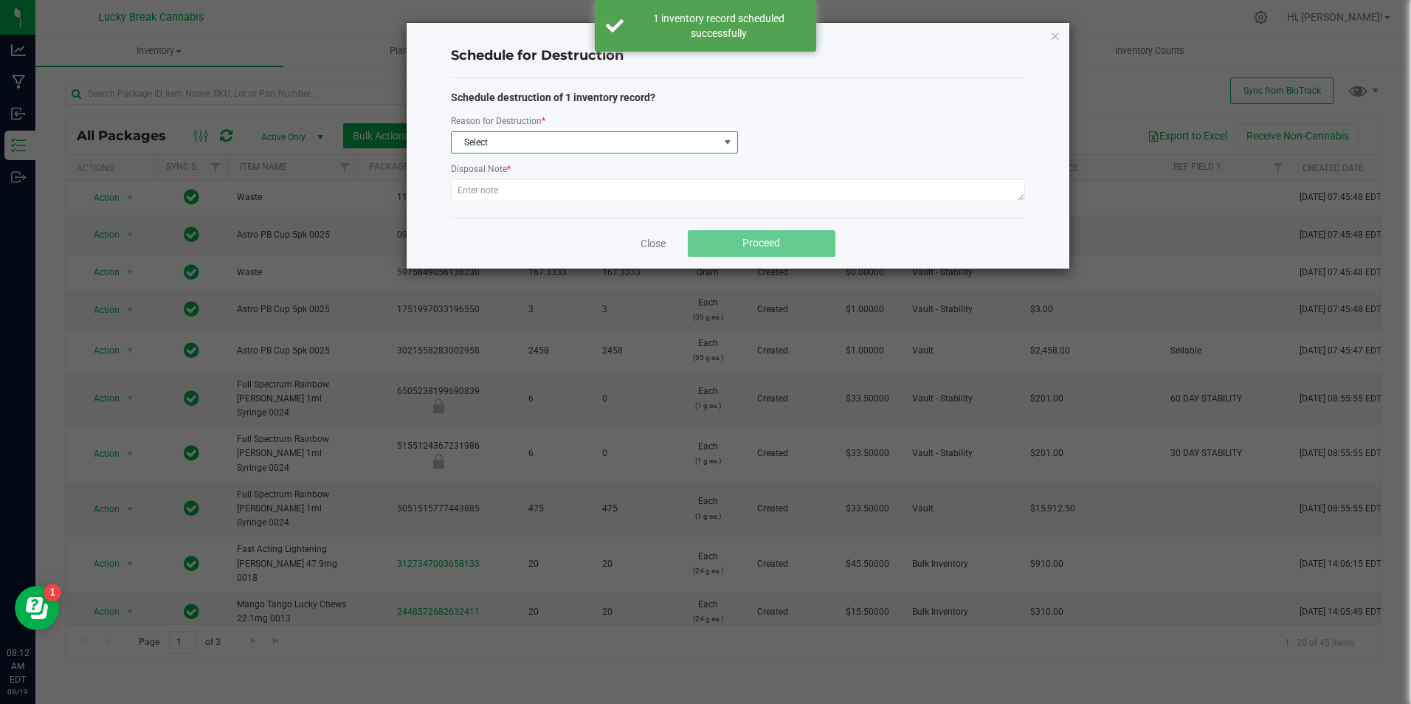
click at [511, 132] on span "Select" at bounding box center [585, 142] width 267 height 21
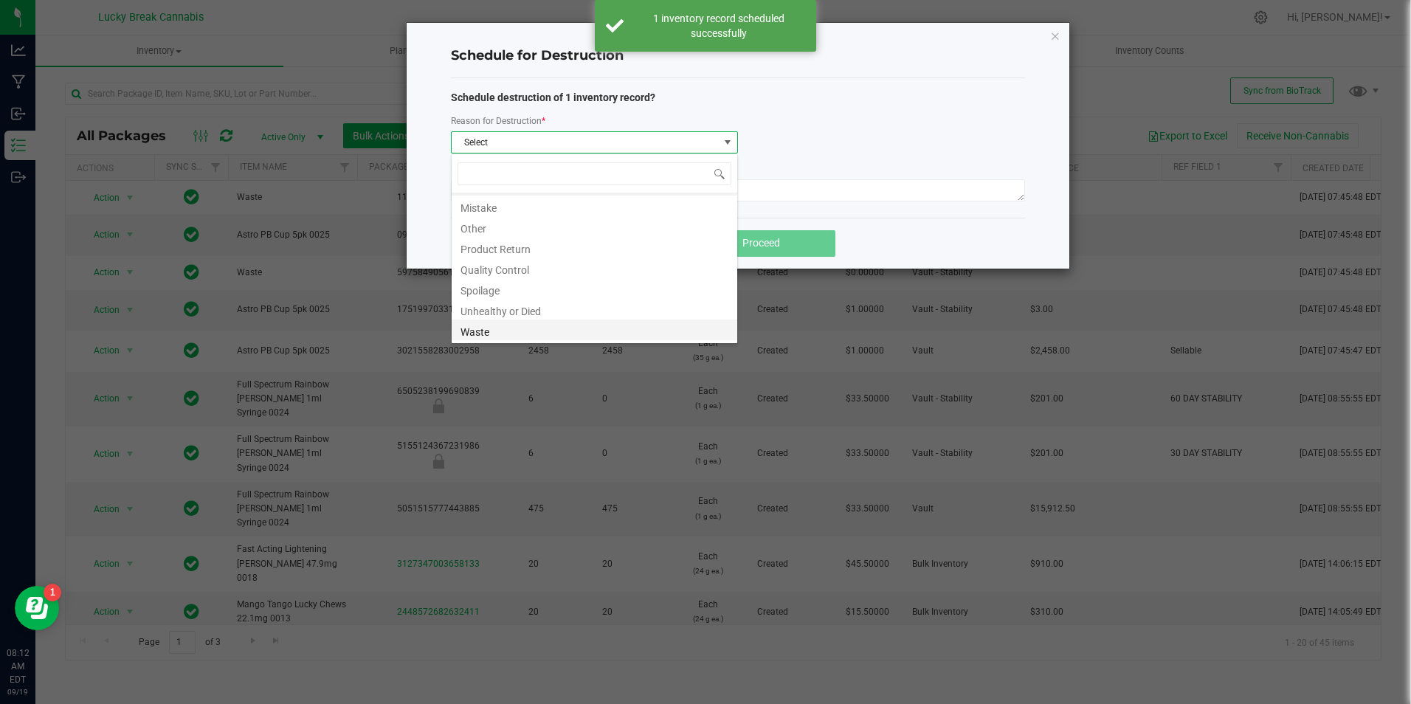
click at [490, 326] on li "Waste" at bounding box center [595, 329] width 286 height 21
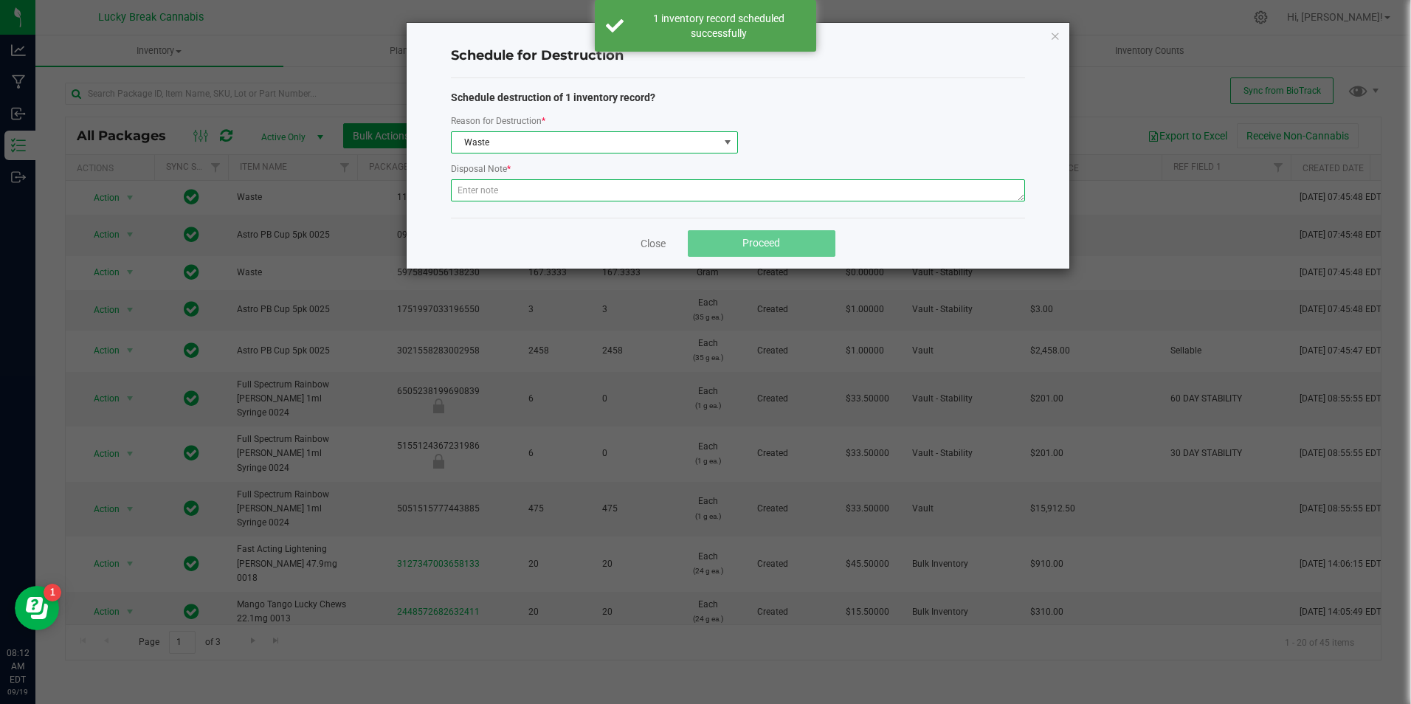
click at [503, 200] on textarea at bounding box center [738, 190] width 574 height 22
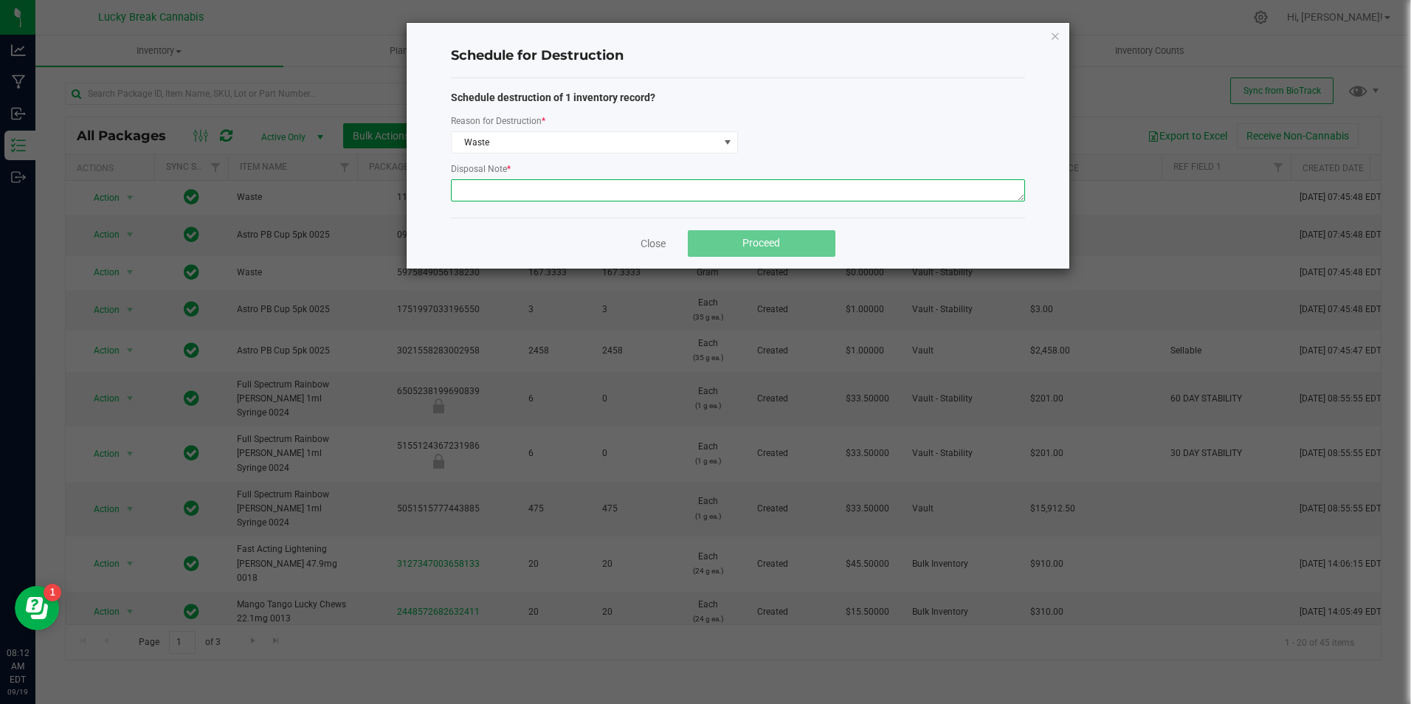
paste textarea "WASTE FROM PB091725"
type textarea "WASTE FROM PB091725"
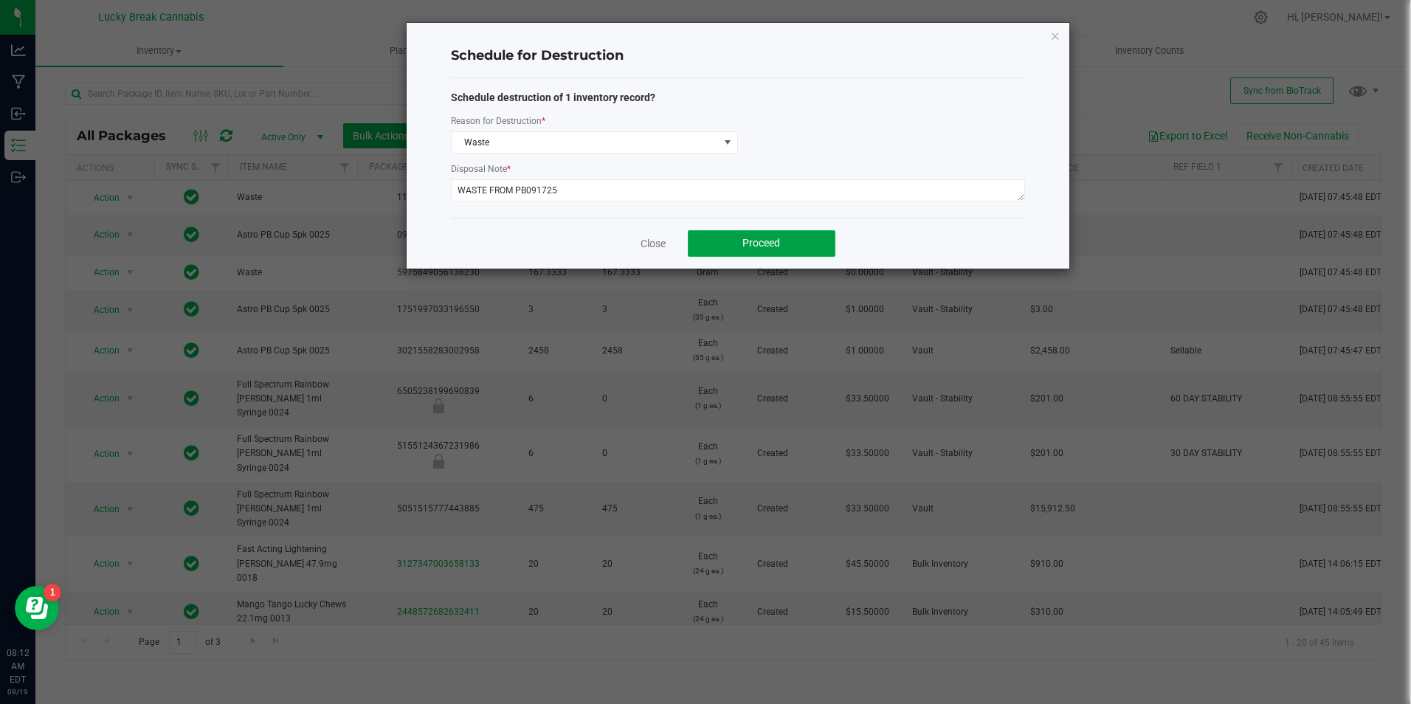
click at [758, 248] on span "Proceed" at bounding box center [761, 243] width 38 height 12
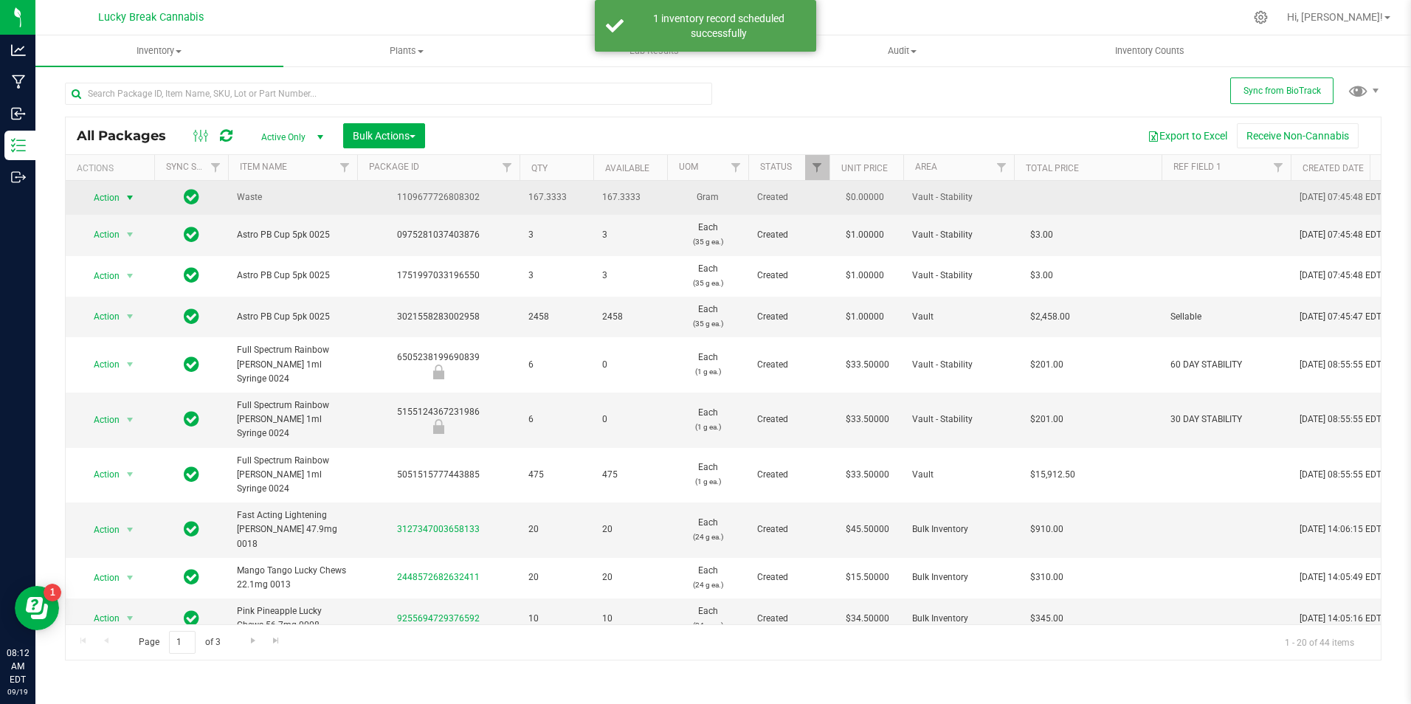
click at [128, 196] on span "select" at bounding box center [130, 198] width 12 height 12
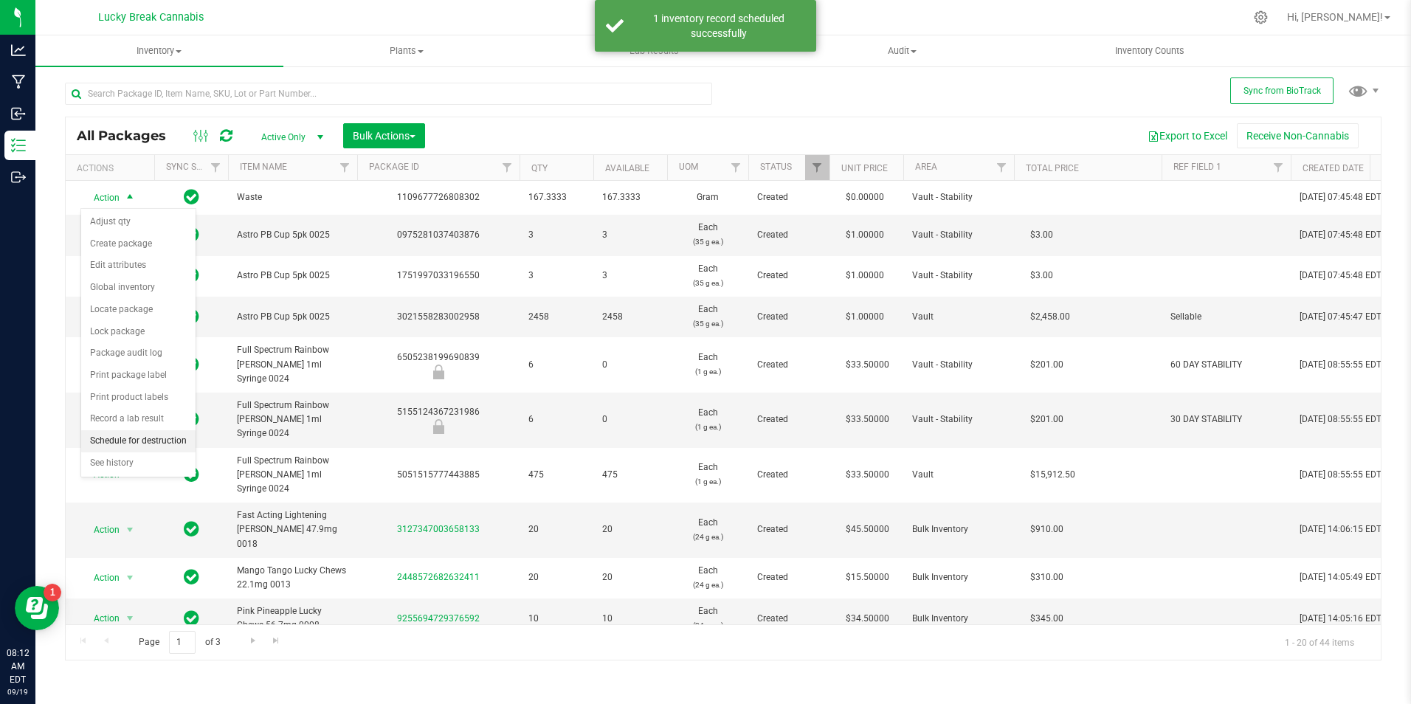
click at [134, 439] on li "Schedule for destruction" at bounding box center [138, 441] width 114 height 22
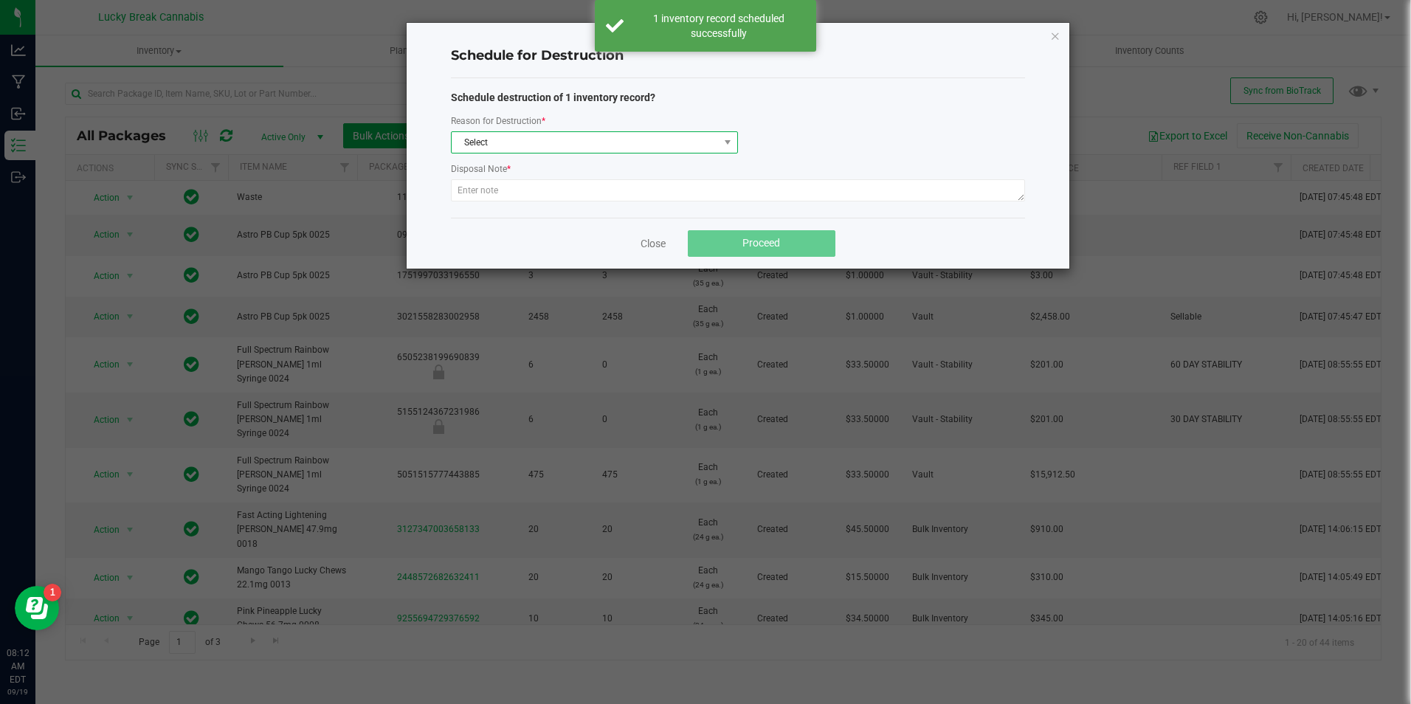
click at [483, 138] on span "Select" at bounding box center [585, 142] width 267 height 21
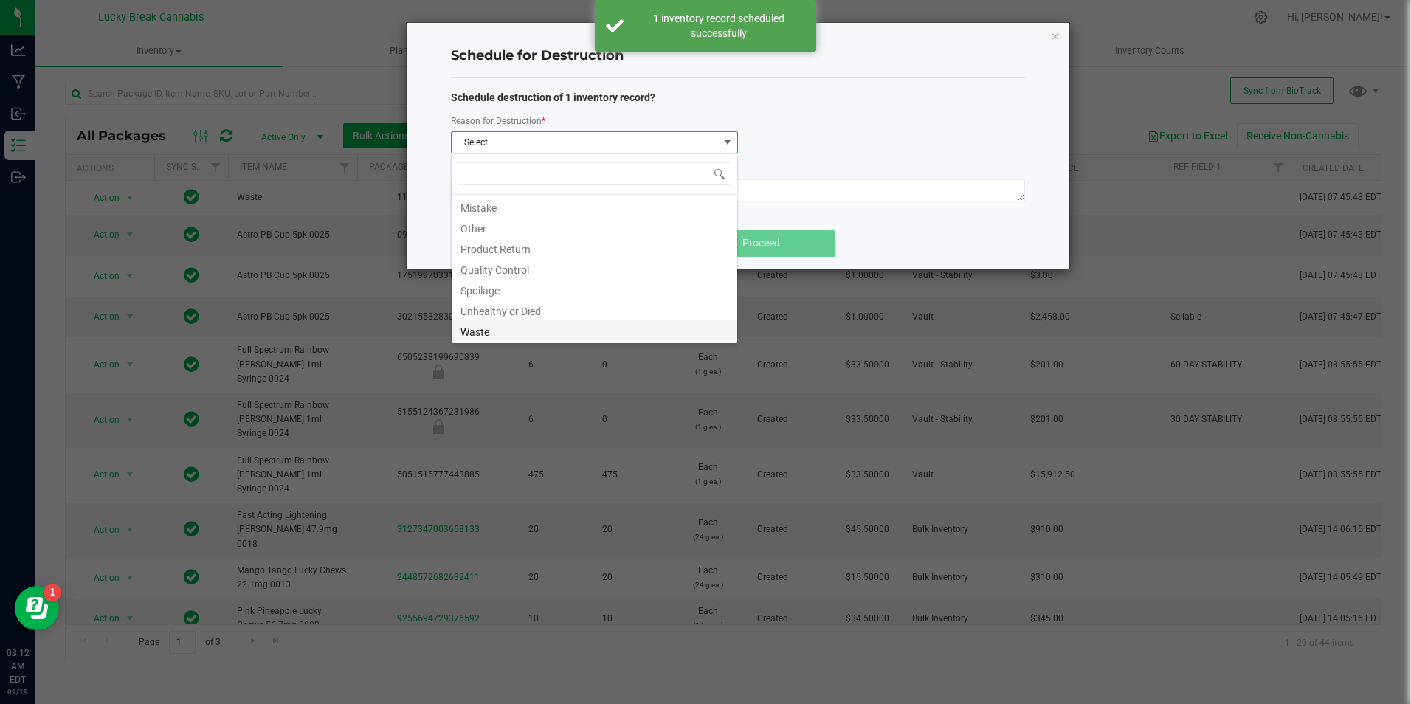
click at [497, 328] on li "Waste" at bounding box center [595, 329] width 286 height 21
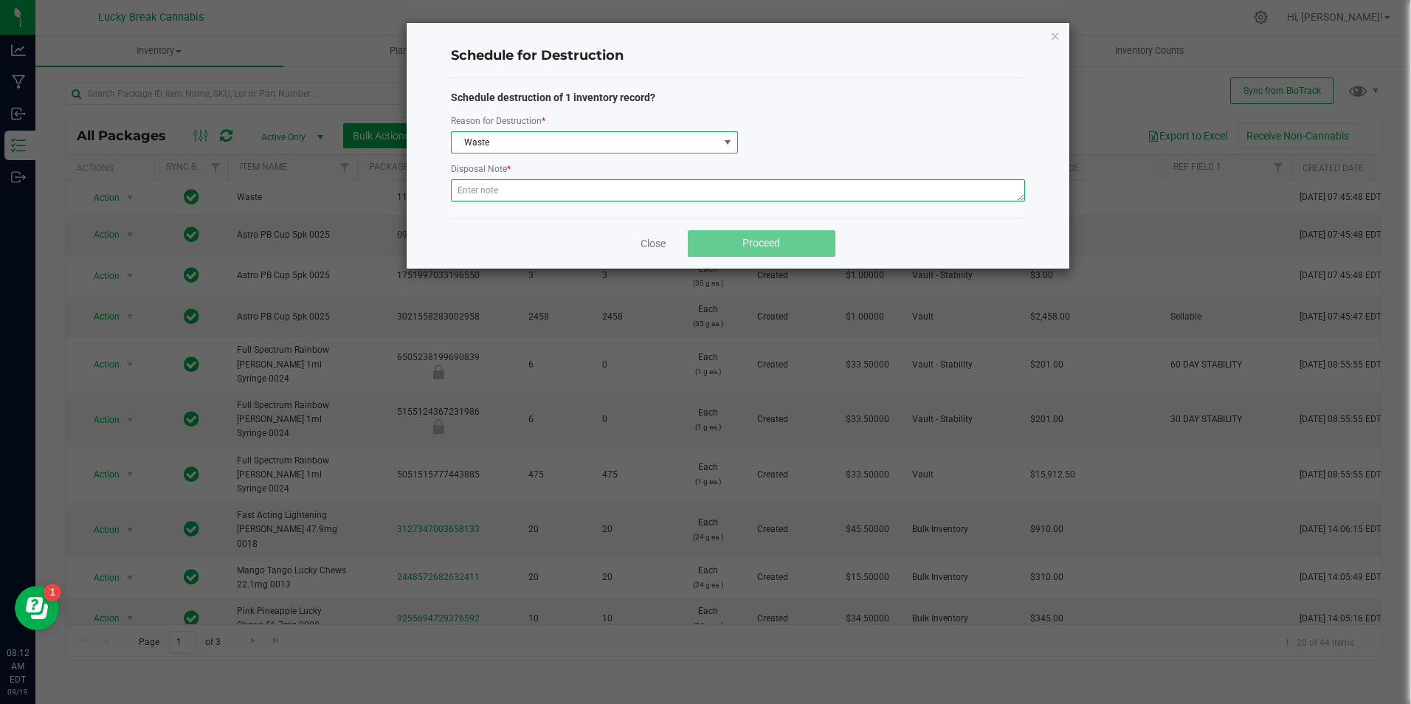
click at [504, 194] on textarea at bounding box center [738, 190] width 574 height 22
paste textarea "WASTE FROM PB091725"
type textarea "WASTE FROM PB091725"
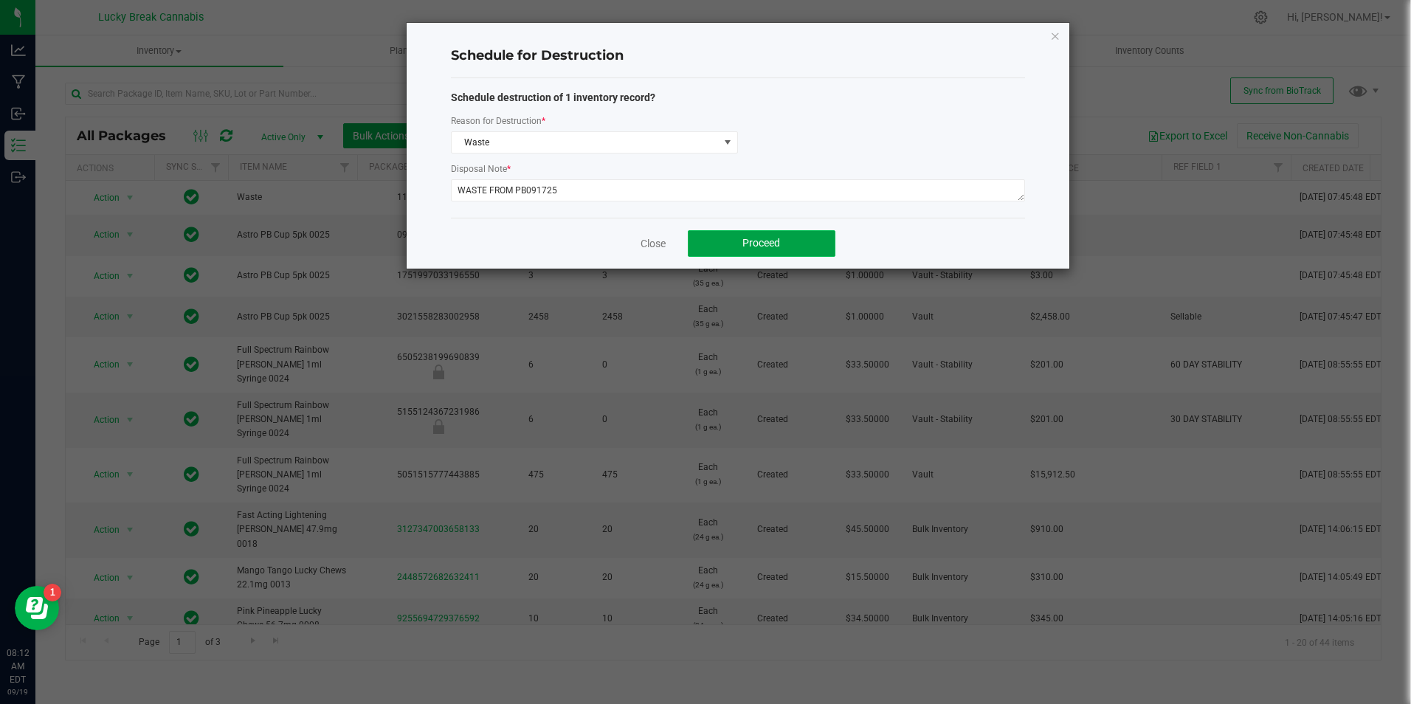
click at [745, 241] on span "Proceed" at bounding box center [761, 243] width 38 height 12
